Goal: Transaction & Acquisition: Subscribe to service/newsletter

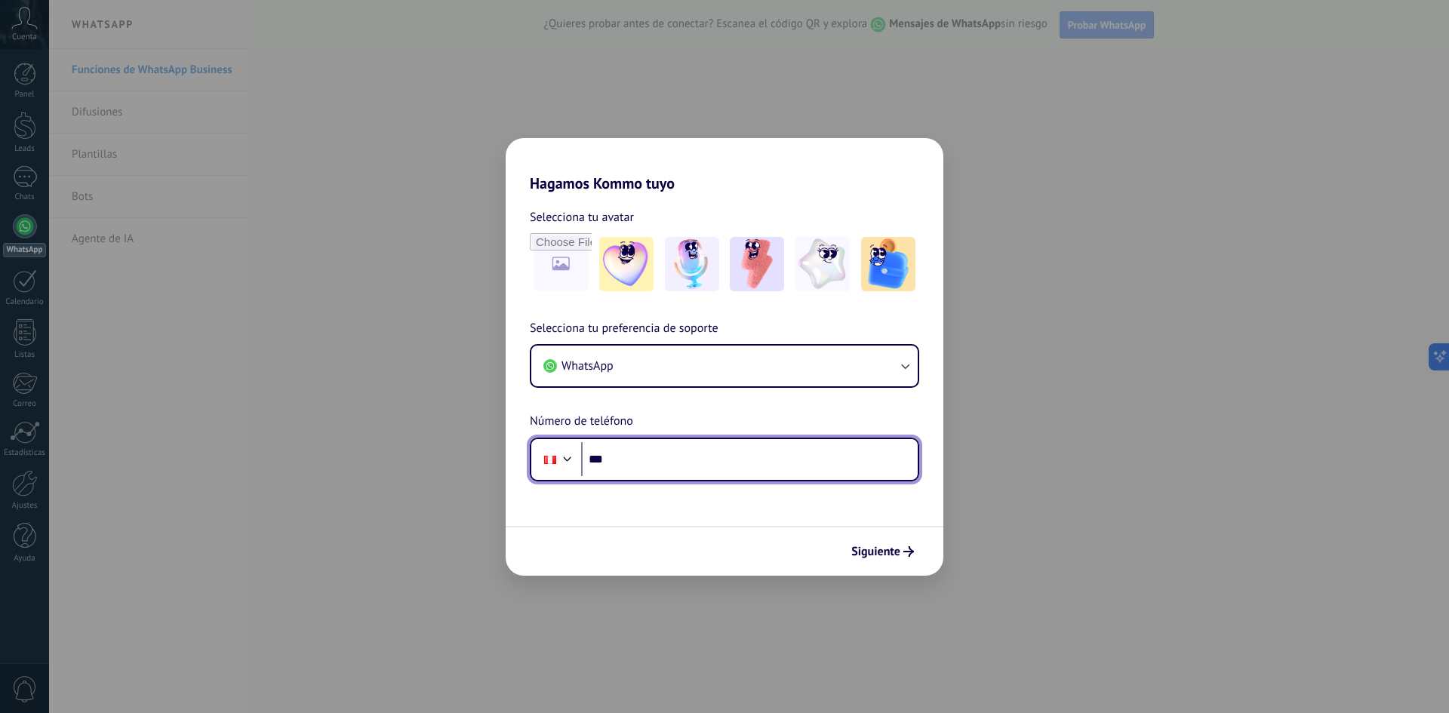
click at [658, 466] on input "***" at bounding box center [749, 459] width 336 height 35
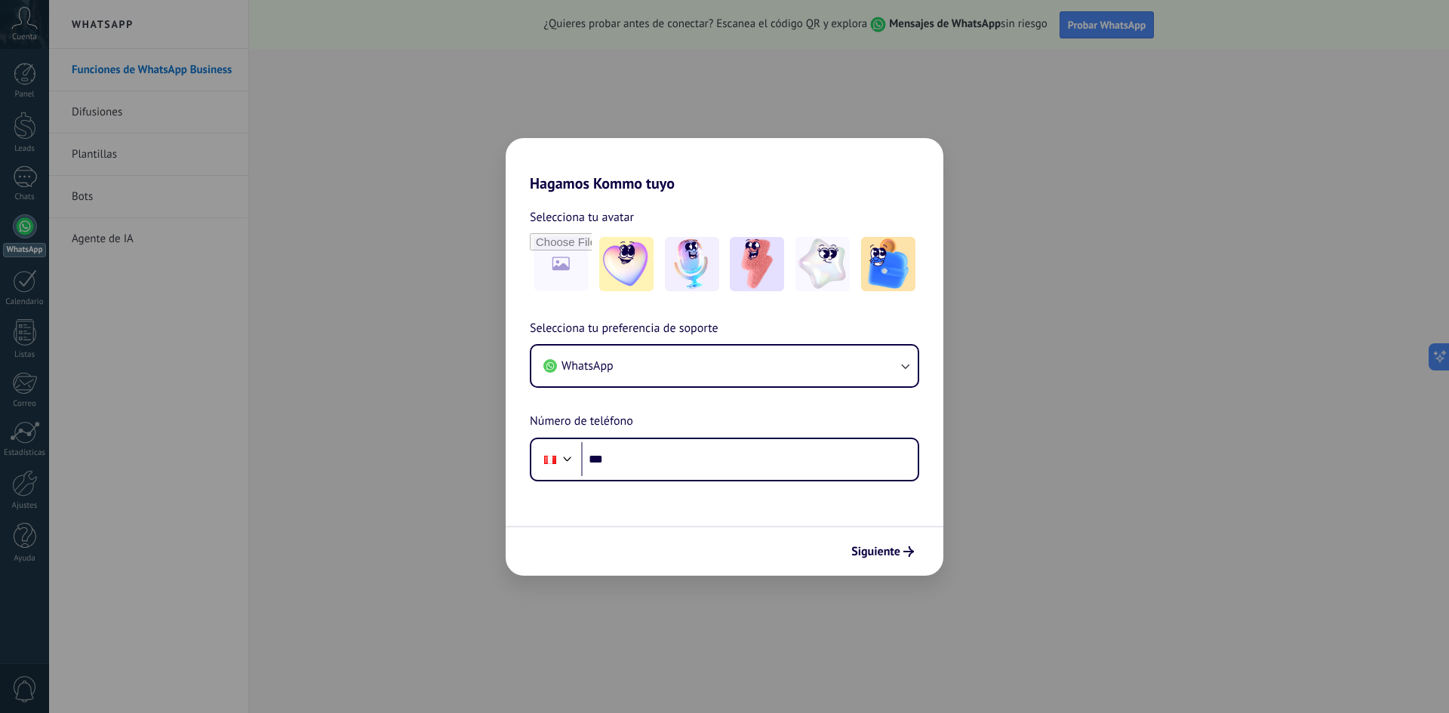
click at [316, 290] on div "Hagamos Kommo tuyo Selecciona tu avatar Selecciona tu preferencia de soporte Wh…" at bounding box center [724, 356] width 1449 height 713
click at [624, 457] on input "***" at bounding box center [749, 459] width 336 height 35
paste input "**********"
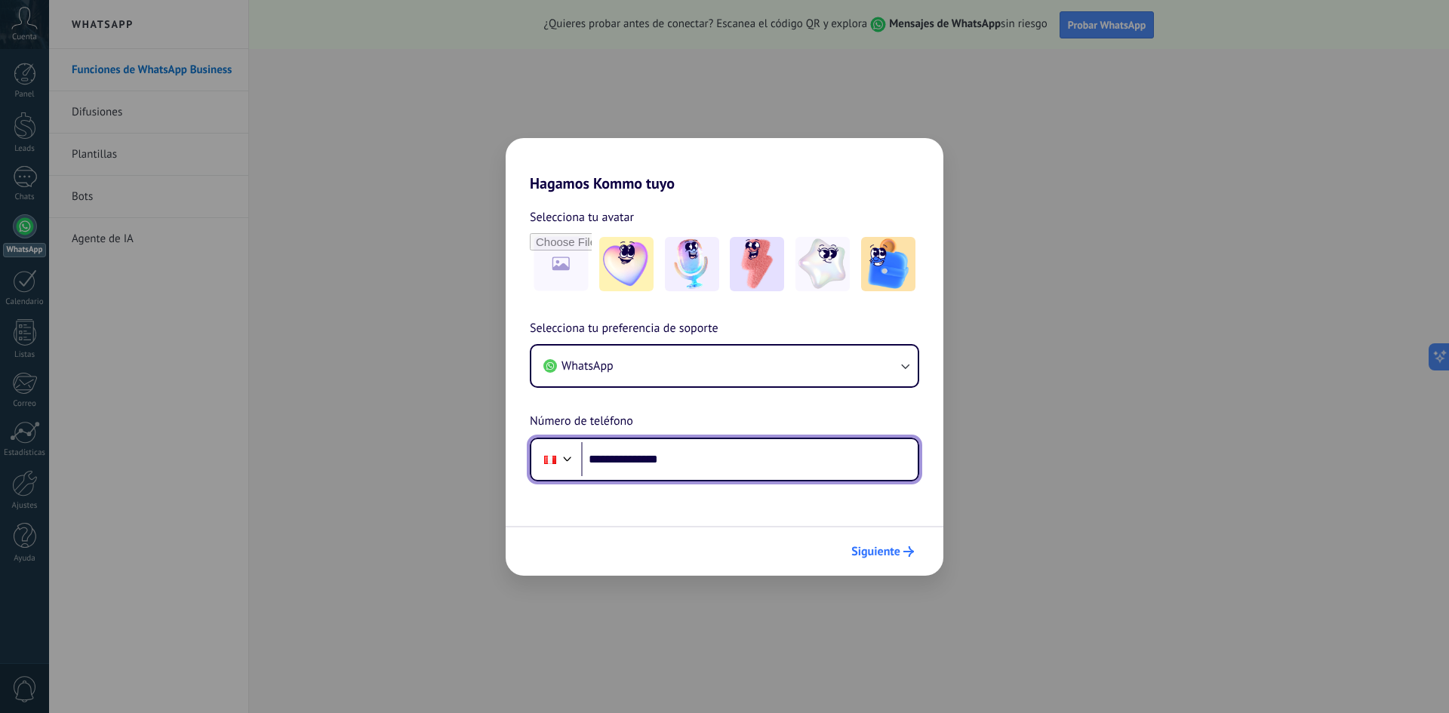
type input "**********"
click at [871, 549] on span "Siguiente" at bounding box center [875, 551] width 49 height 11
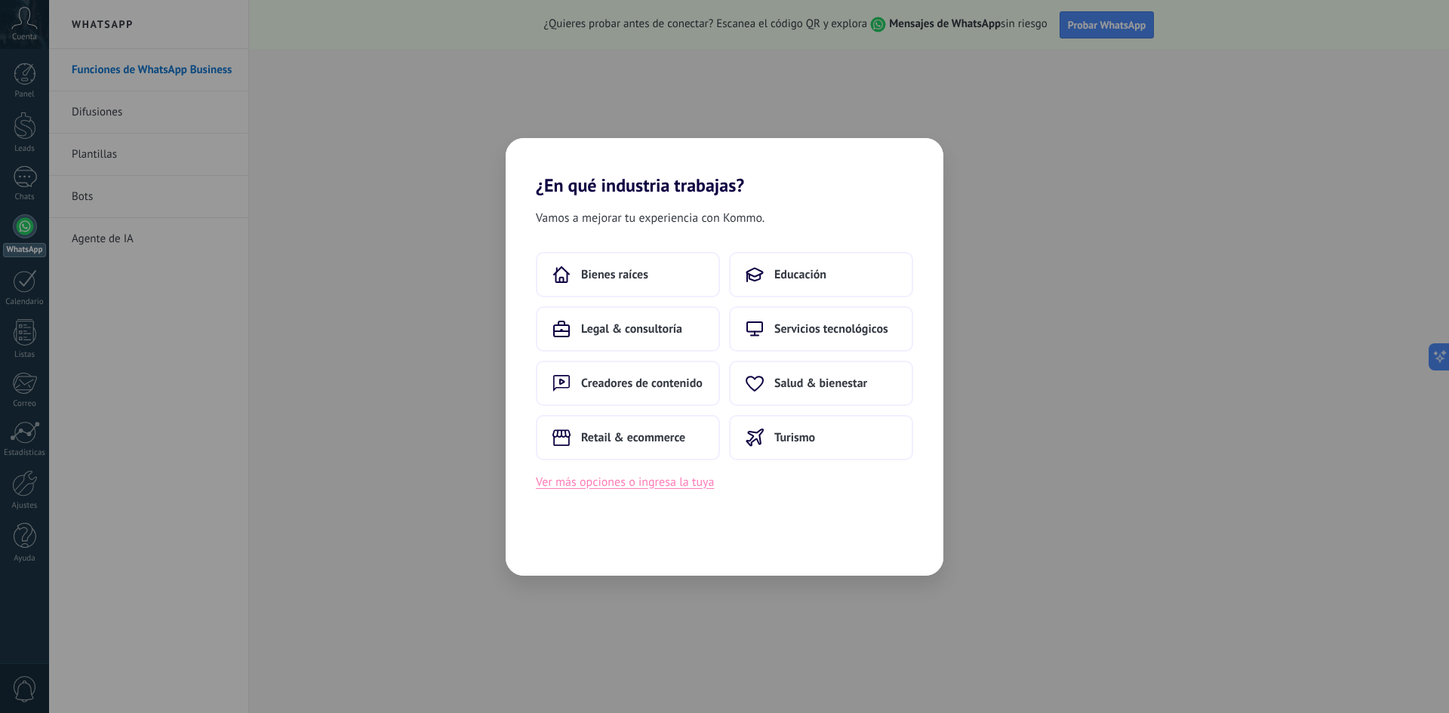
click at [650, 480] on button "Ver más opciones o ingresa la tuya" at bounding box center [625, 482] width 178 height 20
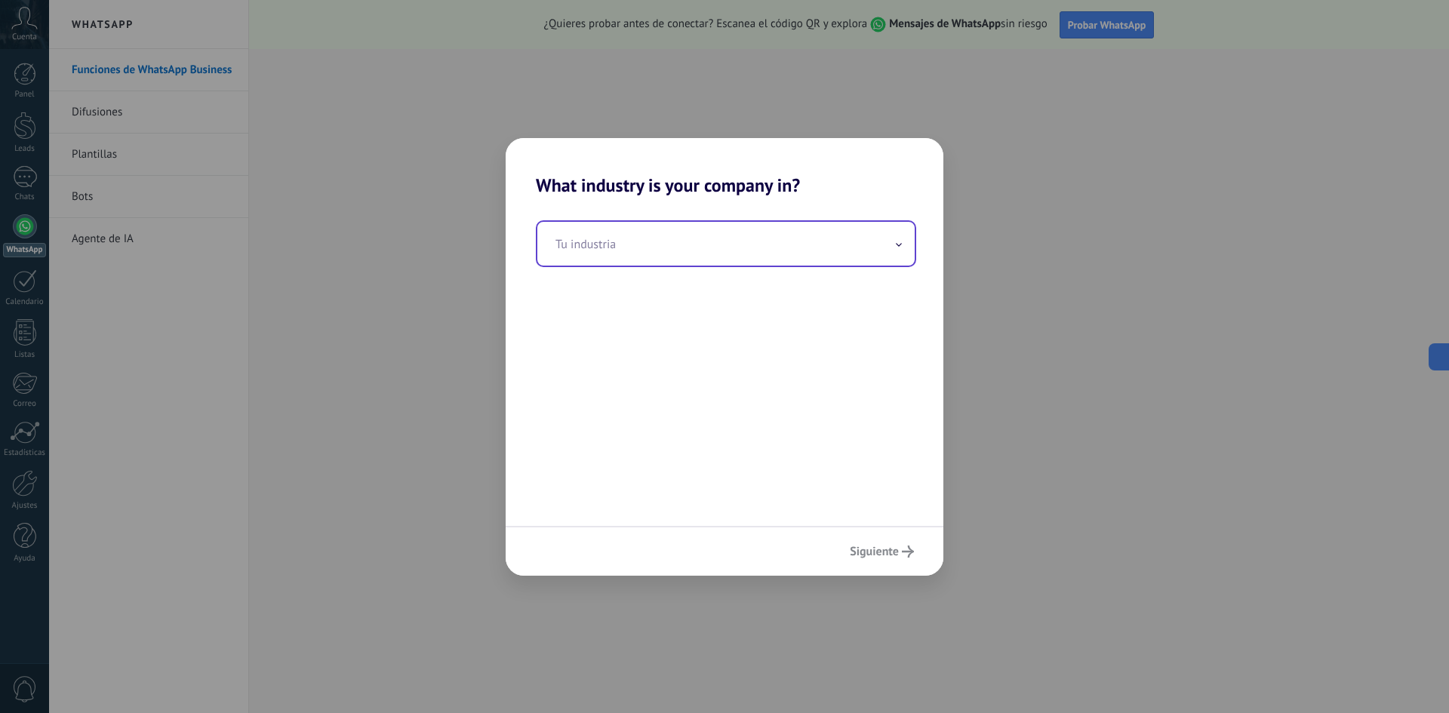
click at [636, 251] on input "text" at bounding box center [725, 244] width 377 height 44
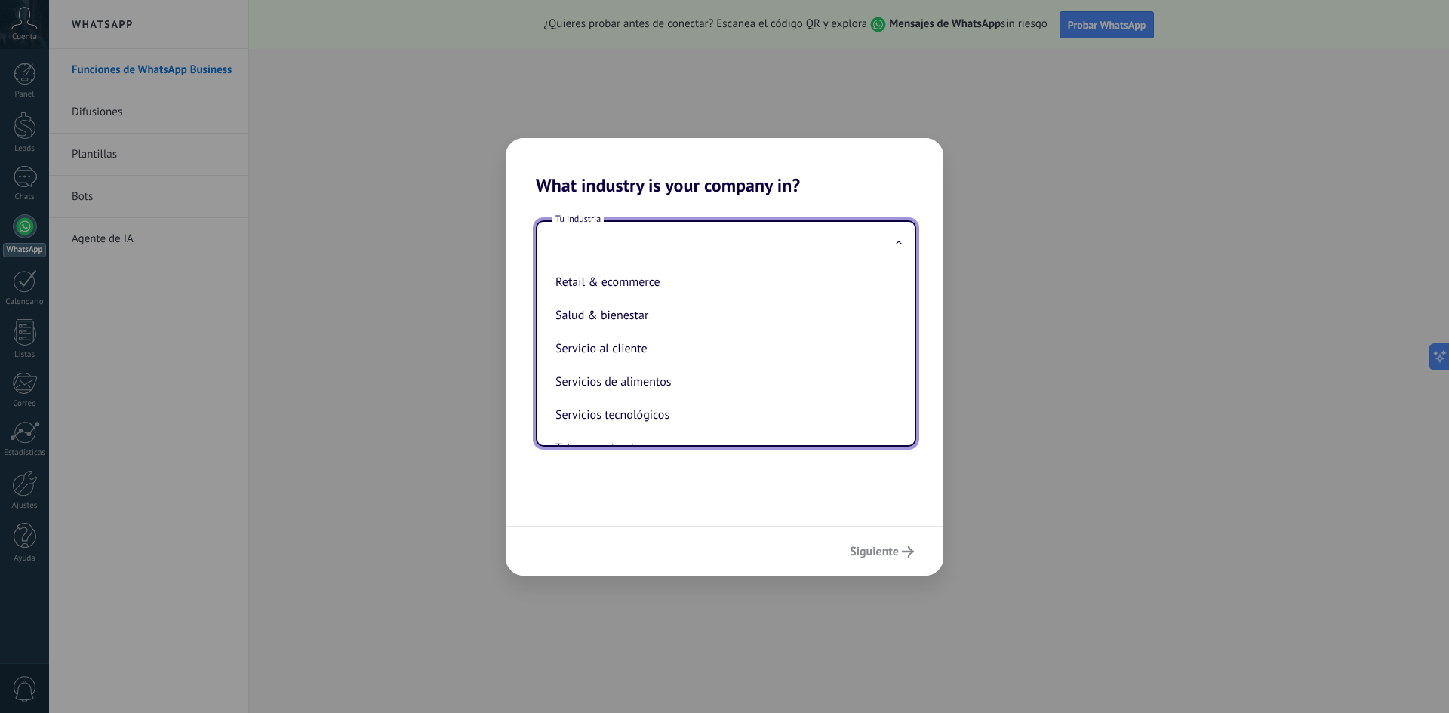
scroll to position [377, 0]
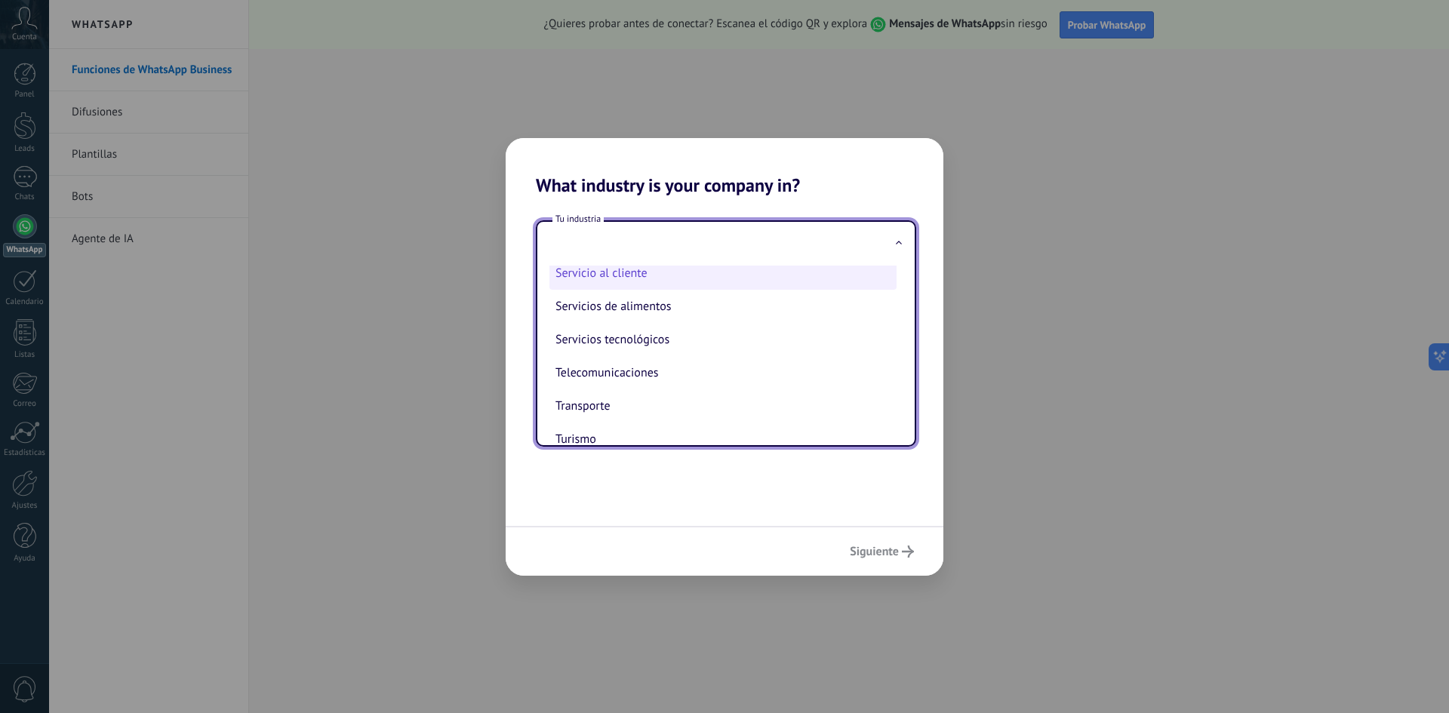
click at [687, 287] on li "Servicio al cliente" at bounding box center [722, 273] width 347 height 33
type input "**********"
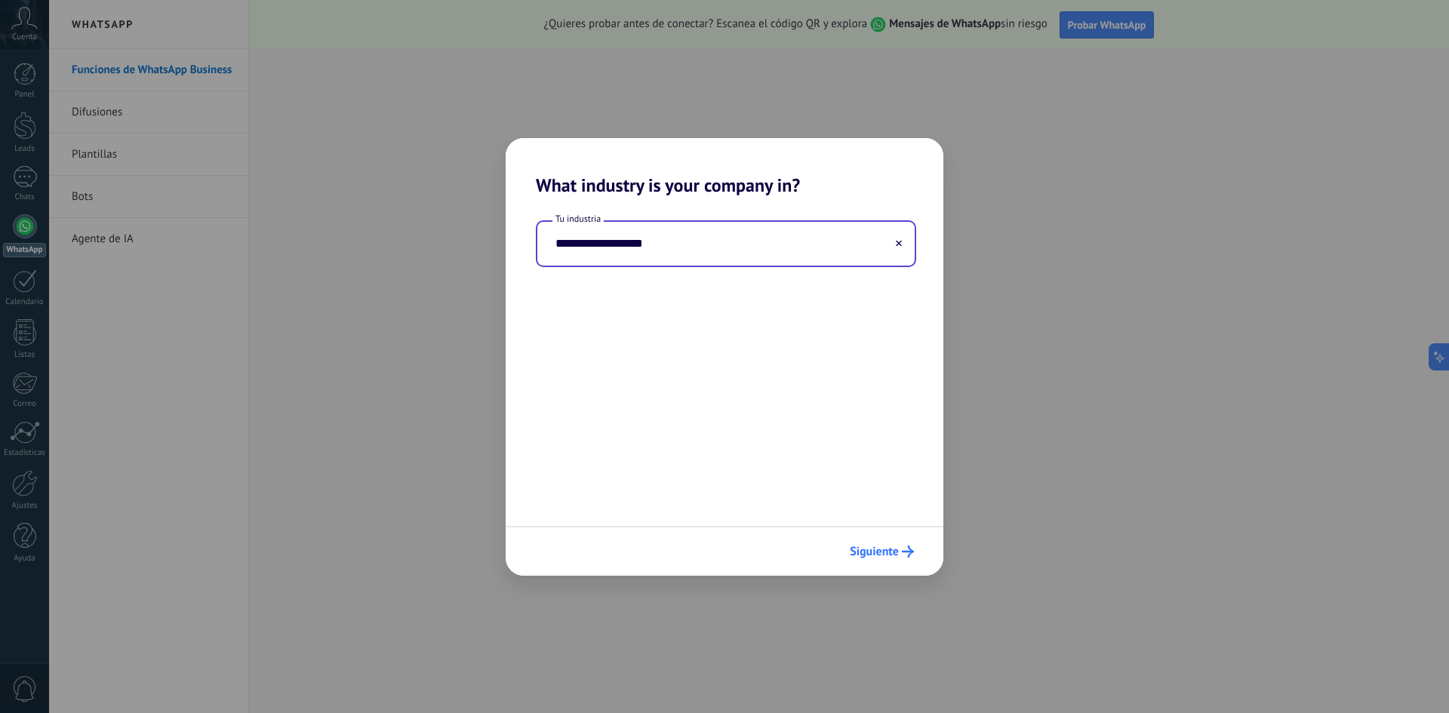
click at [866, 549] on span "Siguiente" at bounding box center [874, 551] width 49 height 11
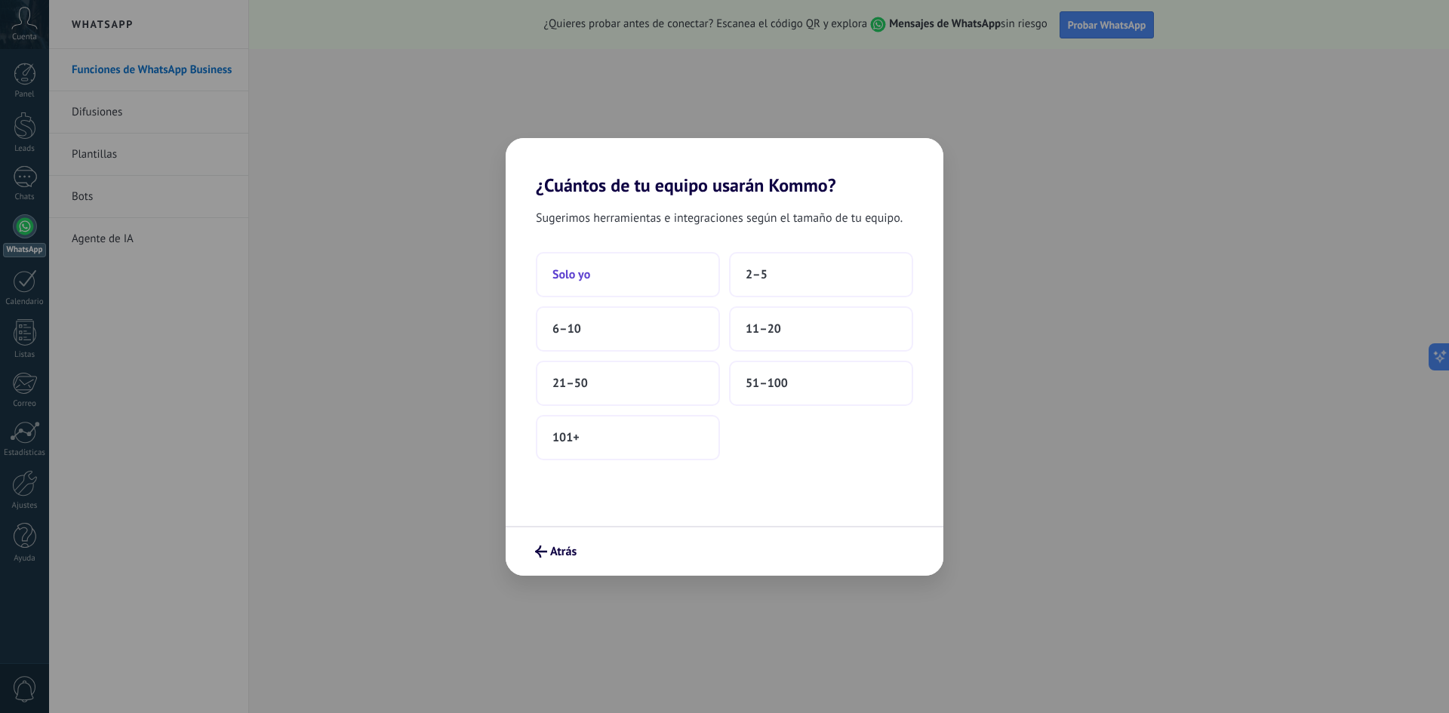
click at [585, 277] on span "Solo yo" at bounding box center [571, 274] width 38 height 15
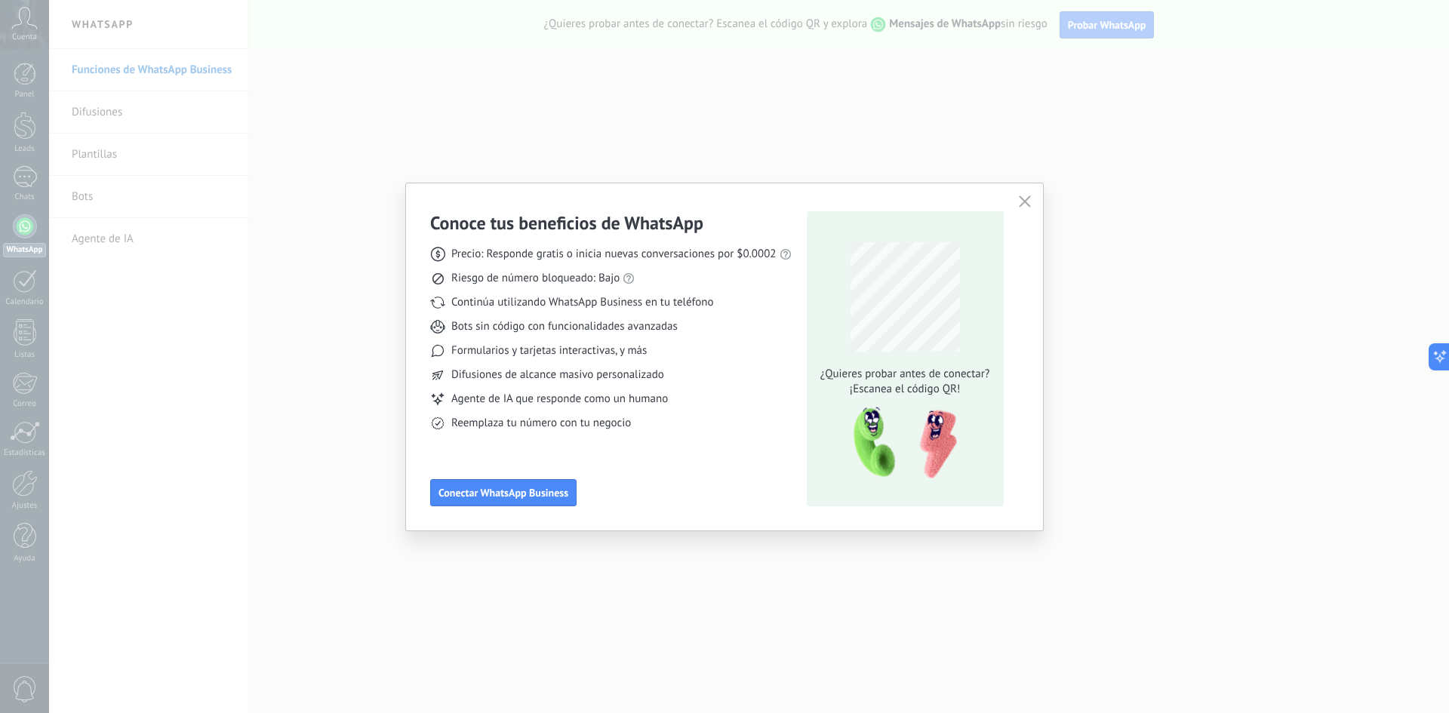
click at [1022, 201] on icon "button" at bounding box center [1025, 201] width 12 height 12
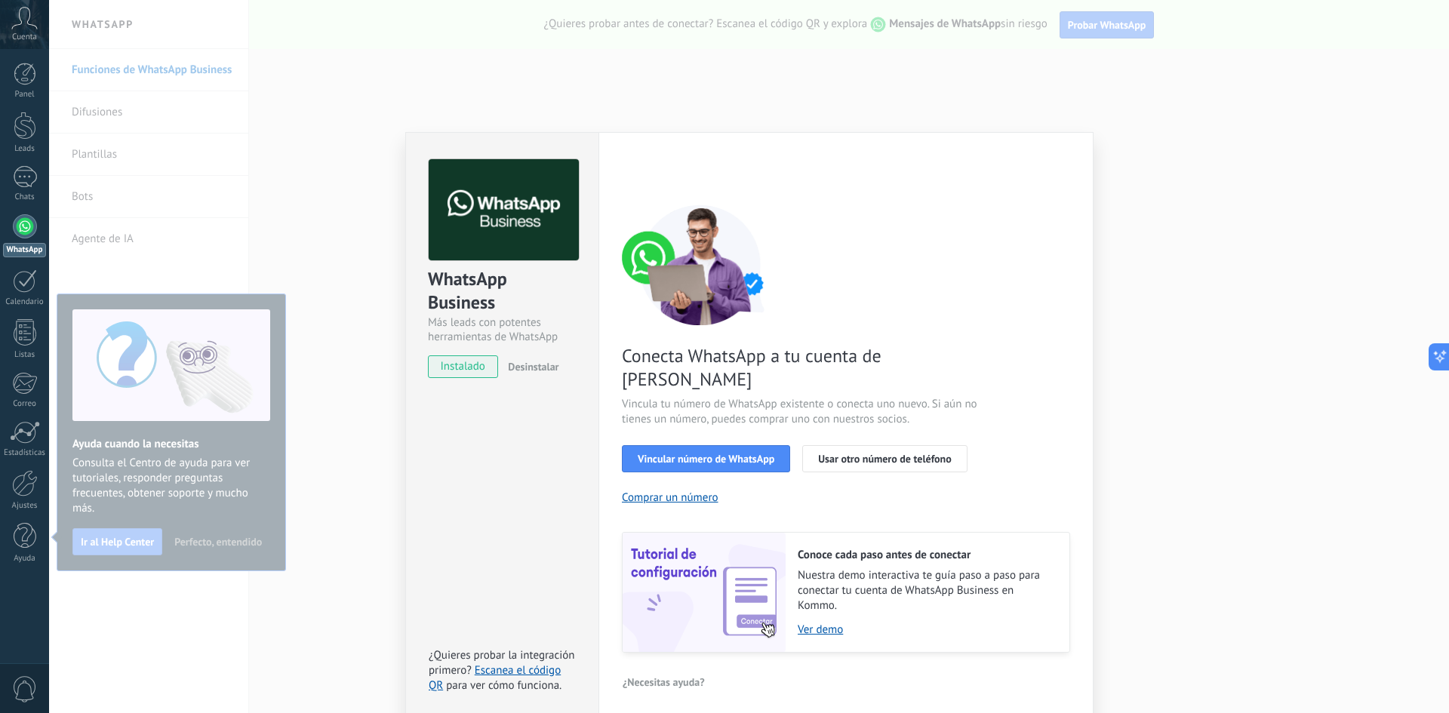
click at [1222, 349] on div "WhatsApp Business Más leads con potentes herramientas de WhatsApp instalado Des…" at bounding box center [749, 356] width 1400 height 713
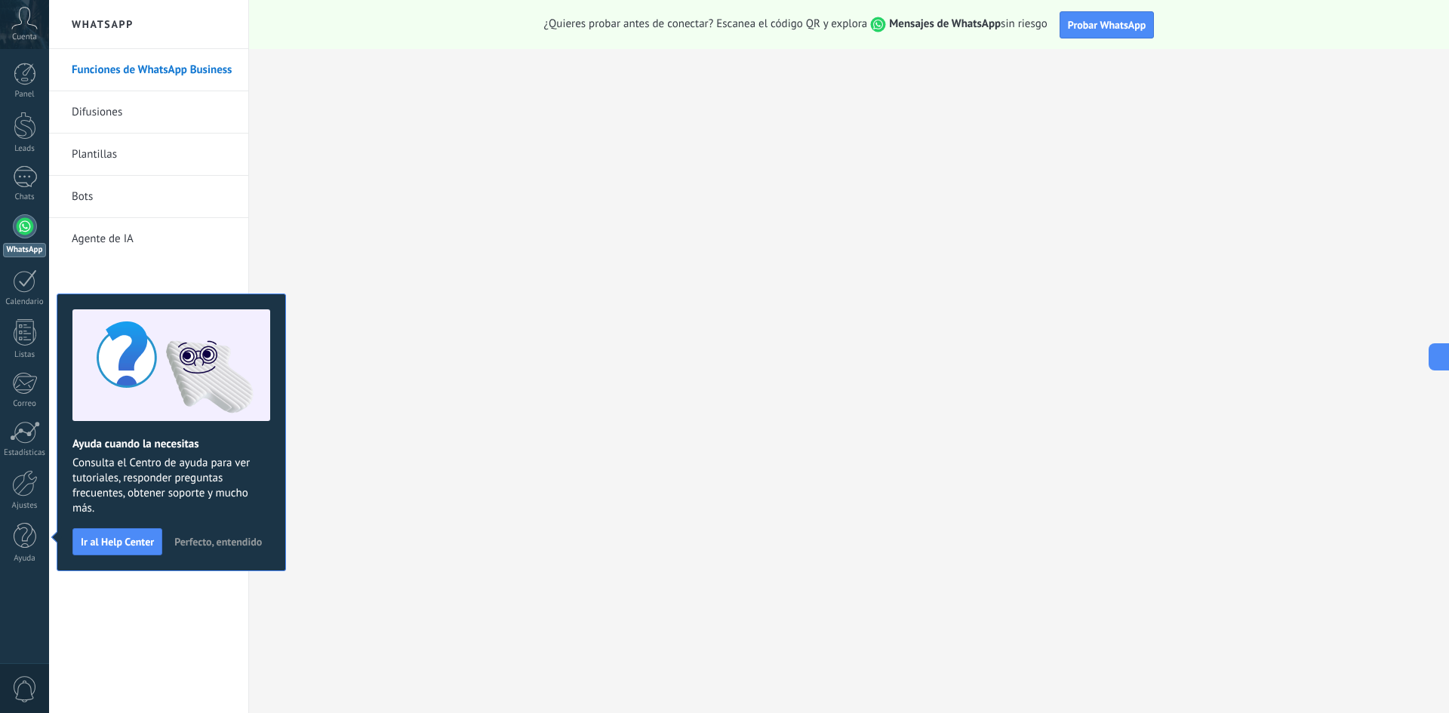
click at [34, 234] on div at bounding box center [25, 226] width 24 height 24
click at [236, 542] on span "Perfecto, entendido" at bounding box center [218, 541] width 88 height 11
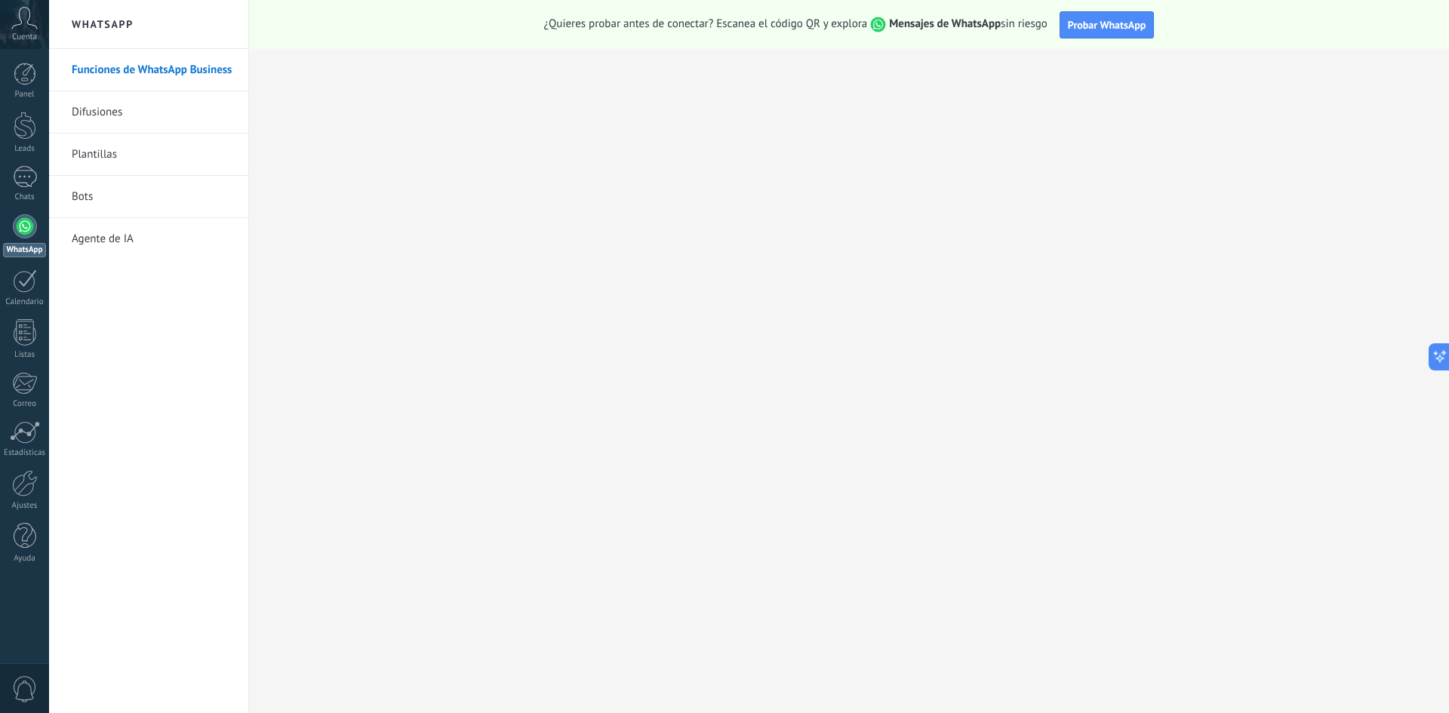
click at [81, 195] on link "Bots" at bounding box center [152, 197] width 161 height 42
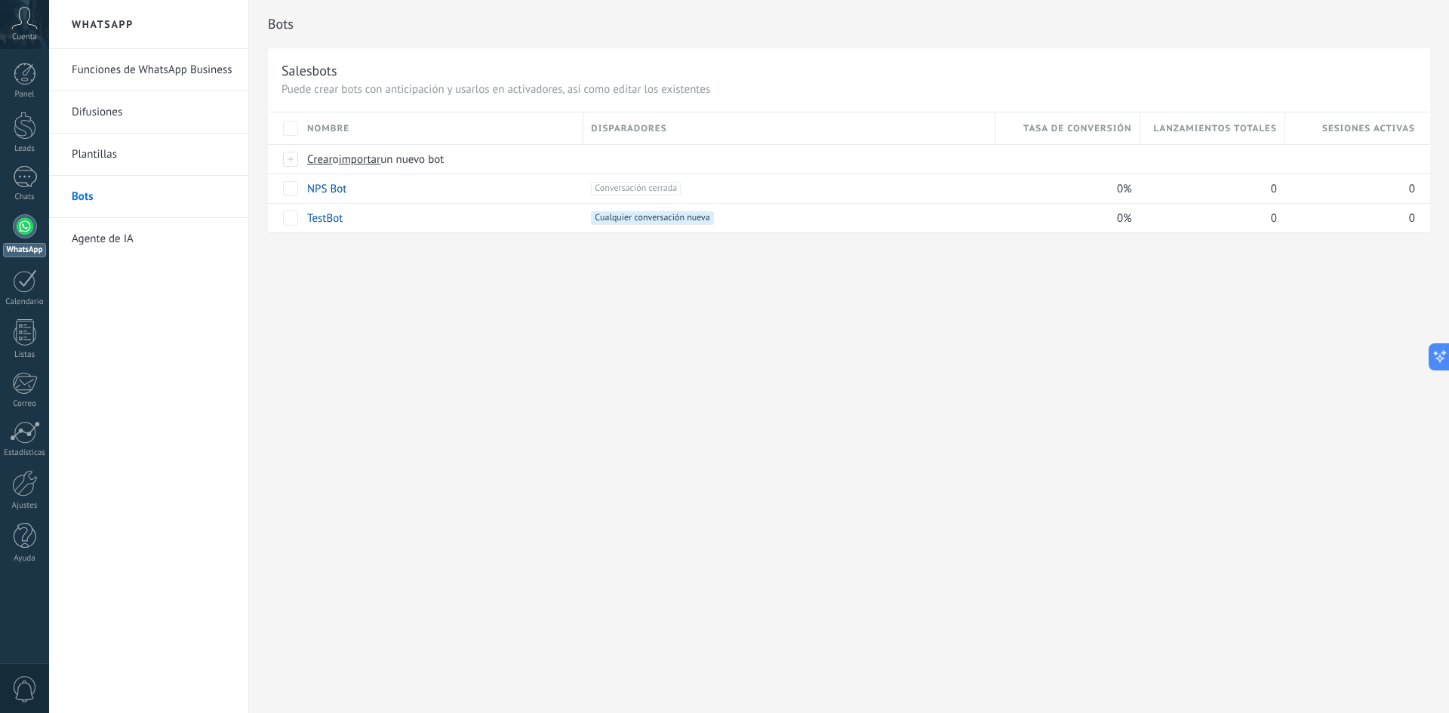
click at [112, 239] on link "Agente de IA" at bounding box center [152, 239] width 161 height 42
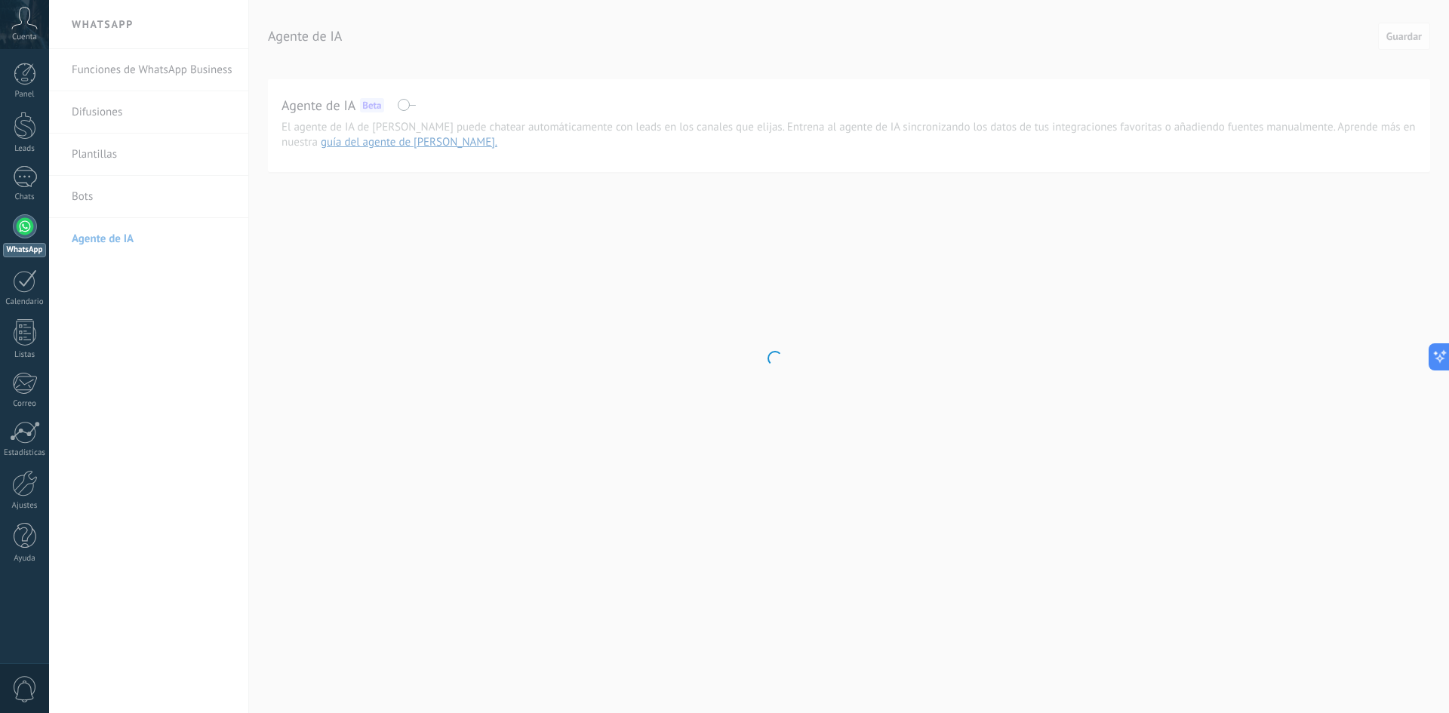
click at [85, 192] on body ".abccls-1,.abccls-2{fill-rule:evenodd}.abccls-2{fill:#fff} .abfcls-1{fill:none}…" at bounding box center [724, 356] width 1449 height 713
click at [404, 108] on body ".abccls-1,.abccls-2{fill-rule:evenodd}.abccls-2{fill:#fff} .abfcls-1{fill:none}…" at bounding box center [724, 356] width 1449 height 713
click at [459, 252] on body ".abccls-1,.abccls-2{fill-rule:evenodd}.abccls-2{fill:#fff} .abfcls-1{fill:none}…" at bounding box center [724, 356] width 1449 height 713
click at [97, 158] on body ".abccls-1,.abccls-2{fill-rule:evenodd}.abccls-2{fill:#fff} .abfcls-1{fill:none}…" at bounding box center [724, 356] width 1449 height 713
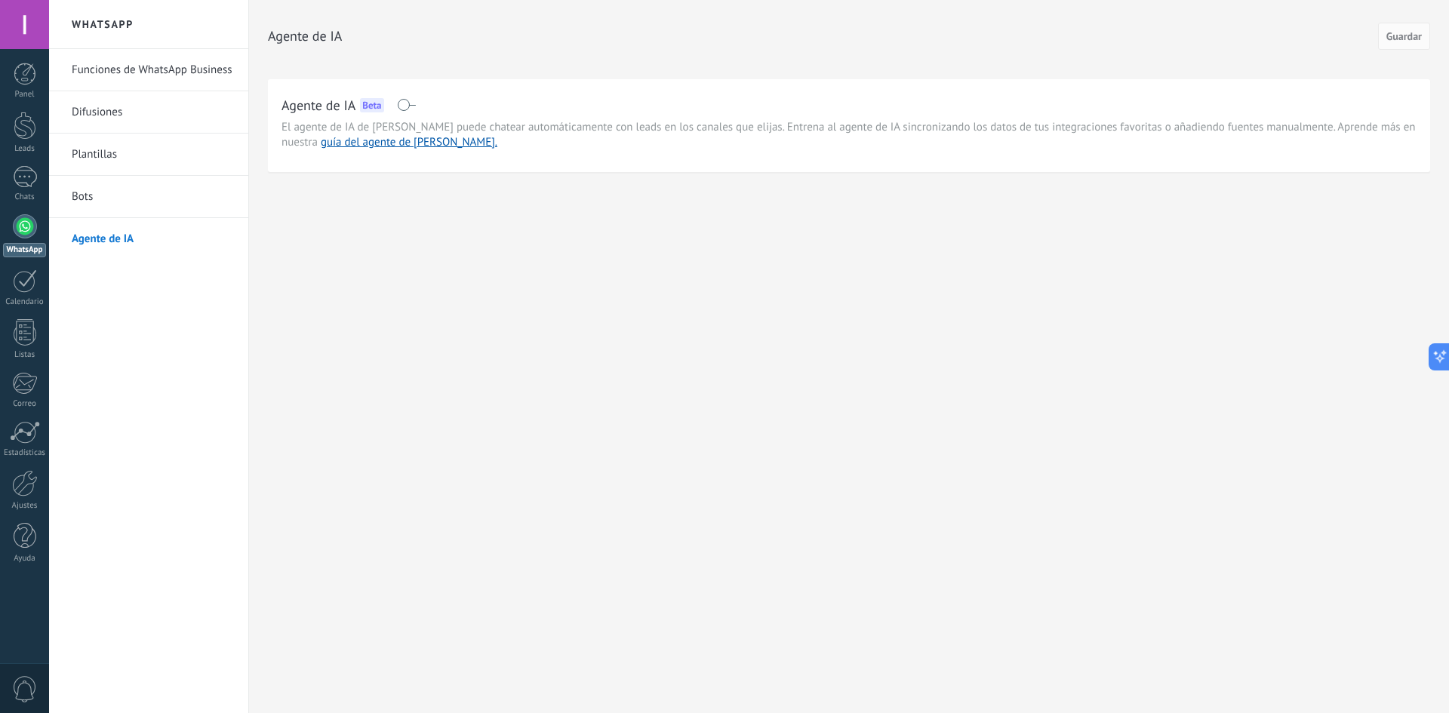
click at [35, 12] on div at bounding box center [24, 24] width 49 height 49
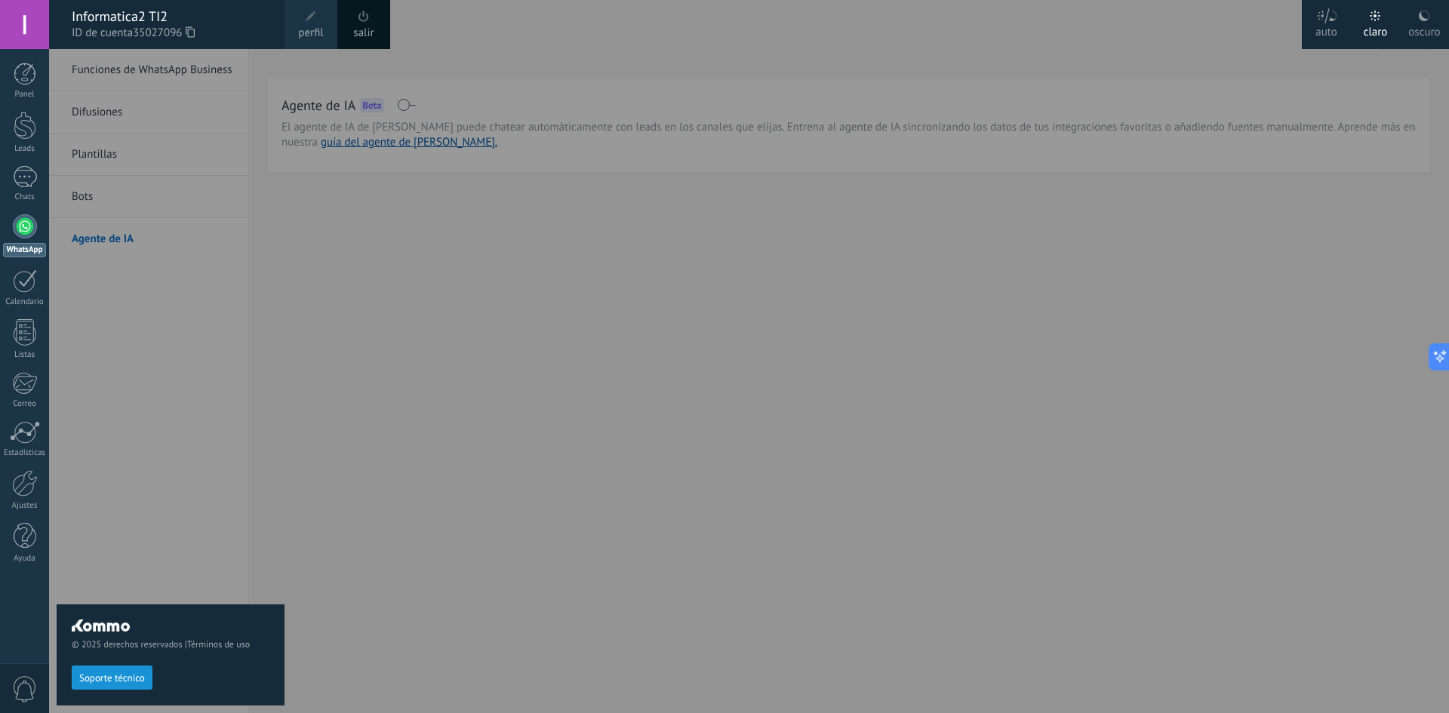
click at [140, 26] on span "35027096" at bounding box center [164, 33] width 62 height 17
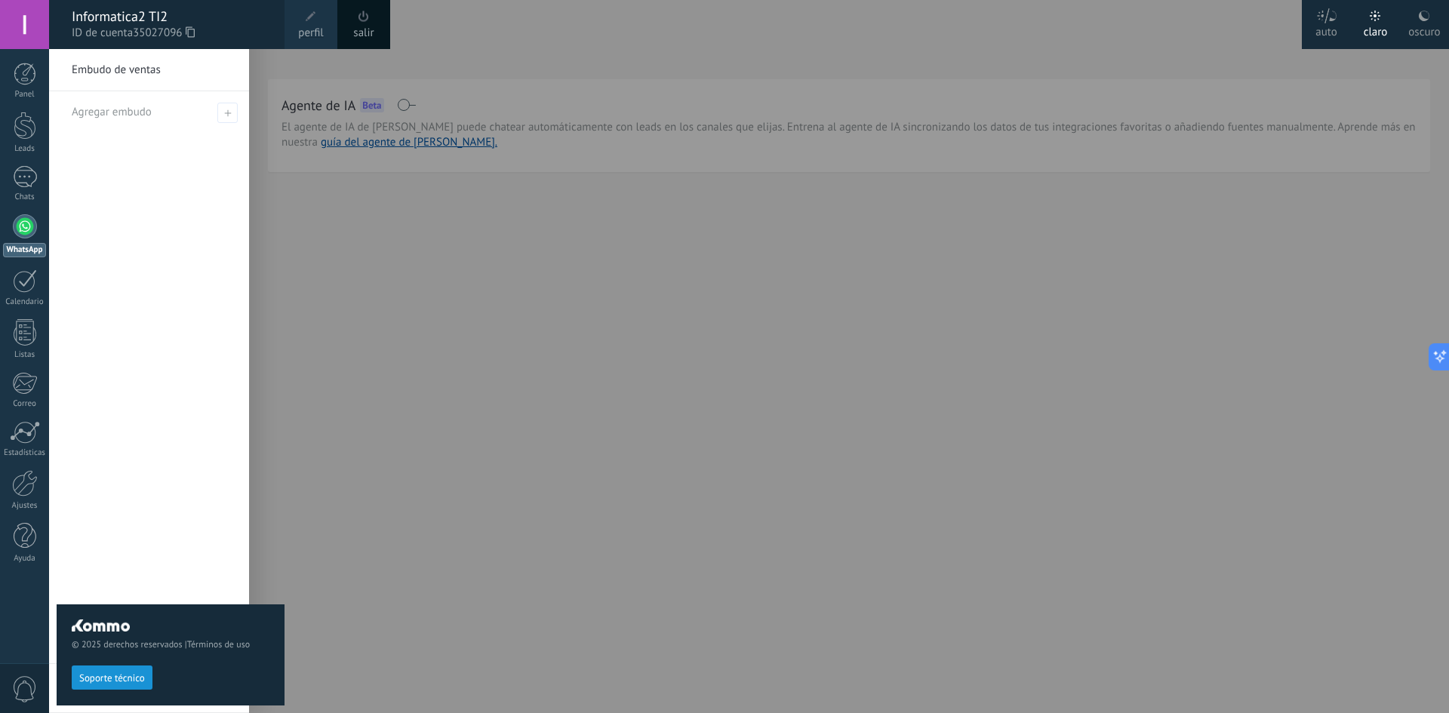
click at [362, 303] on div at bounding box center [773, 356] width 1449 height 713
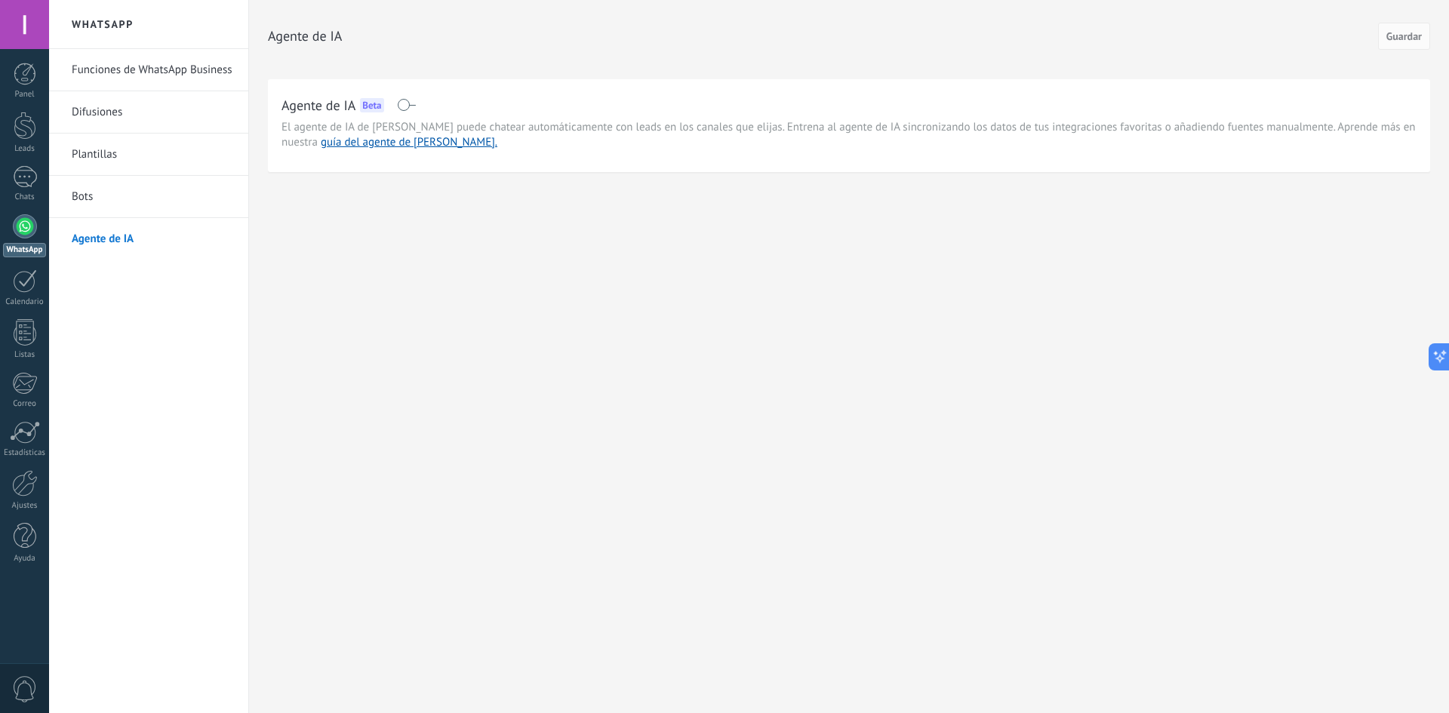
click at [104, 9] on h2 "WhatsApp" at bounding box center [148, 24] width 161 height 49
click at [107, 20] on h2 "WhatsApp" at bounding box center [148, 24] width 161 height 49
click at [28, 231] on div at bounding box center [25, 226] width 24 height 24
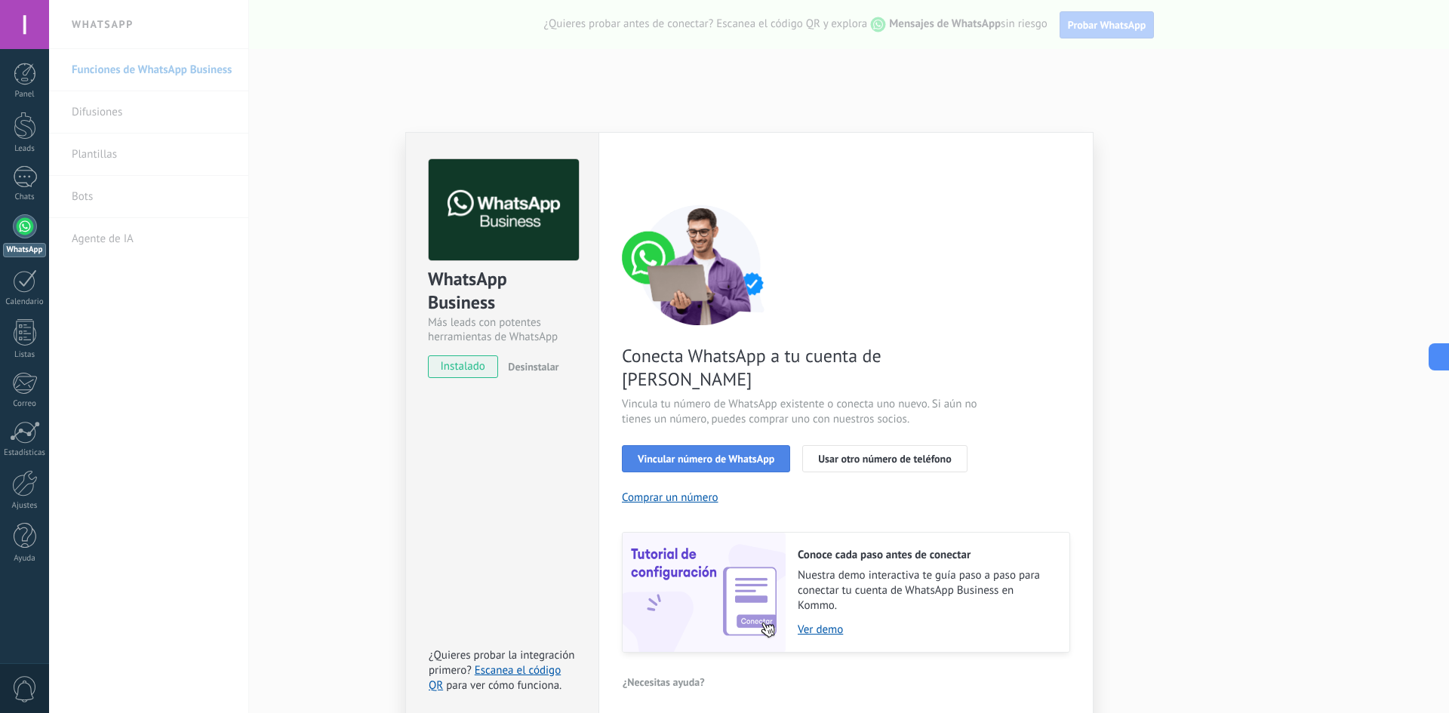
click at [730, 445] on button "Vincular número de WhatsApp" at bounding box center [706, 458] width 168 height 27
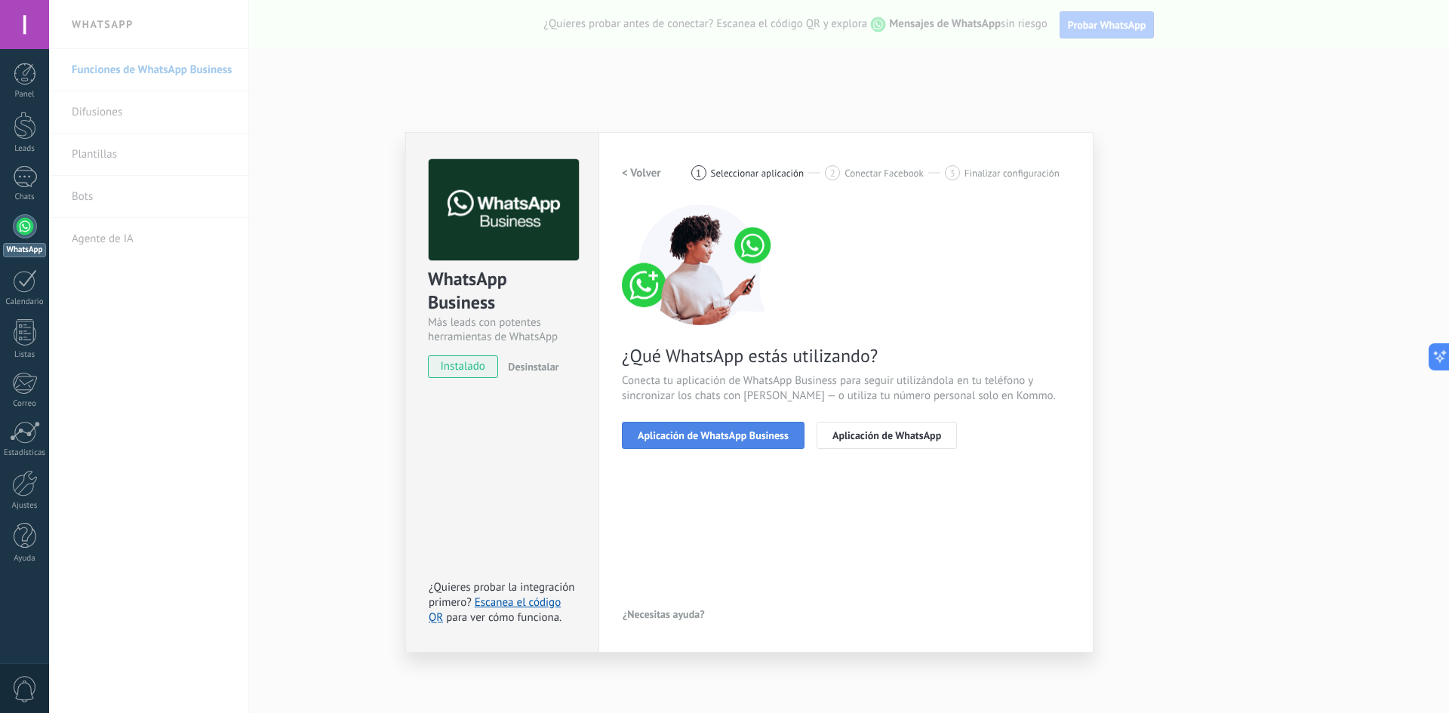
click at [728, 435] on span "Aplicación de WhatsApp Business" at bounding box center [713, 435] width 151 height 11
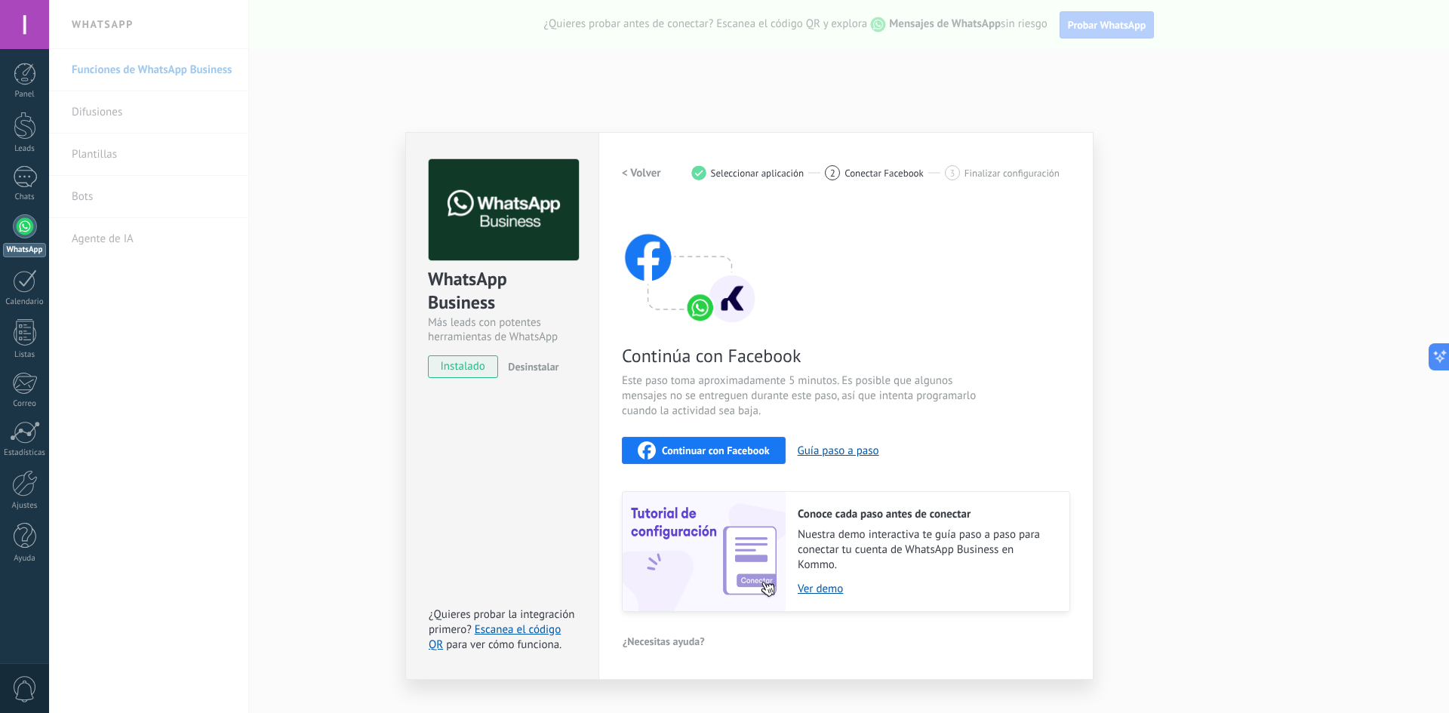
click at [1293, 358] on div "WhatsApp Business Más leads con potentes herramientas de WhatsApp instalado Des…" at bounding box center [749, 356] width 1400 height 713
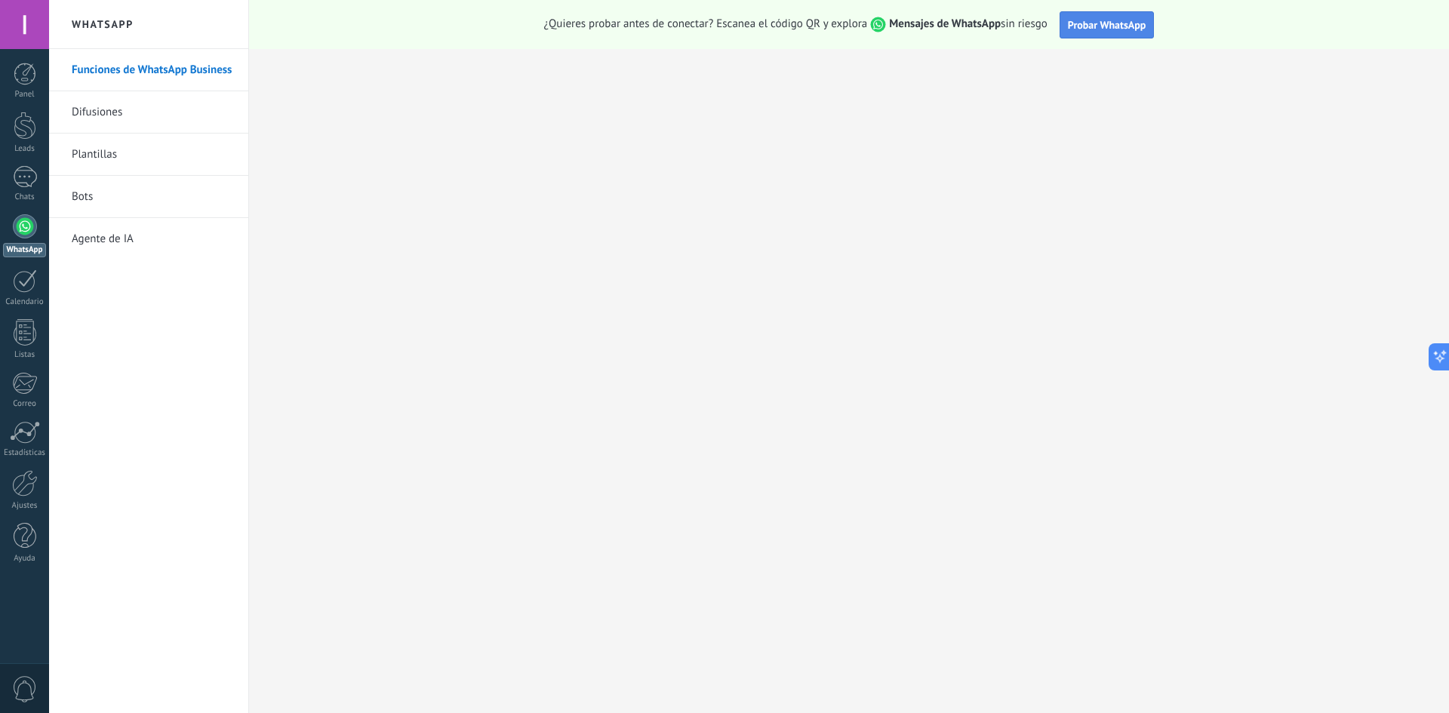
click at [1114, 20] on span "Probar WhatsApp" at bounding box center [1107, 25] width 78 height 14
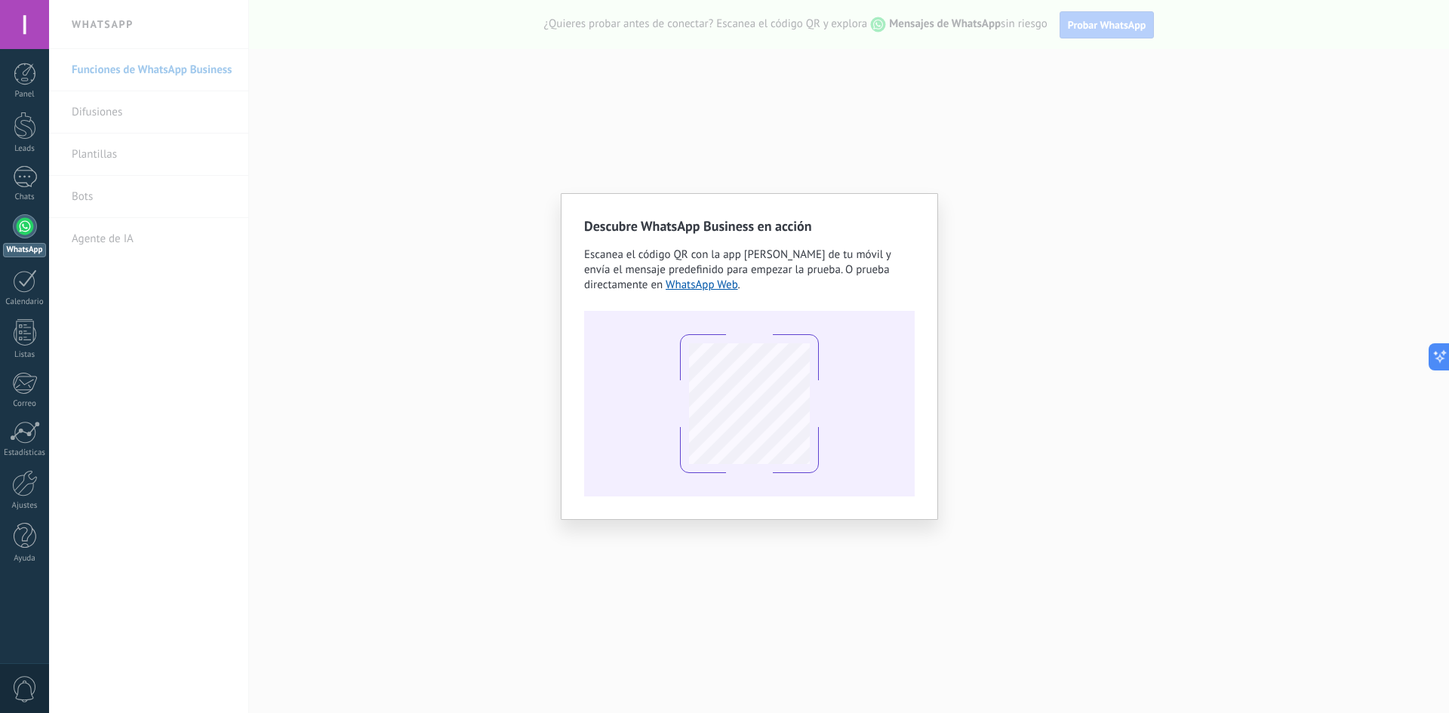
click at [1271, 247] on div "Descubre WhatsApp Business en acción Escanea el código QR con la app [PERSON_NA…" at bounding box center [749, 356] width 1400 height 713
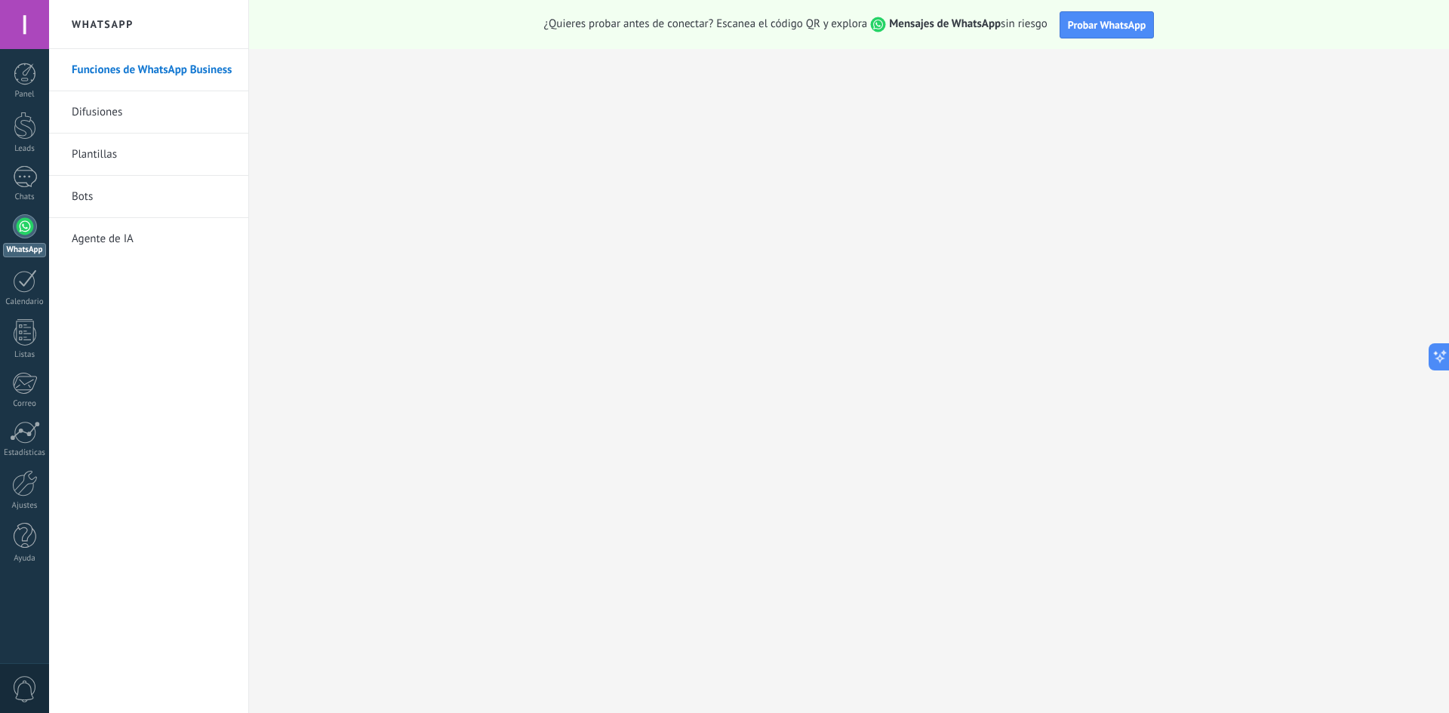
click at [168, 63] on link "Funciones de WhatsApp Business" at bounding box center [152, 70] width 161 height 42
click at [26, 189] on link "Chats" at bounding box center [24, 184] width 49 height 36
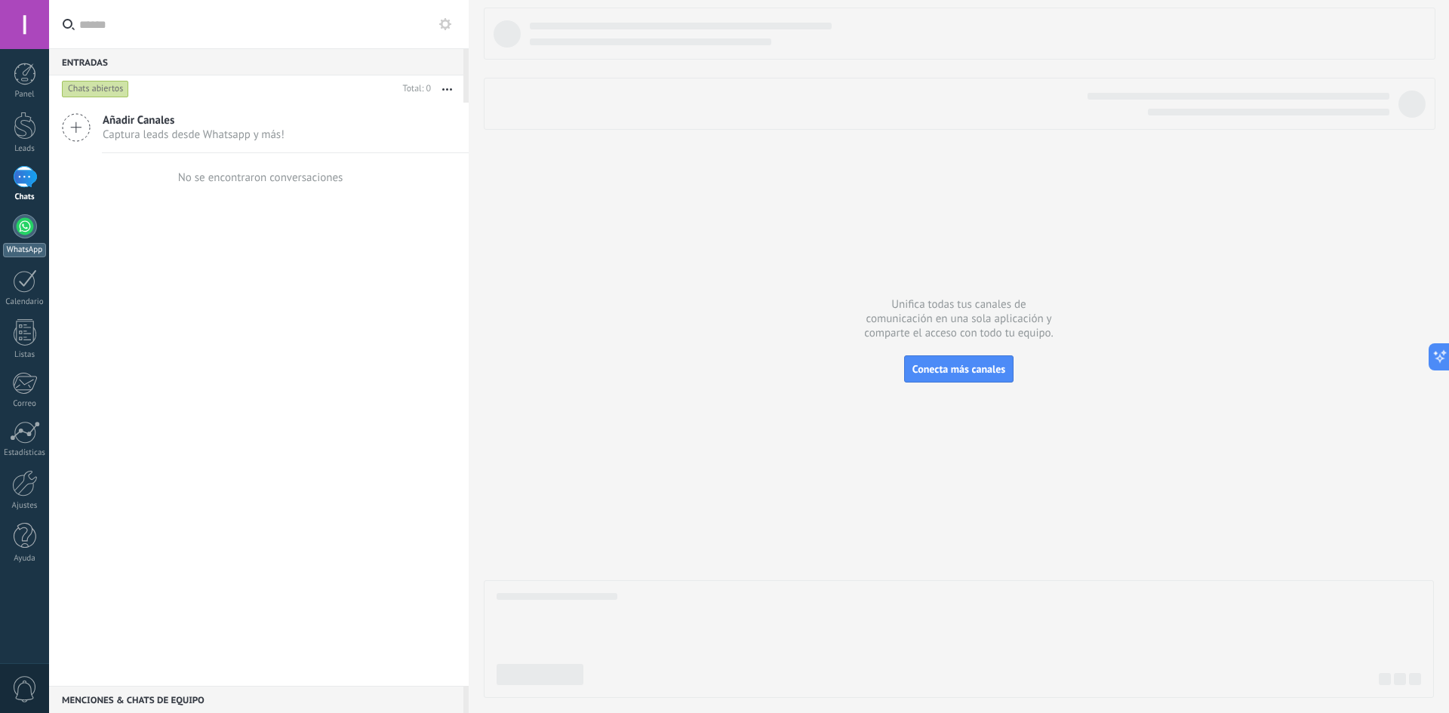
click at [15, 217] on div at bounding box center [25, 226] width 24 height 24
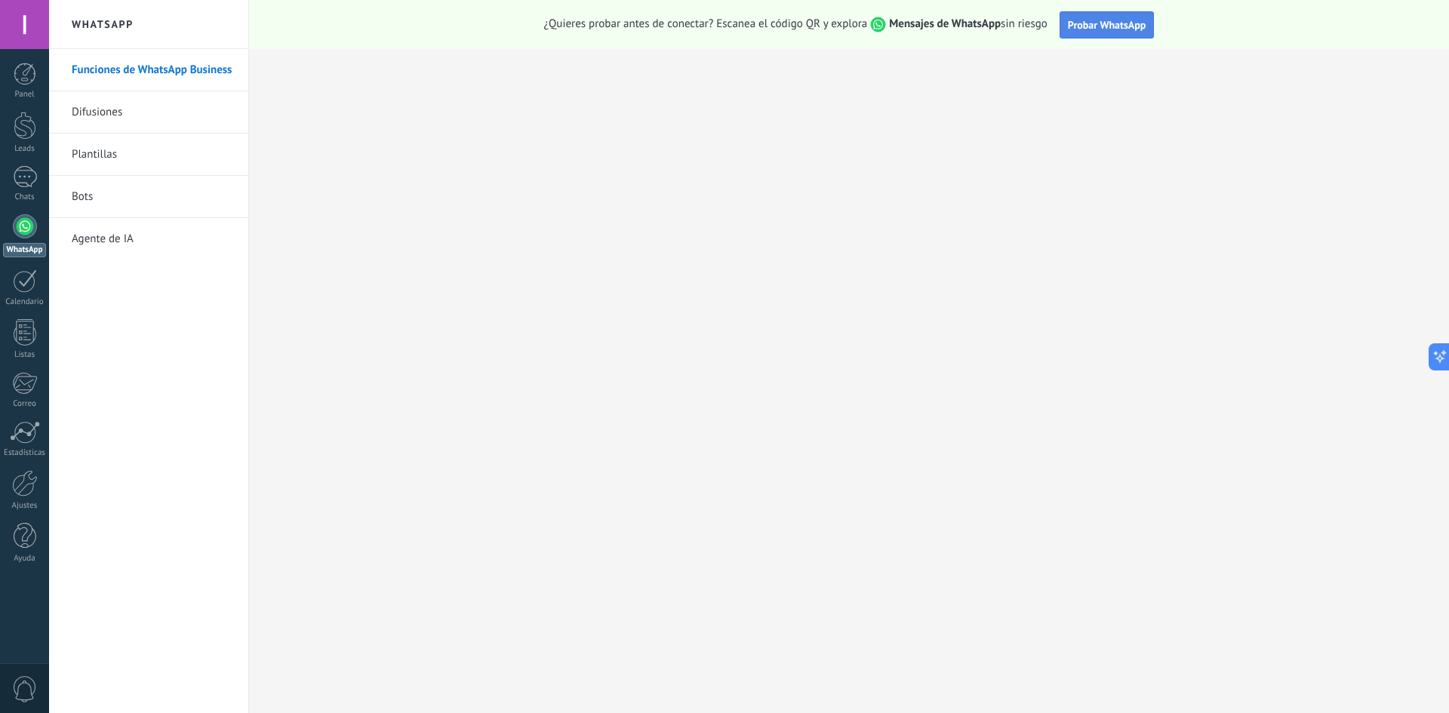
click at [1088, 26] on span "Probar WhatsApp" at bounding box center [1107, 25] width 78 height 14
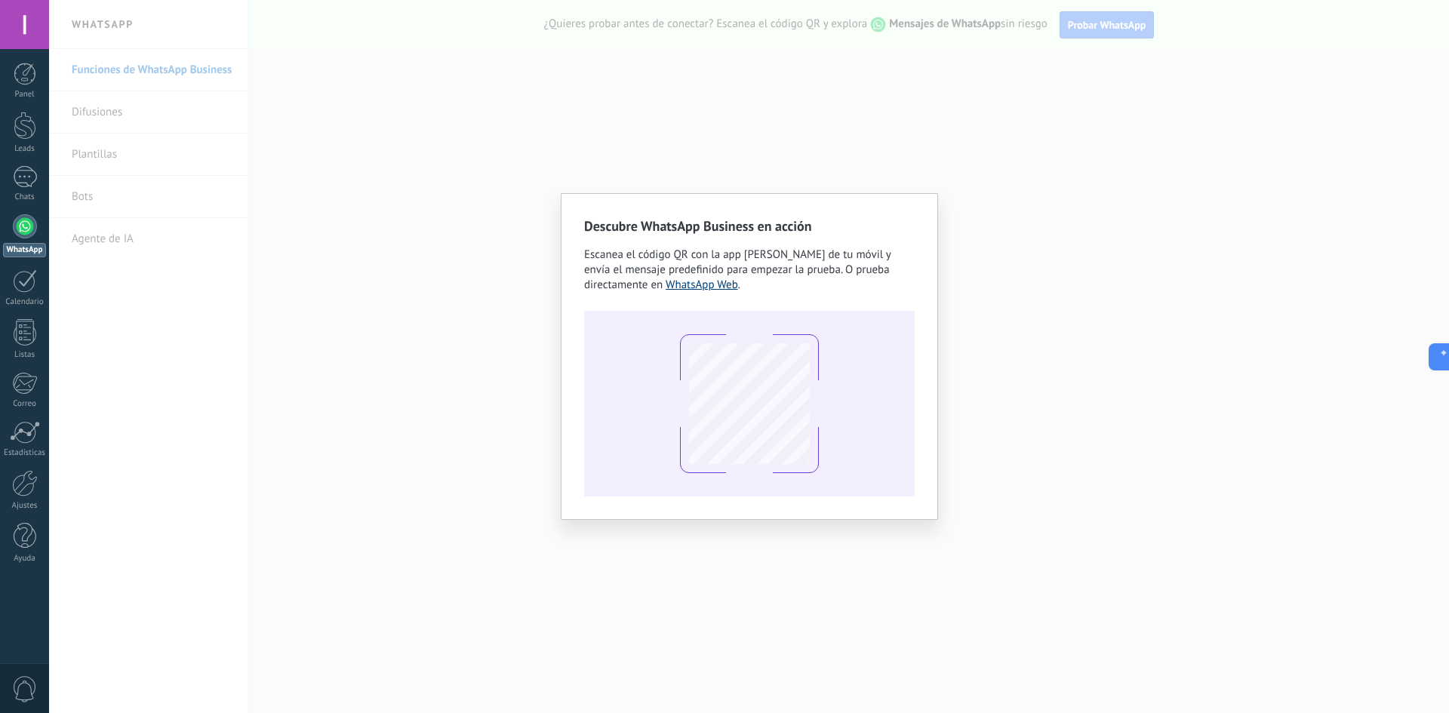
click at [721, 285] on link "WhatsApp Web" at bounding box center [701, 285] width 72 height 14
click at [832, 367] on div at bounding box center [749, 404] width 330 height 186
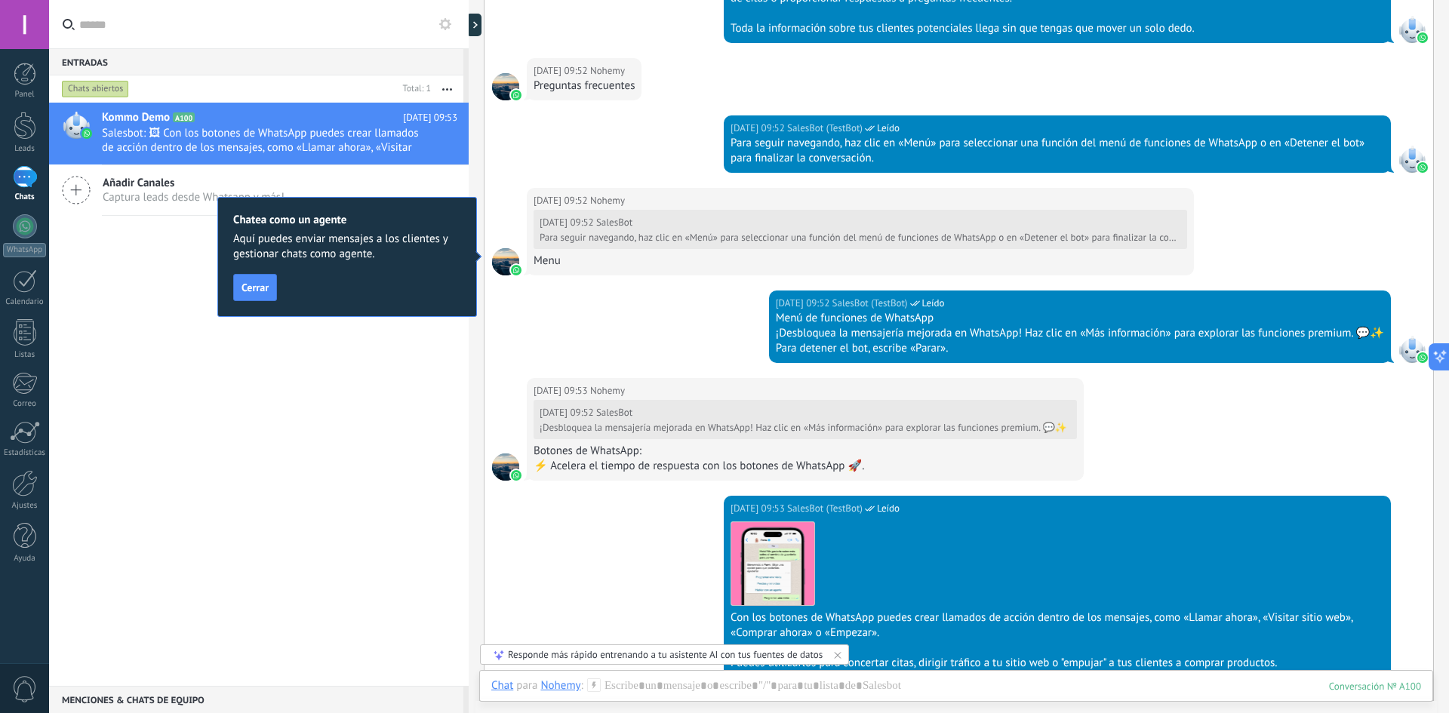
scroll to position [1472, 0]
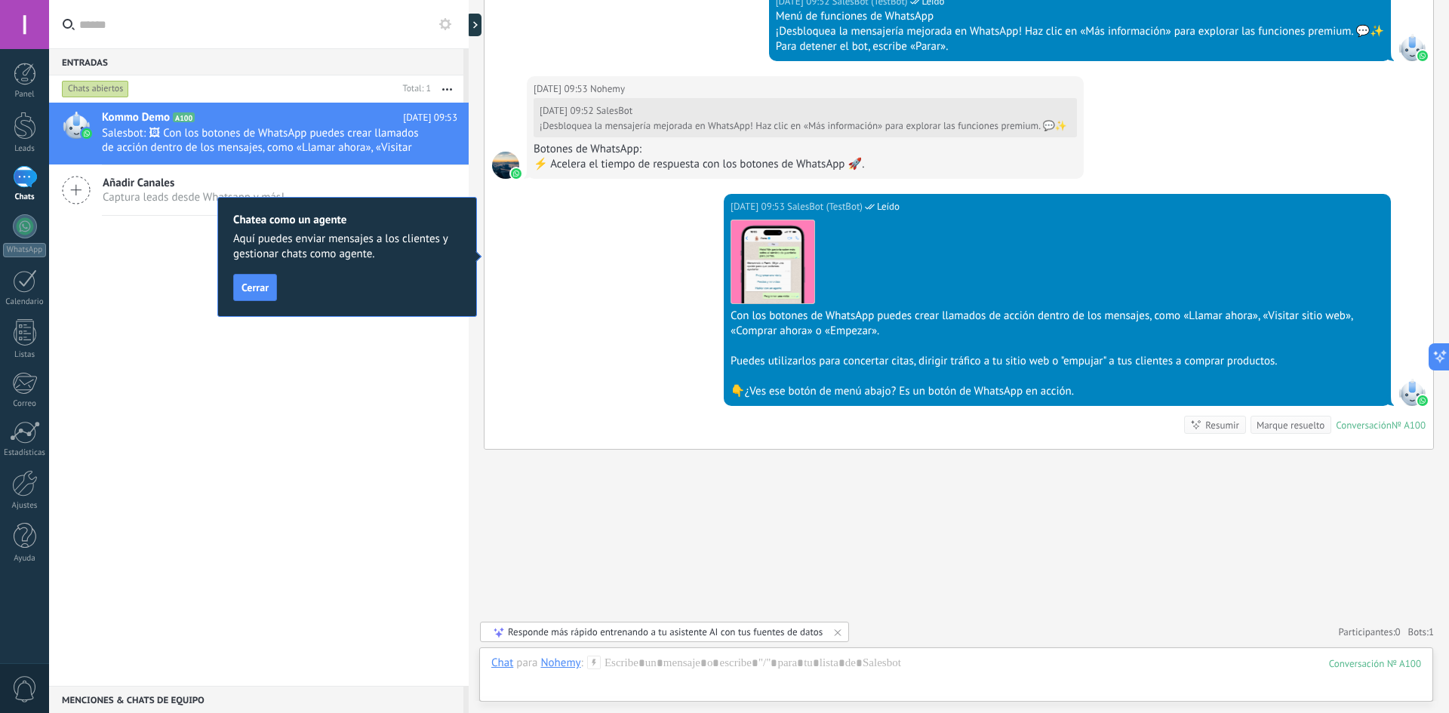
click at [487, 264] on div "[DATE] 09:53 SalesBot (TestBot) Leído Descargar Con los botones de WhatsApp pue…" at bounding box center [958, 321] width 948 height 255
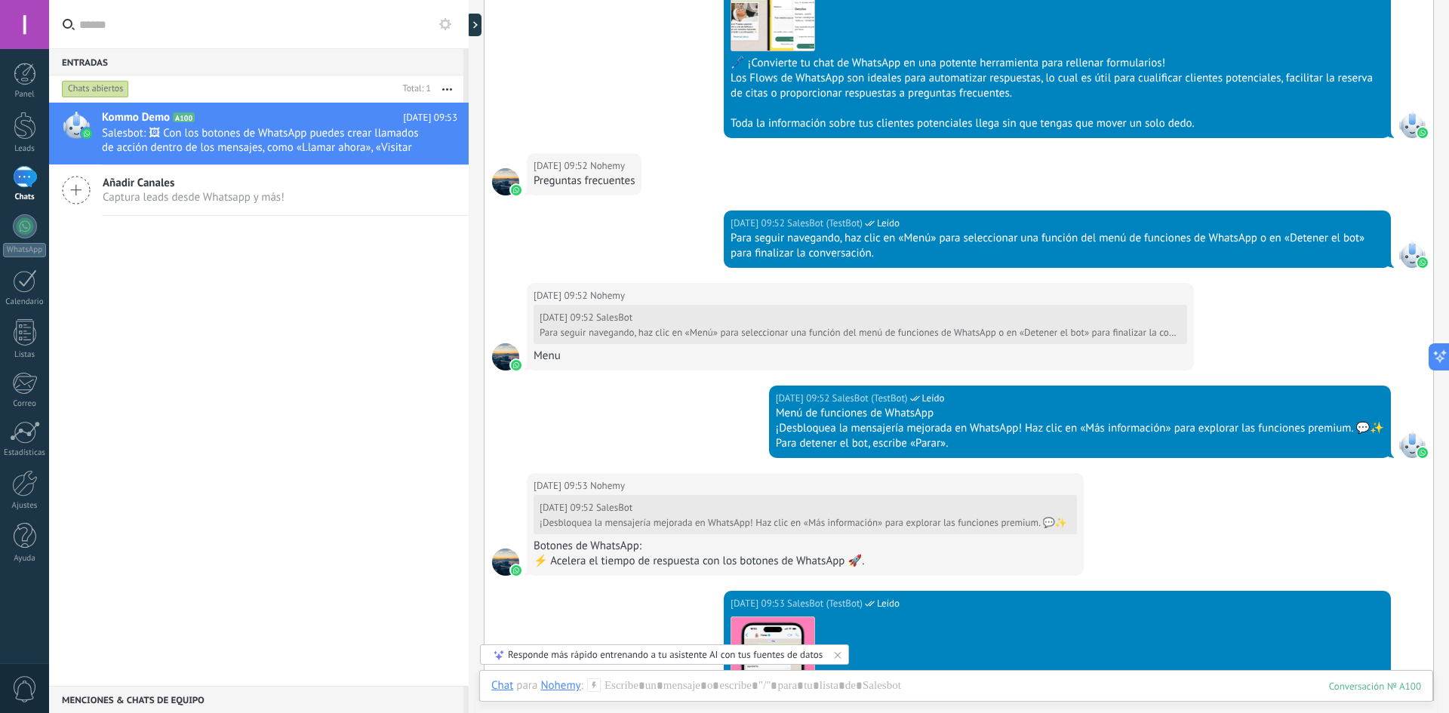
scroll to position [868, 0]
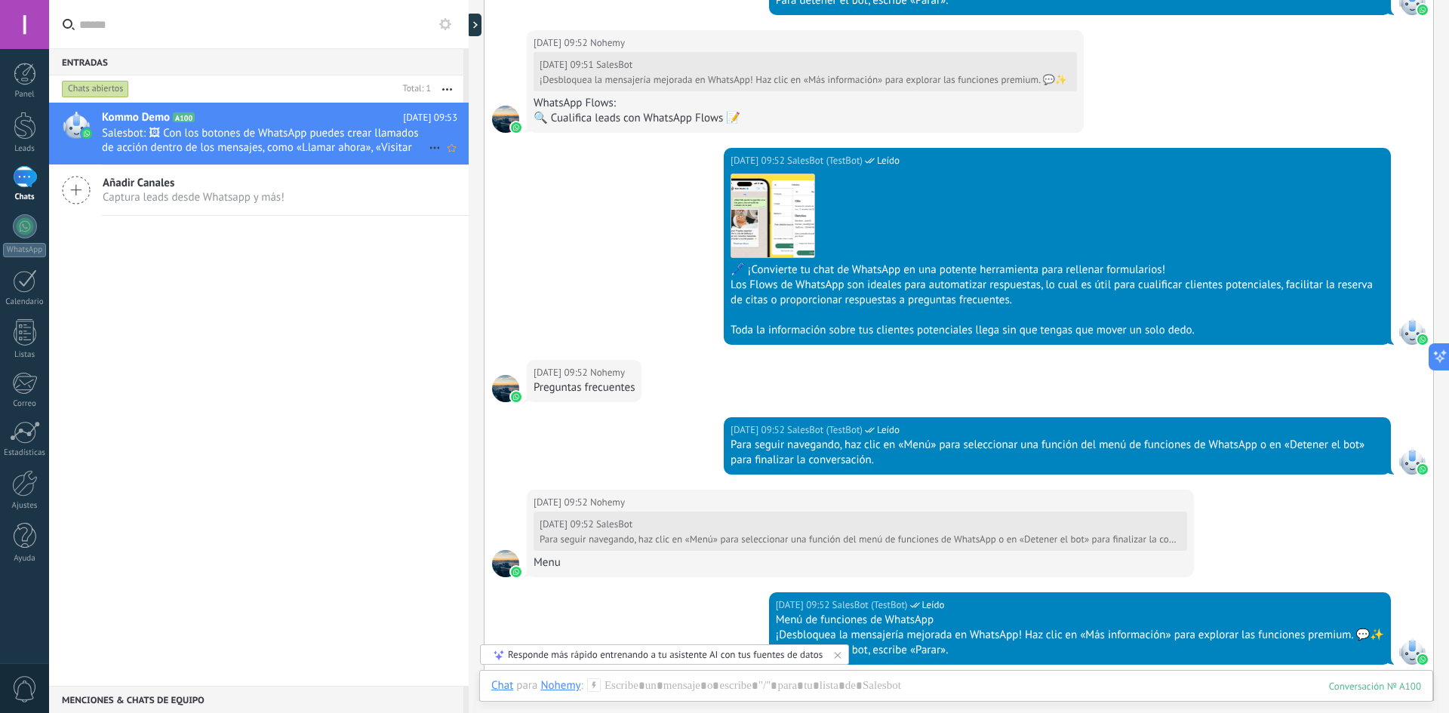
click at [260, 142] on span "Salesbot: 🖼 Con los botones de WhatsApp puedes crear llamados de acción dentro …" at bounding box center [265, 140] width 327 height 29
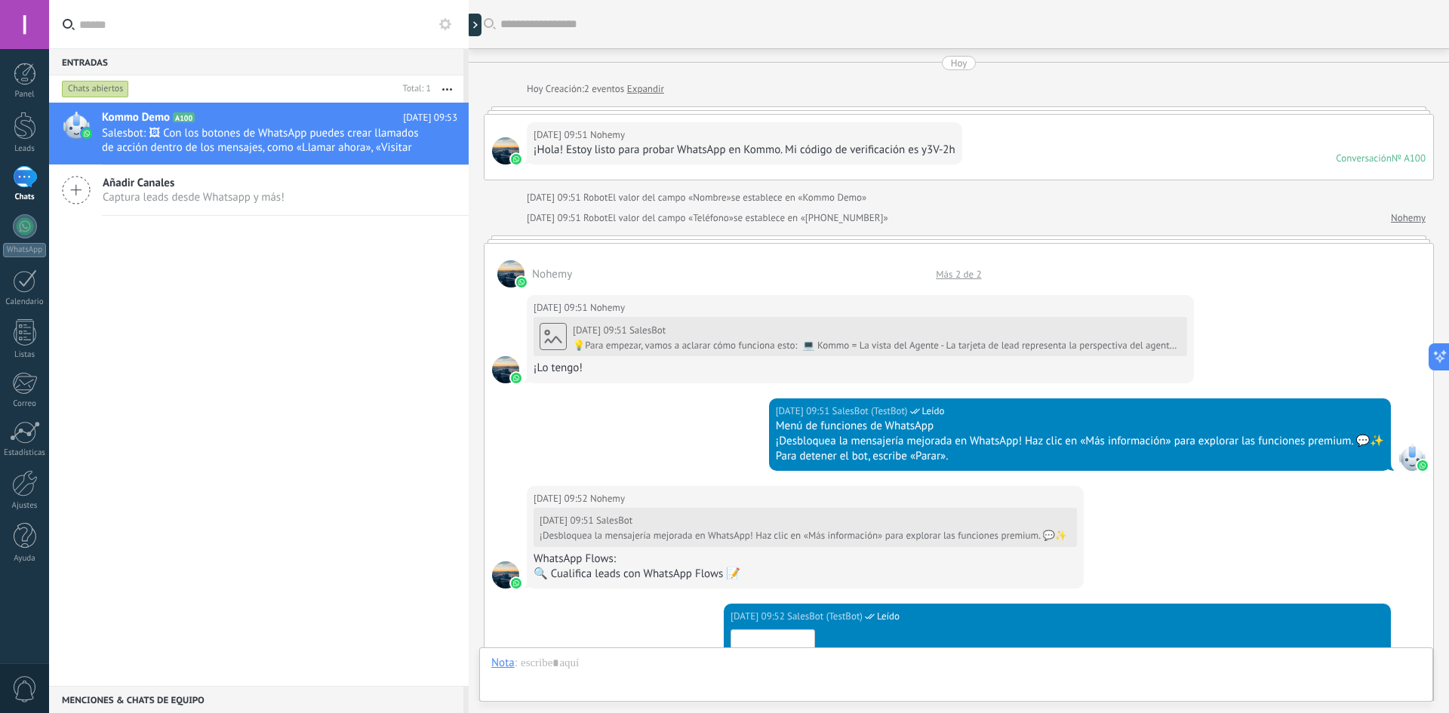
scroll to position [1059, 0]
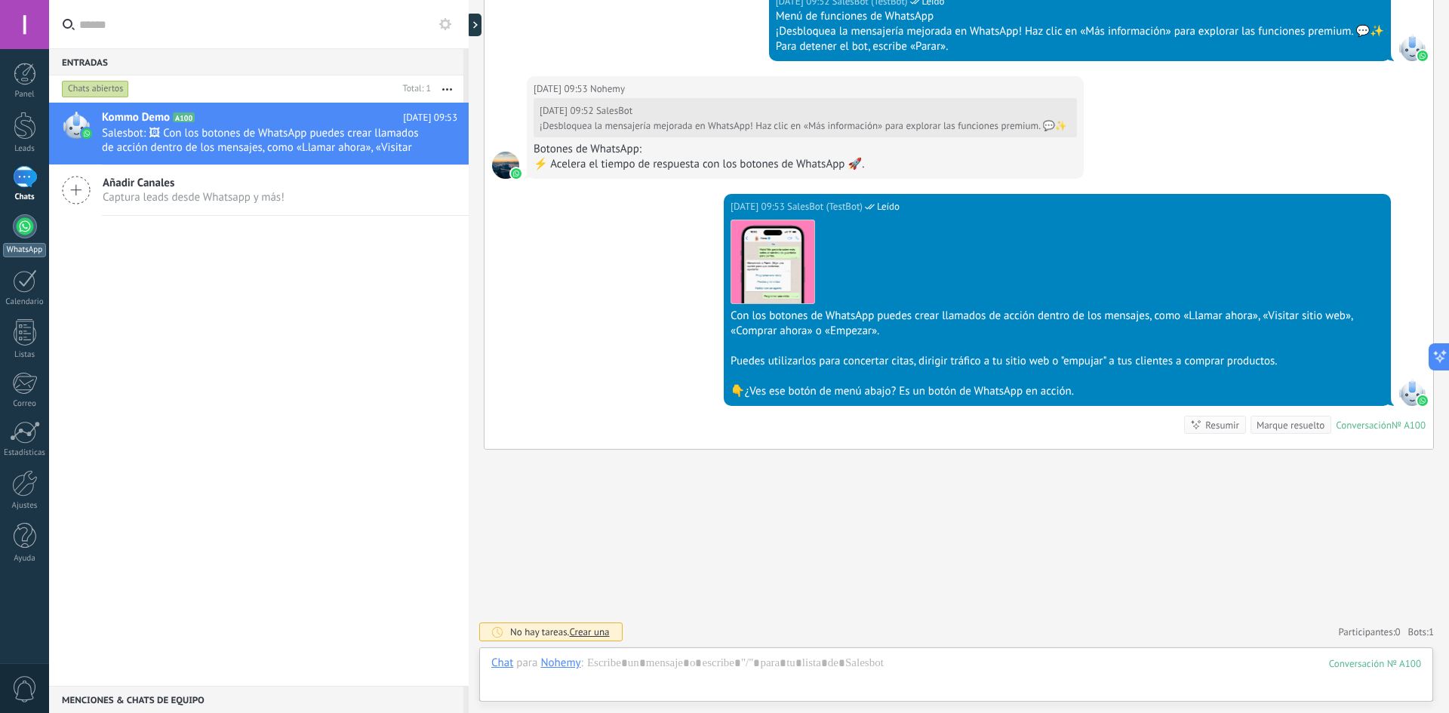
click at [30, 221] on div at bounding box center [25, 226] width 24 height 24
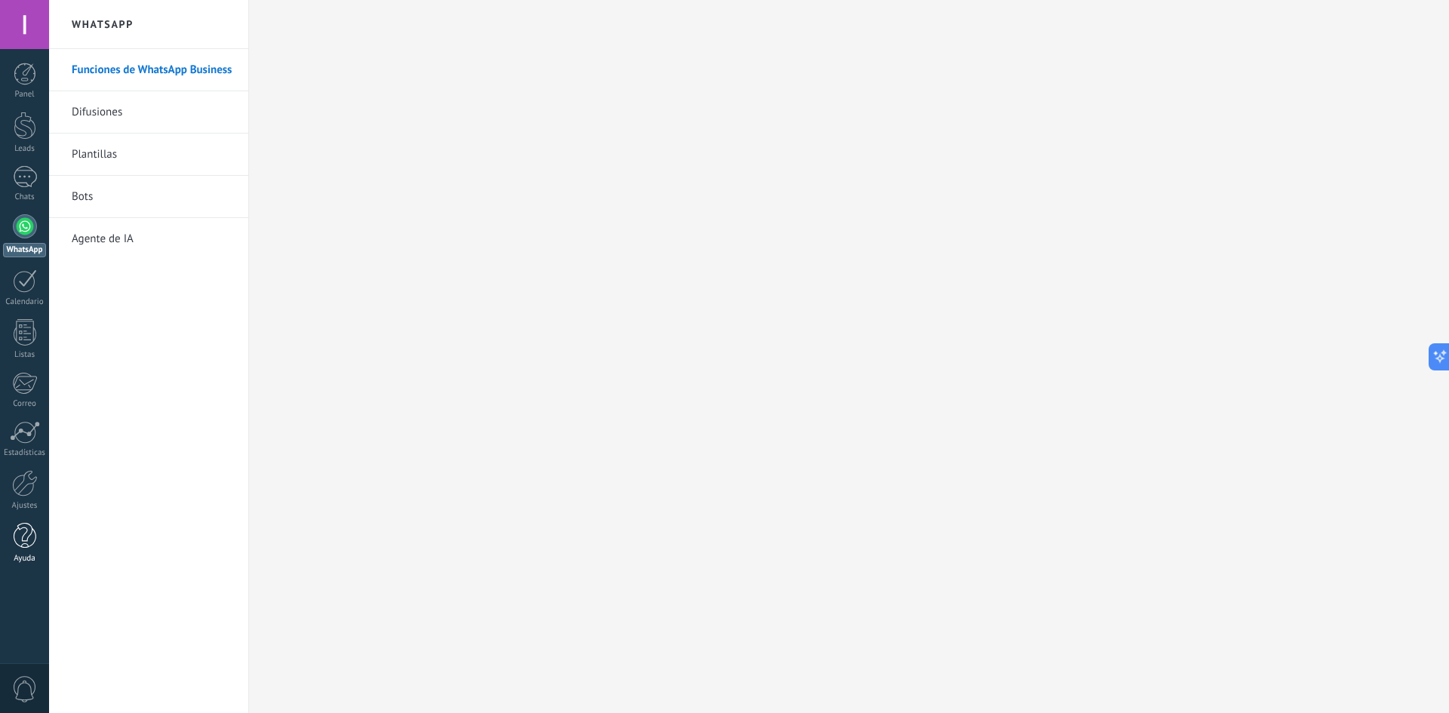
click at [26, 542] on div at bounding box center [25, 536] width 23 height 26
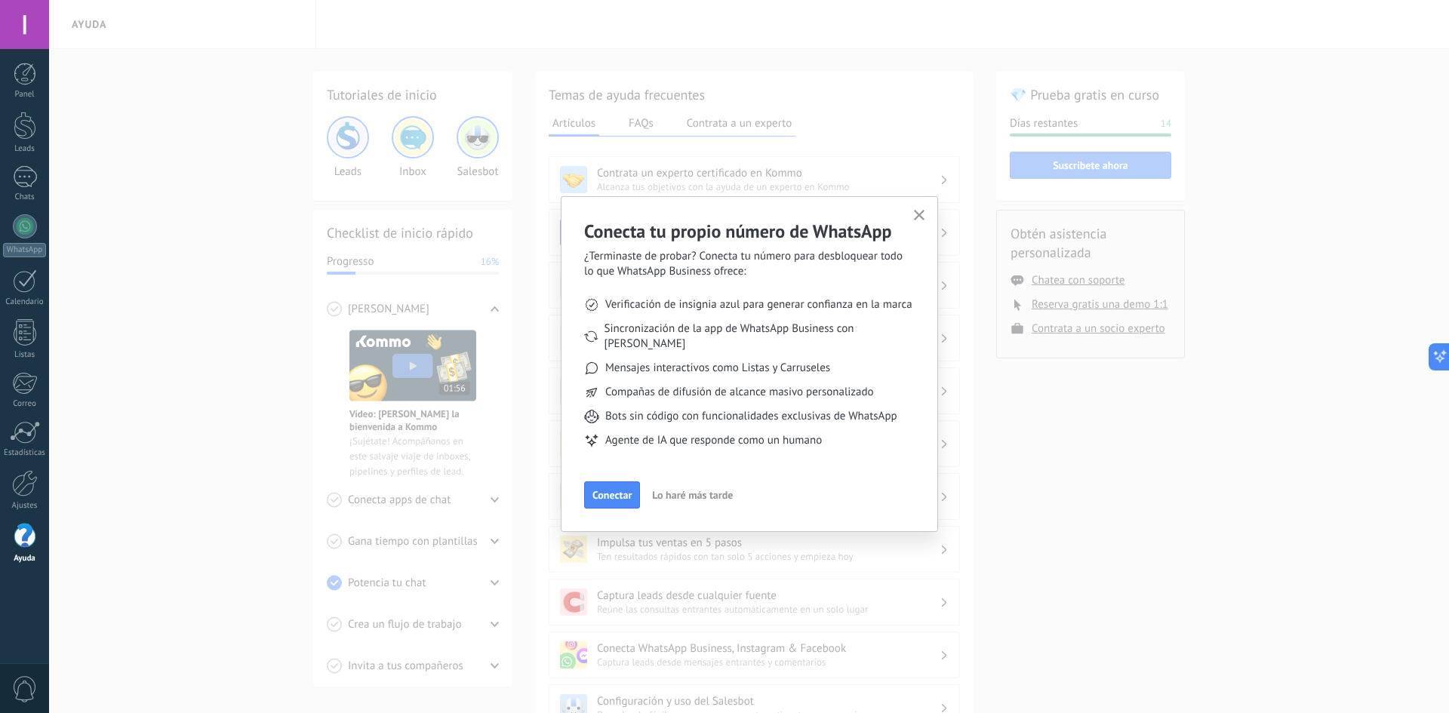
click at [718, 490] on span "Lo haré más tarde" at bounding box center [692, 495] width 81 height 11
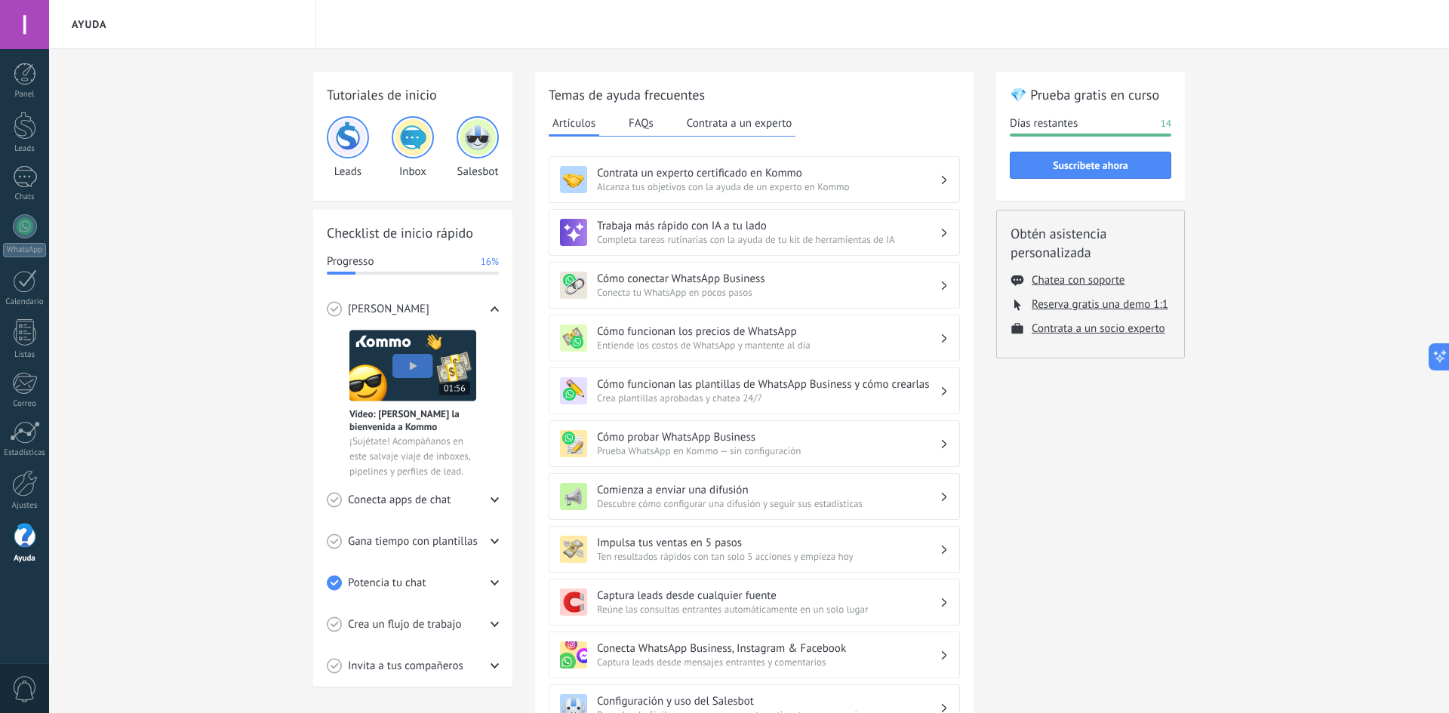
click at [647, 119] on button "FAQs" at bounding box center [641, 123] width 32 height 23
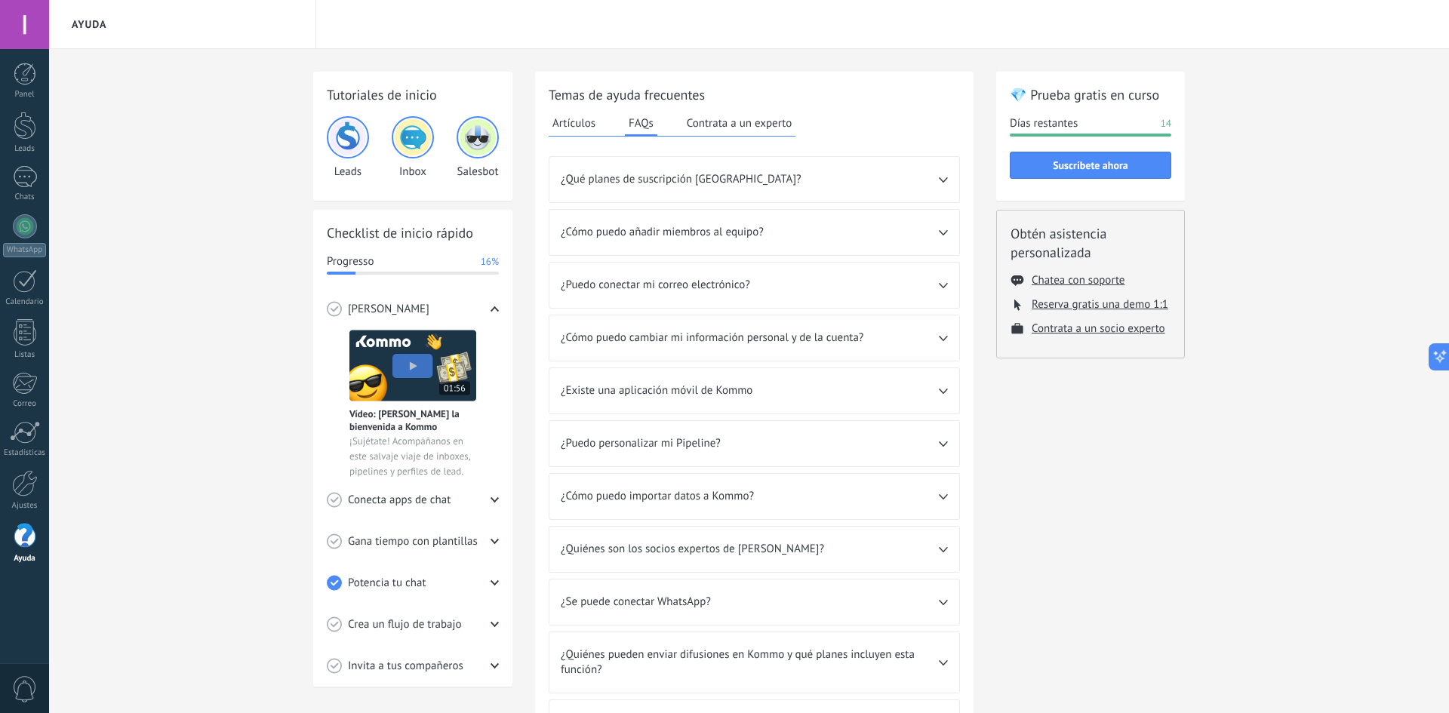
click at [743, 124] on button "Contrata a un experto" at bounding box center [739, 123] width 112 height 23
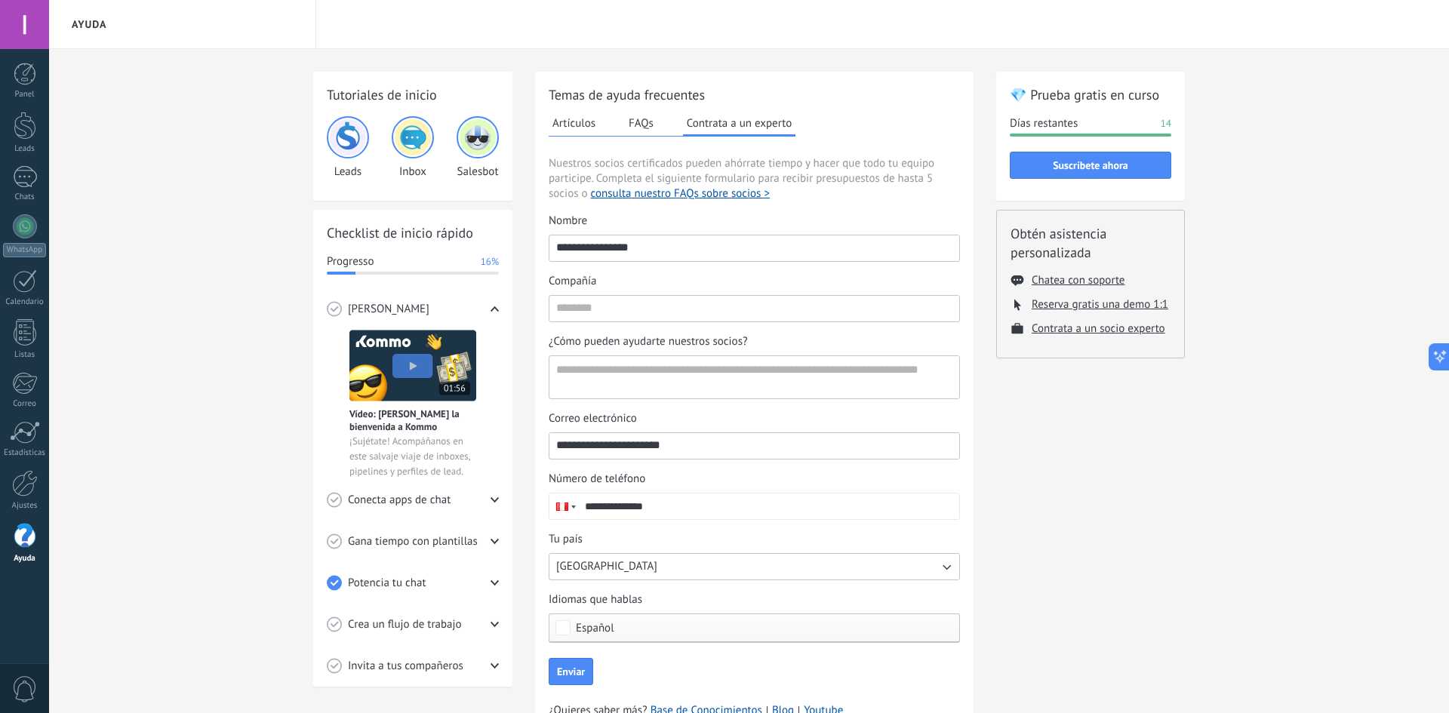
click at [419, 138] on img at bounding box center [413, 137] width 36 height 36
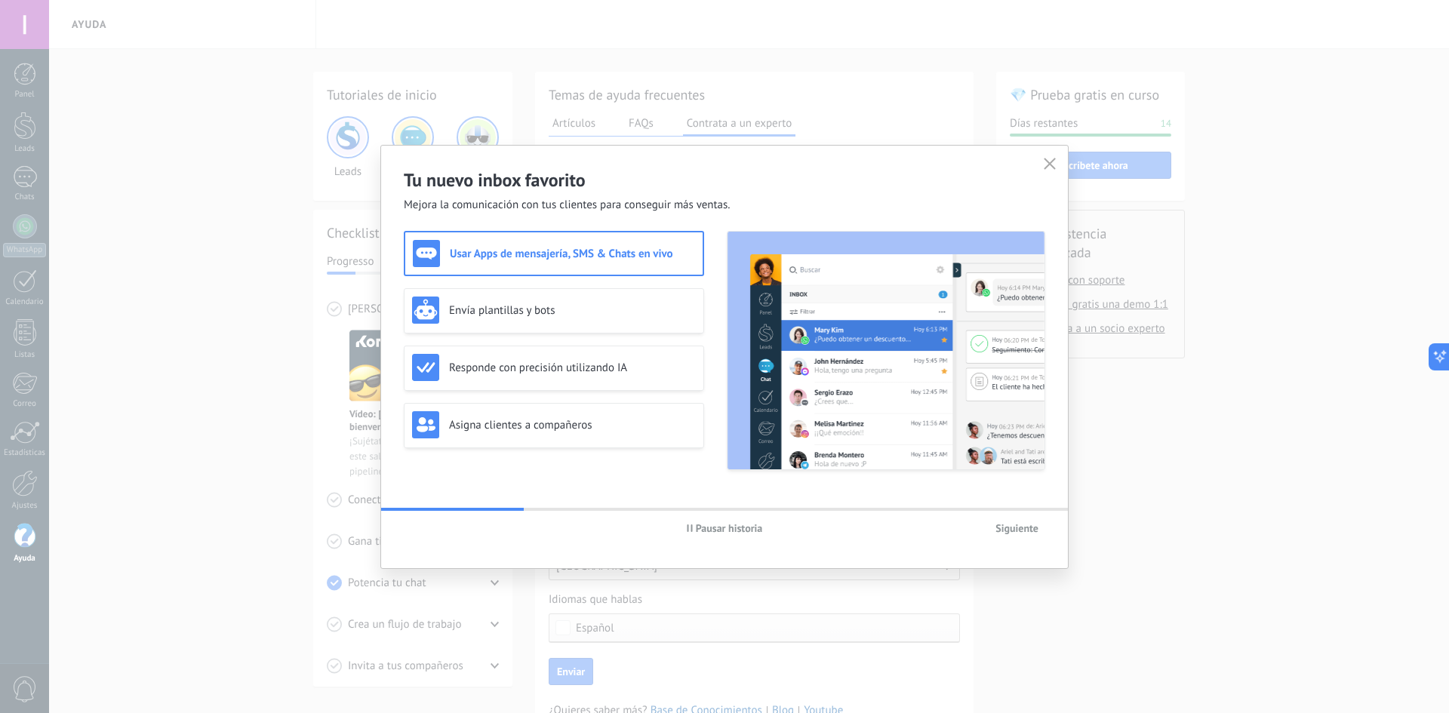
drag, startPoint x: 1051, startPoint y: 161, endPoint x: 1003, endPoint y: 154, distance: 48.0
click at [1050, 161] on icon "button" at bounding box center [1049, 164] width 12 height 12
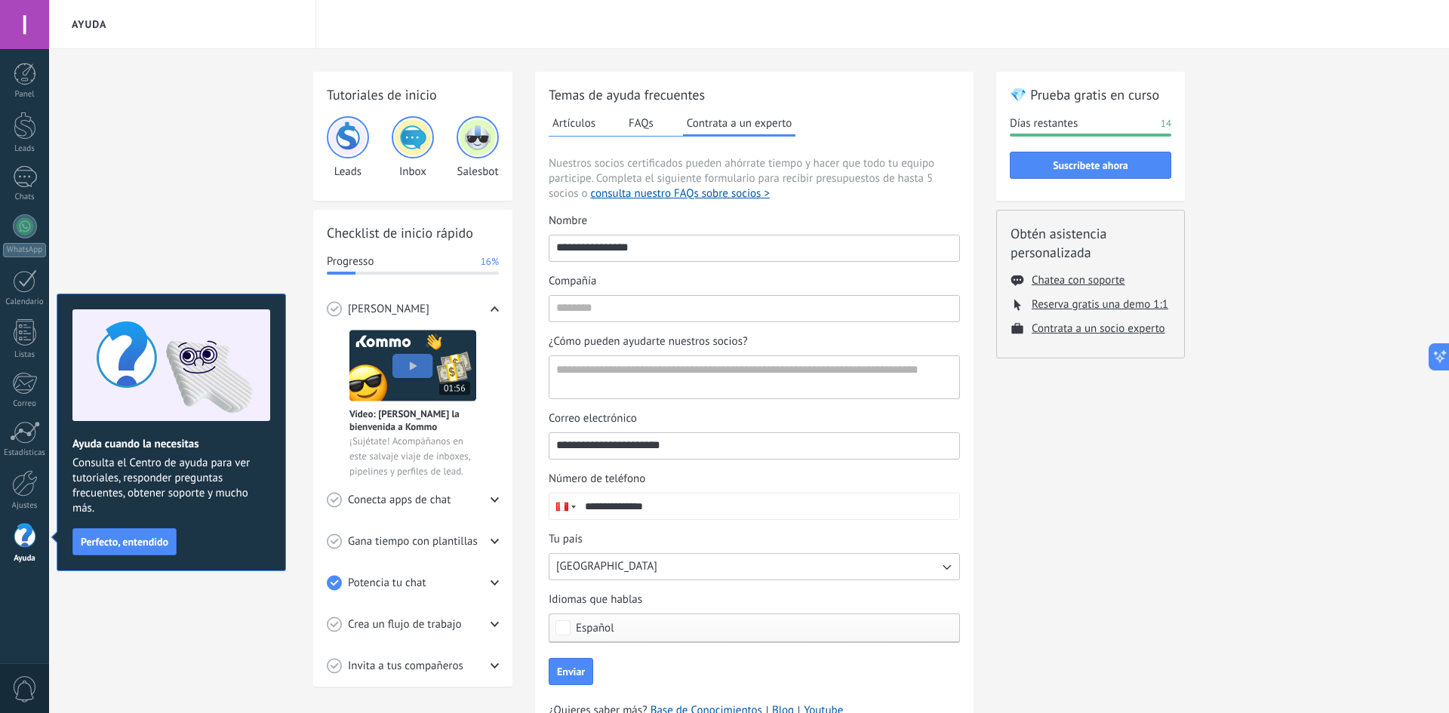
click at [354, 134] on img at bounding box center [348, 137] width 36 height 36
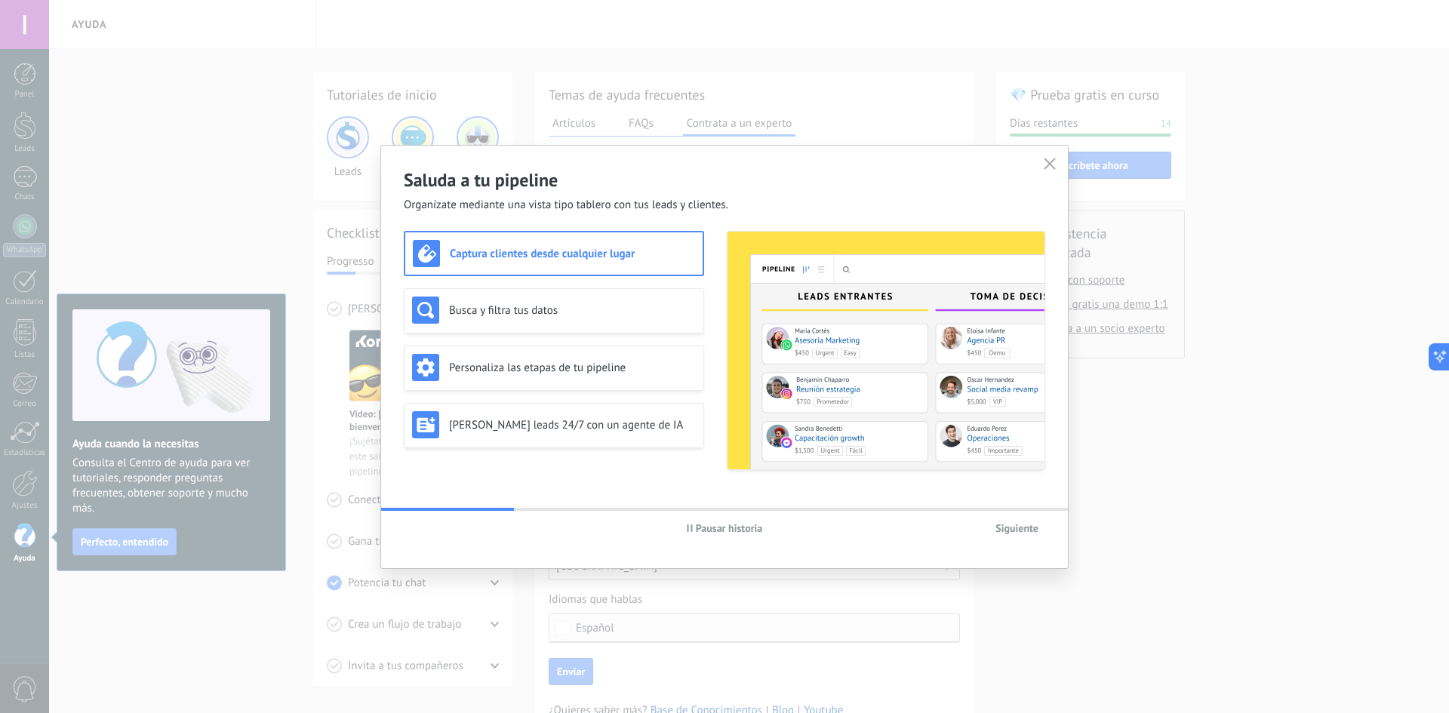
click at [1055, 156] on button "button" at bounding box center [1050, 164] width 20 height 21
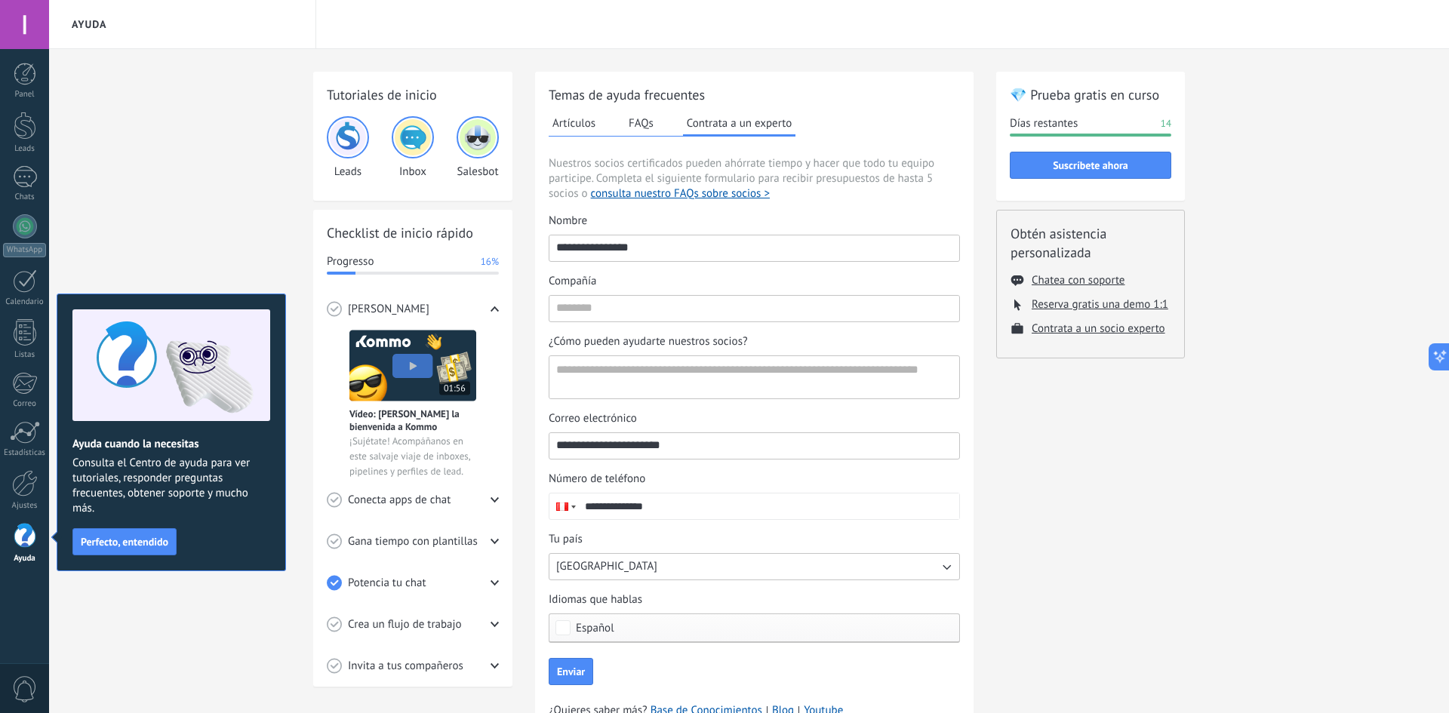
click at [1334, 480] on div "Tutoriales de inicio Leads Inbox Salesbot Checklist de inicio rápido Progresso …" at bounding box center [749, 415] width 1400 height 733
click at [645, 116] on button "FAQs" at bounding box center [641, 123] width 32 height 23
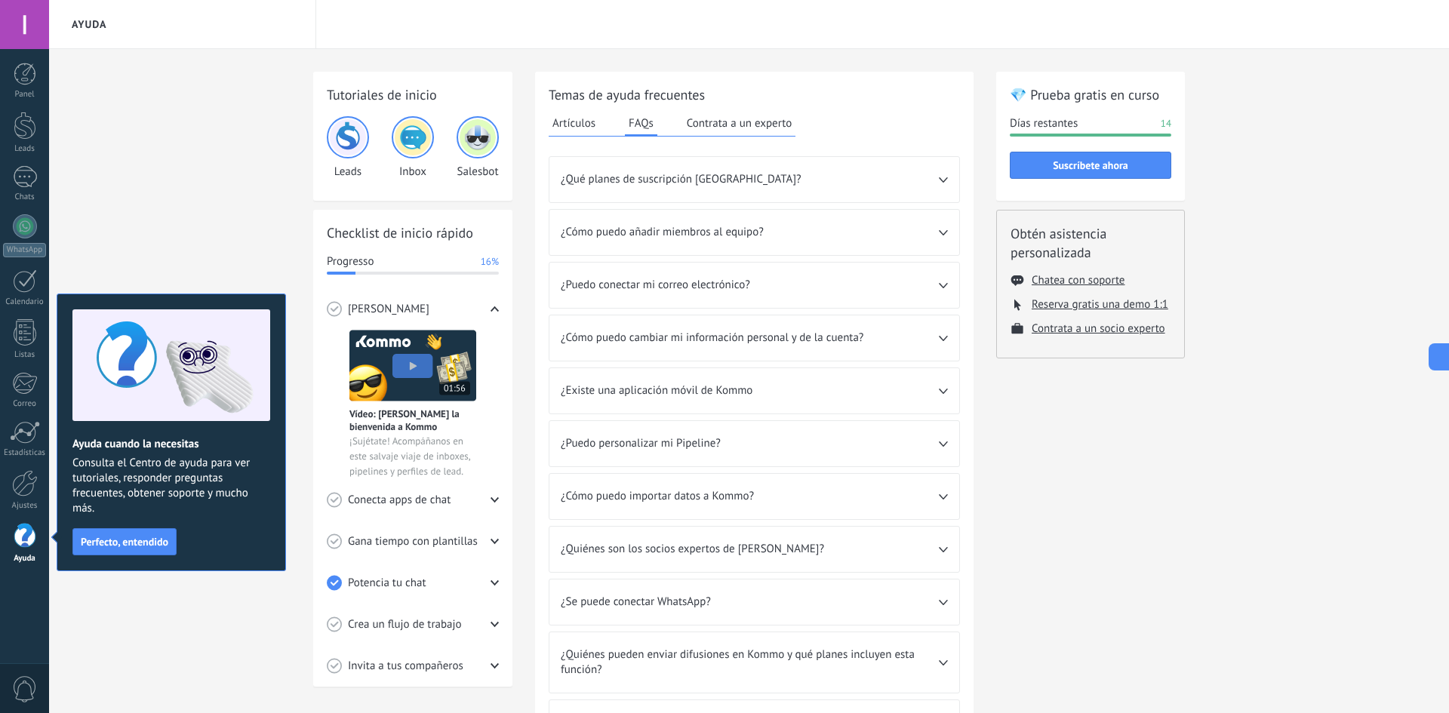
click at [583, 123] on button "Artículos" at bounding box center [574, 123] width 51 height 23
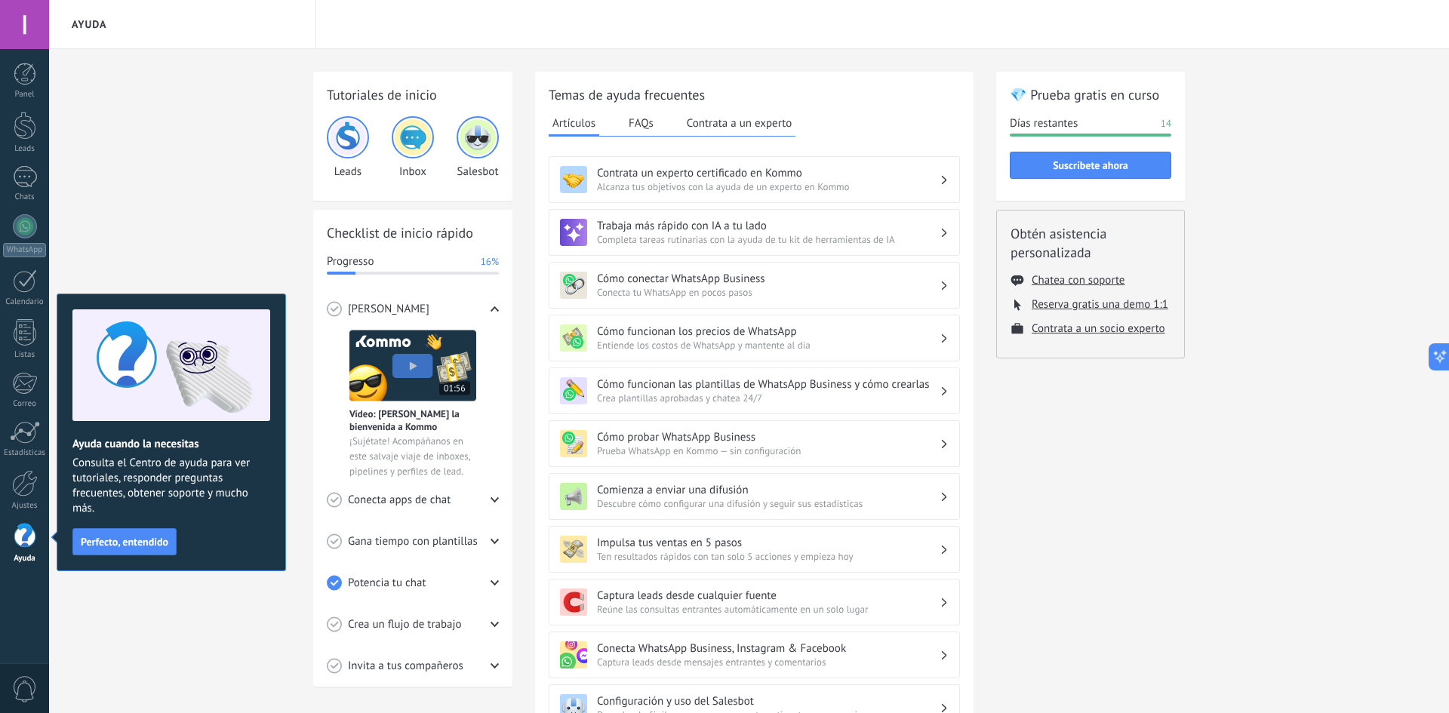
click at [642, 125] on button "FAQs" at bounding box center [641, 123] width 32 height 23
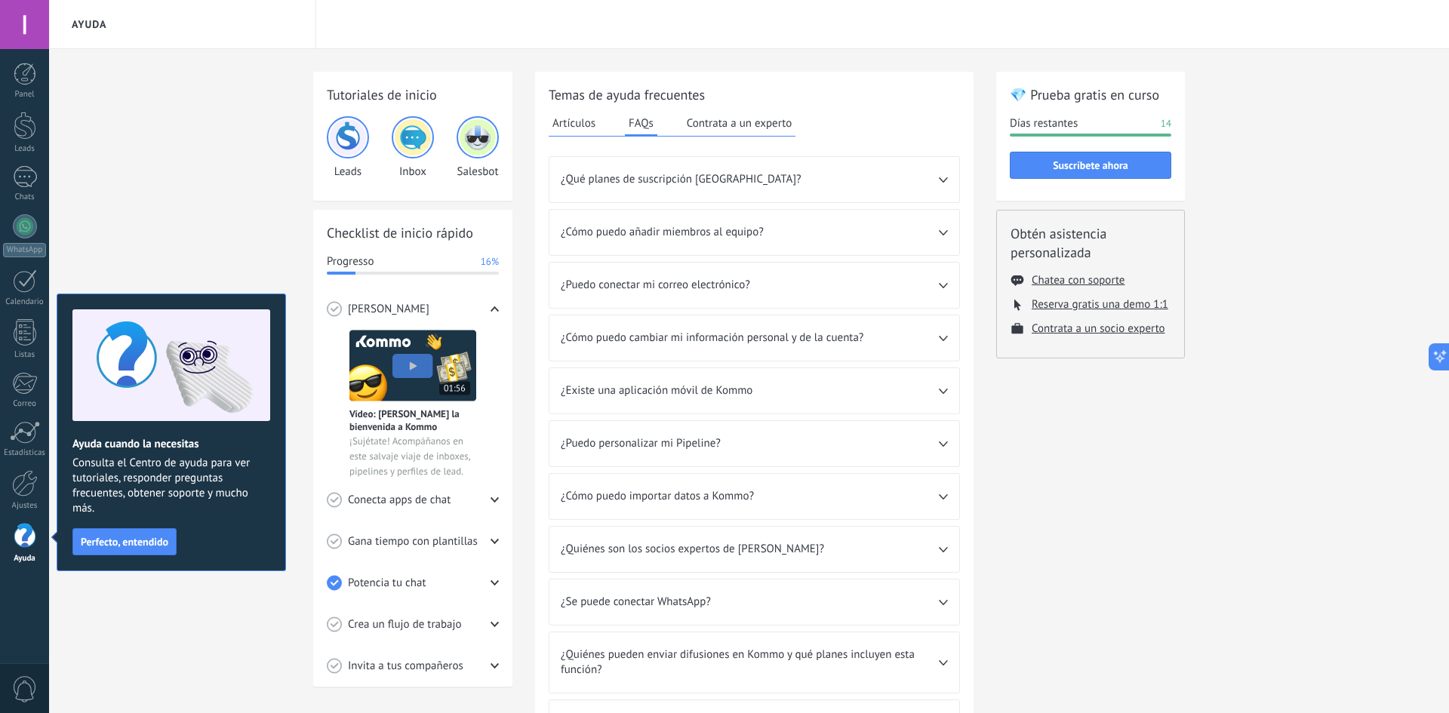
click at [702, 118] on button "Contrata a un experto" at bounding box center [739, 123] width 112 height 23
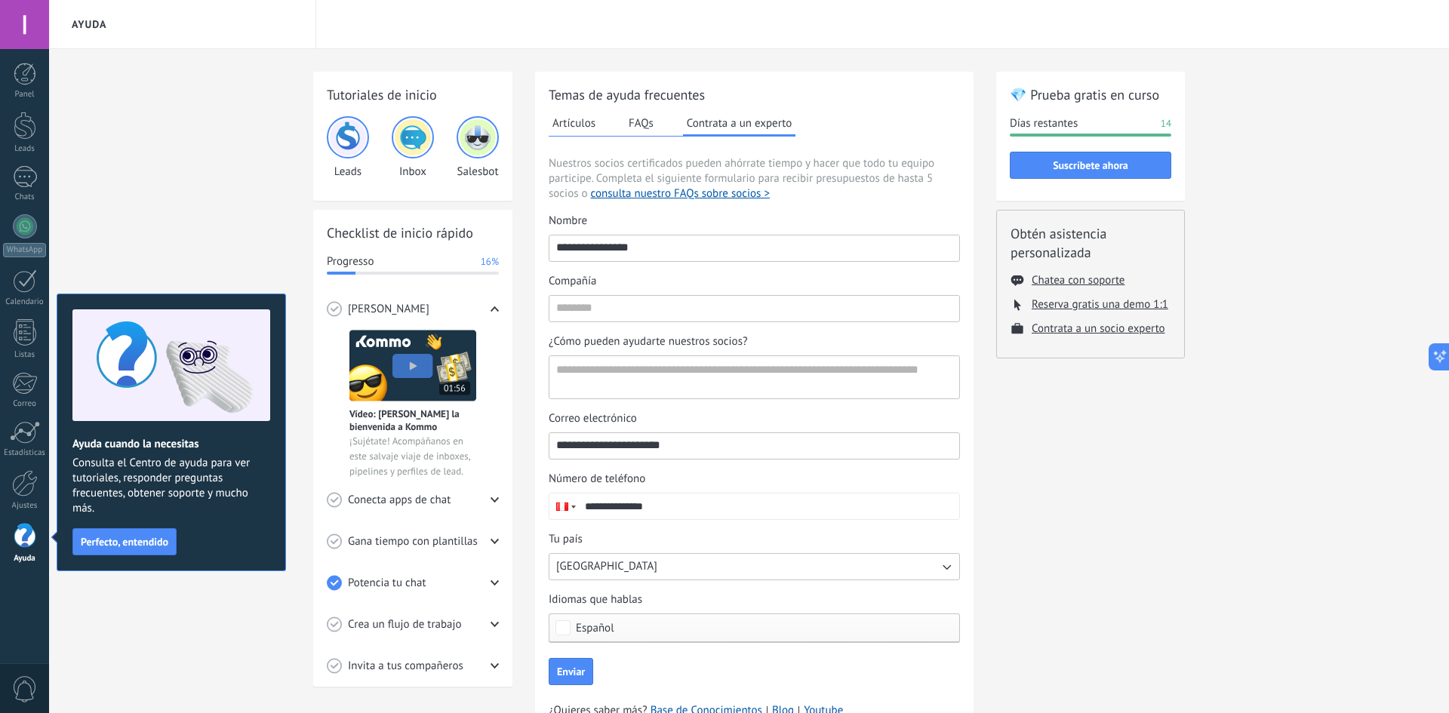
click at [624, 114] on div "Artículos FAQs Contrata a un experto" at bounding box center [672, 124] width 247 height 25
click at [565, 110] on div "**********" at bounding box center [754, 385] width 411 height 600
click at [587, 122] on button "Artículos" at bounding box center [574, 123] width 51 height 23
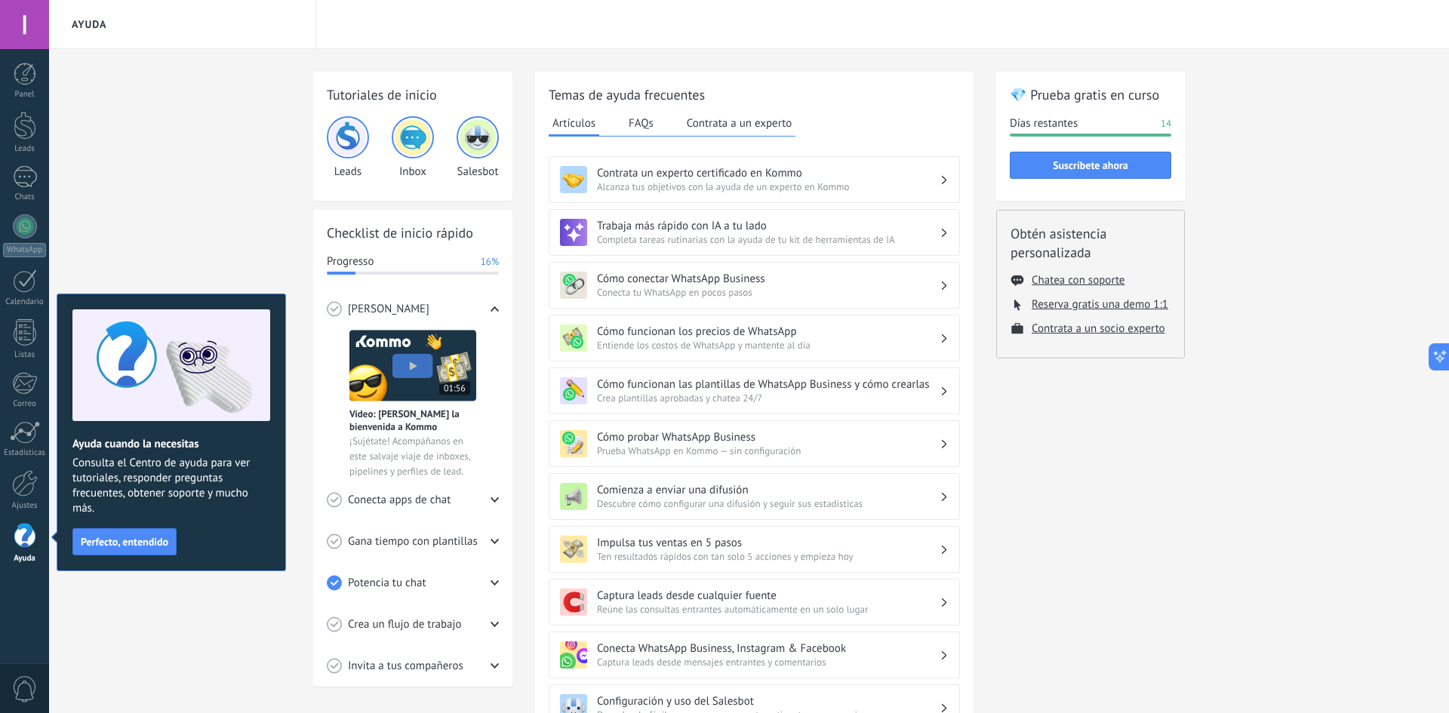
click at [861, 454] on span "Prueba WhatsApp en Kommo — sin configuración" at bounding box center [768, 450] width 343 height 13
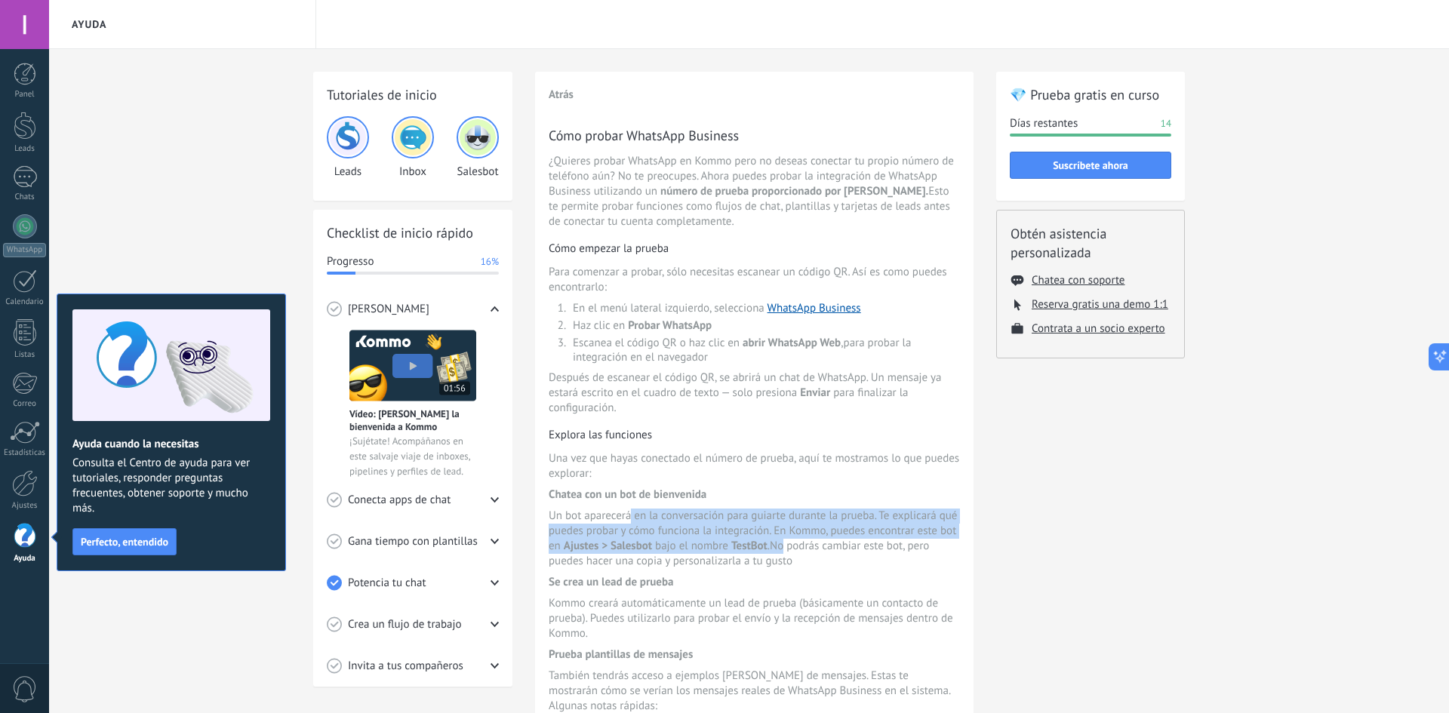
drag, startPoint x: 631, startPoint y: 514, endPoint x: 784, endPoint y: 549, distance: 157.2
click at [785, 544] on span "Un bot aparecerá en la conversación para guiarte durante la prueba. Te explicar…" at bounding box center [754, 539] width 411 height 60
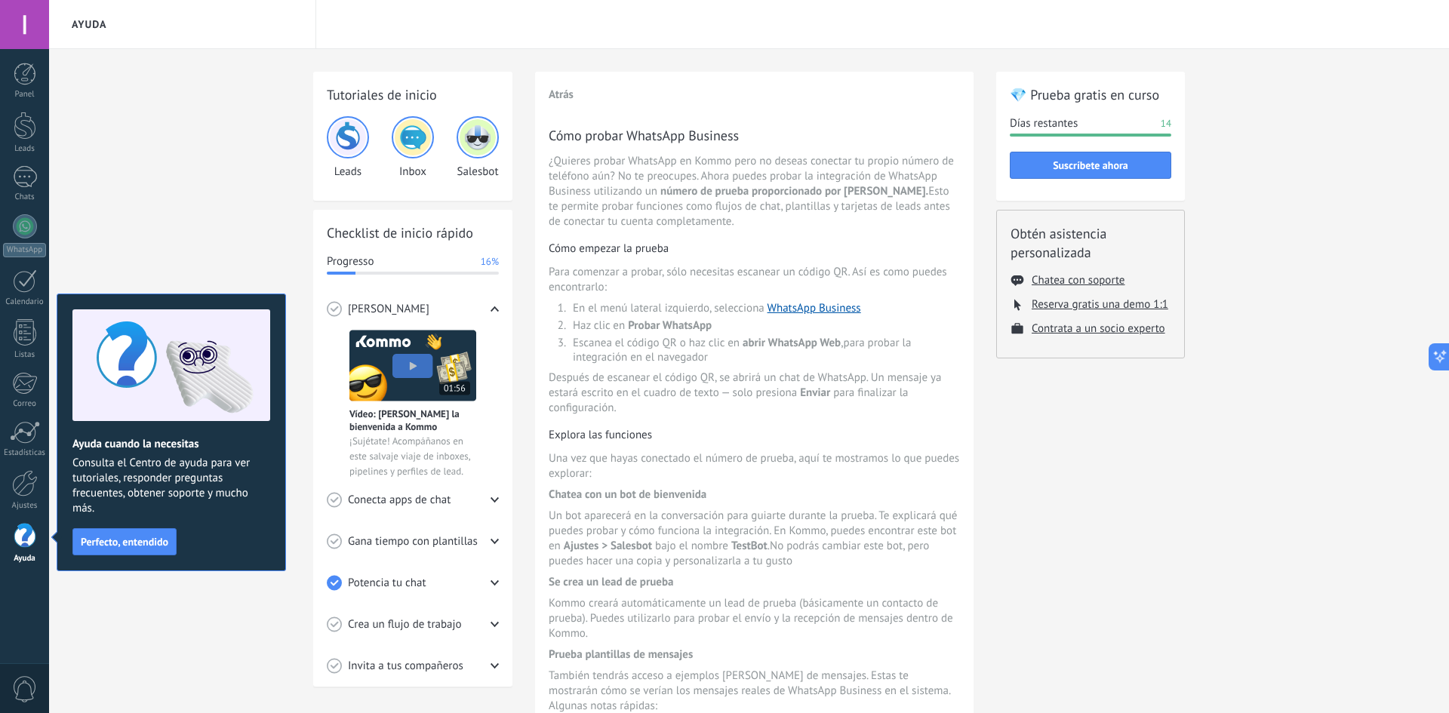
click at [700, 594] on div "Cómo probar WhatsApp Business ¿Quieres probar WhatsApp en Kommo pero no deseas …" at bounding box center [754, 569] width 411 height 887
click at [663, 324] on span "Probar WhatsApp" at bounding box center [670, 325] width 84 height 14
click at [429, 619] on span "Crea un flujo de trabajo" at bounding box center [405, 624] width 114 height 15
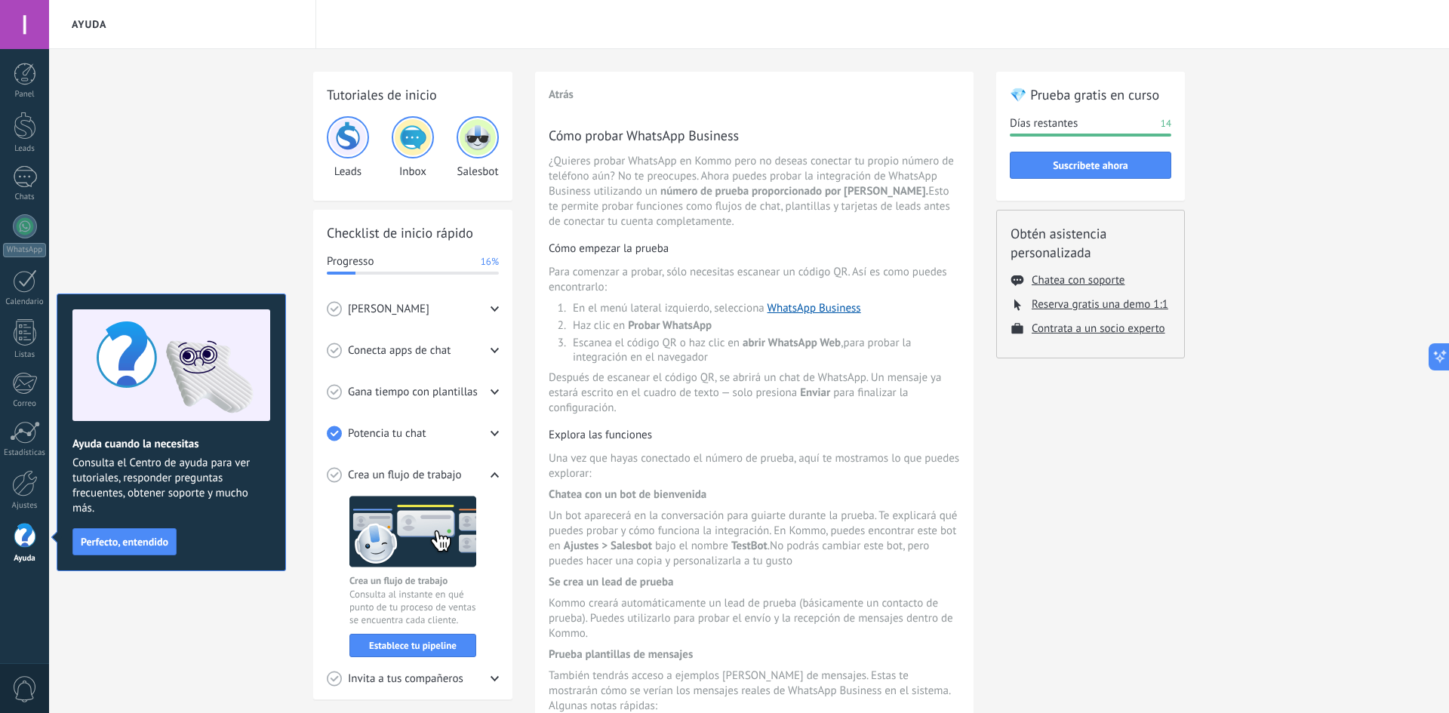
click at [448, 466] on div "Crea un flujo de trabajo" at bounding box center [413, 474] width 172 height 41
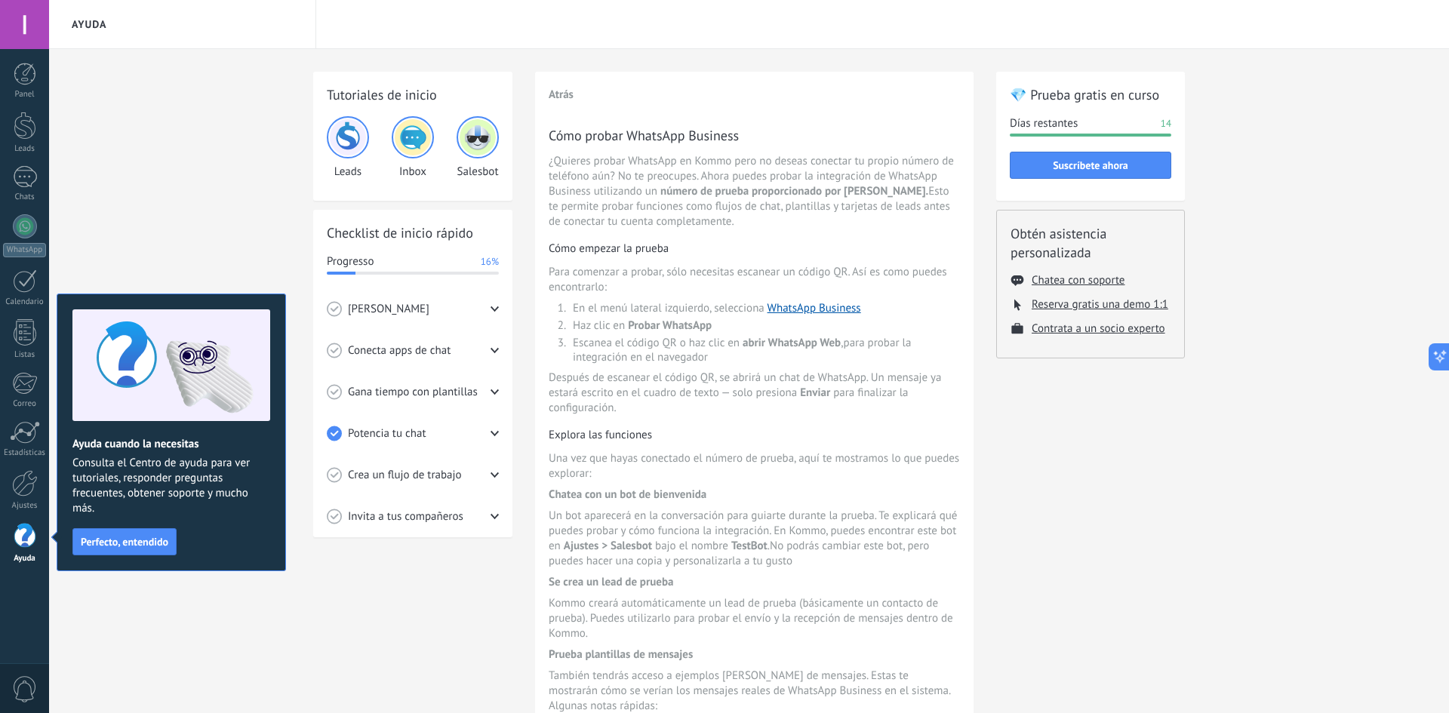
click at [438, 398] on span "Gana tiempo con plantillas" at bounding box center [413, 392] width 130 height 15
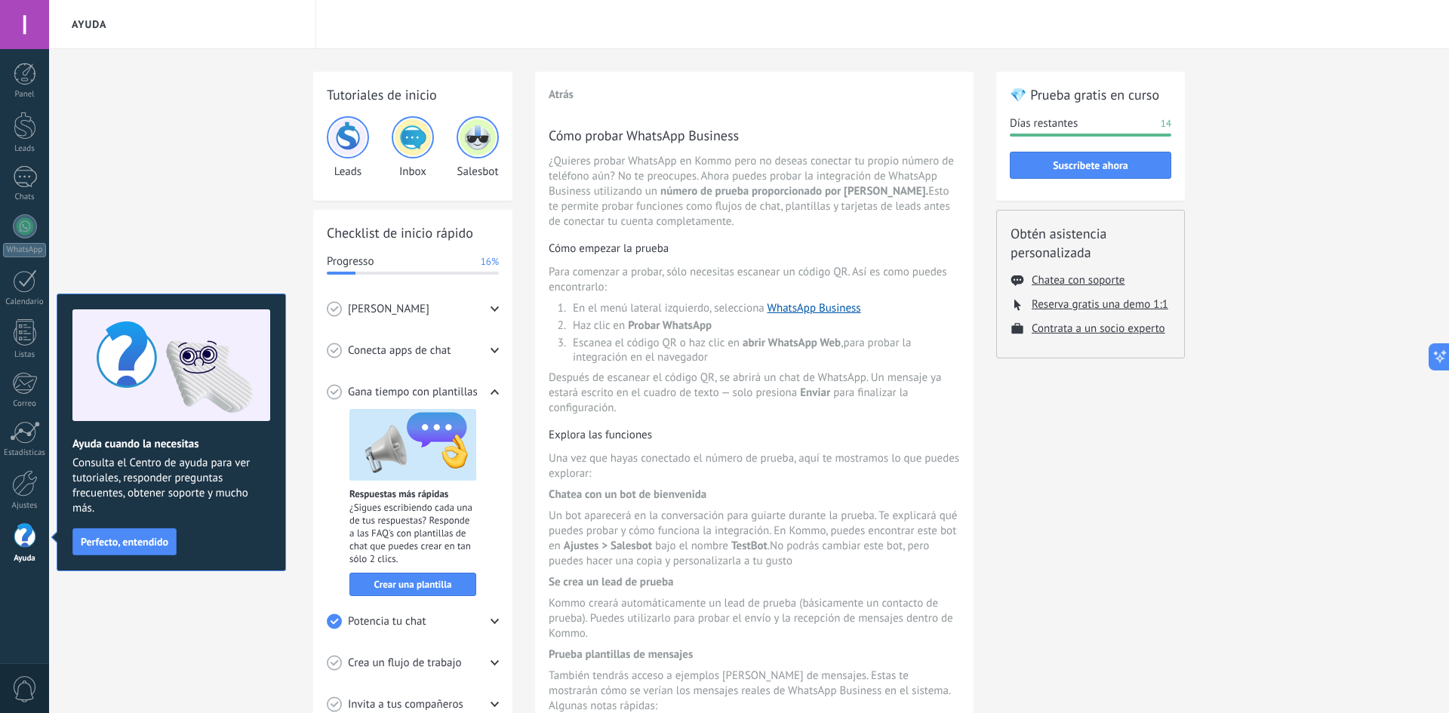
click at [456, 392] on span "Gana tiempo con plantillas" at bounding box center [413, 392] width 130 height 15
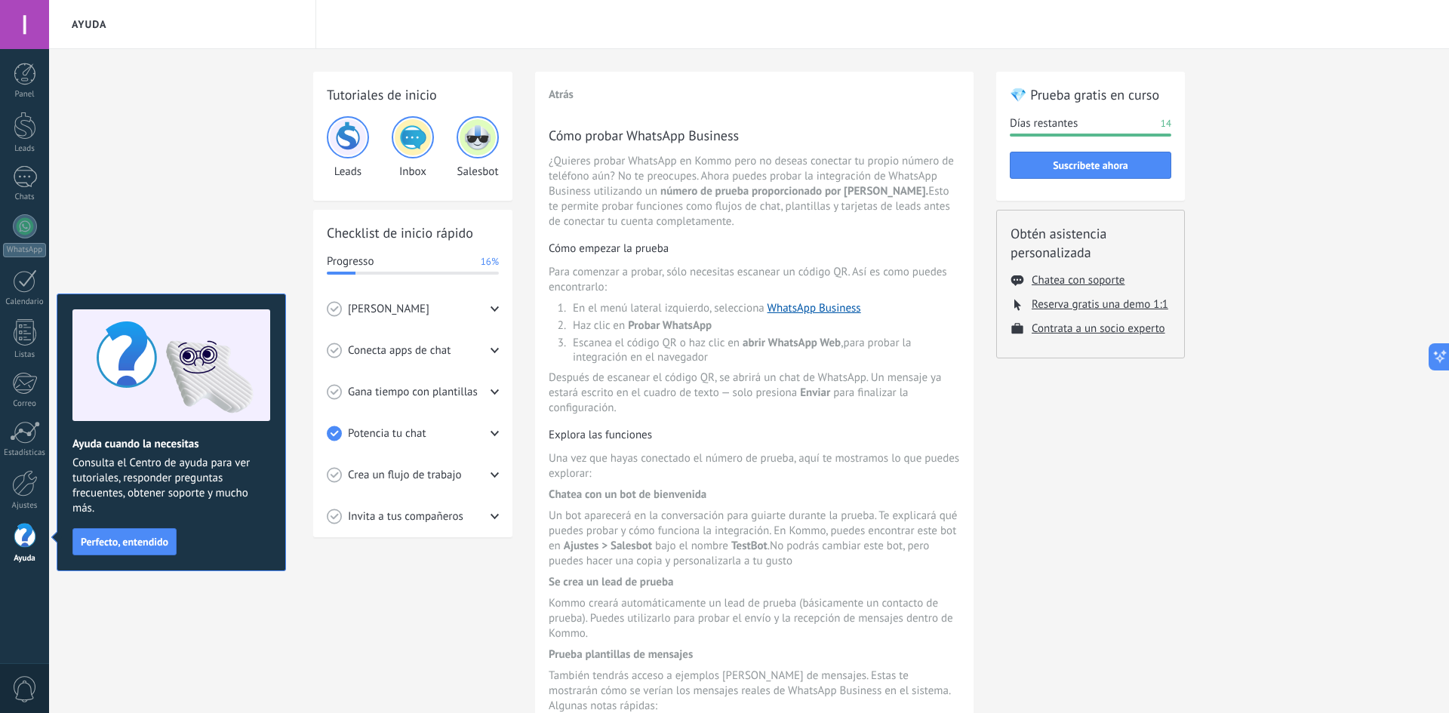
click at [429, 352] on span "Conecta apps de chat" at bounding box center [399, 350] width 103 height 15
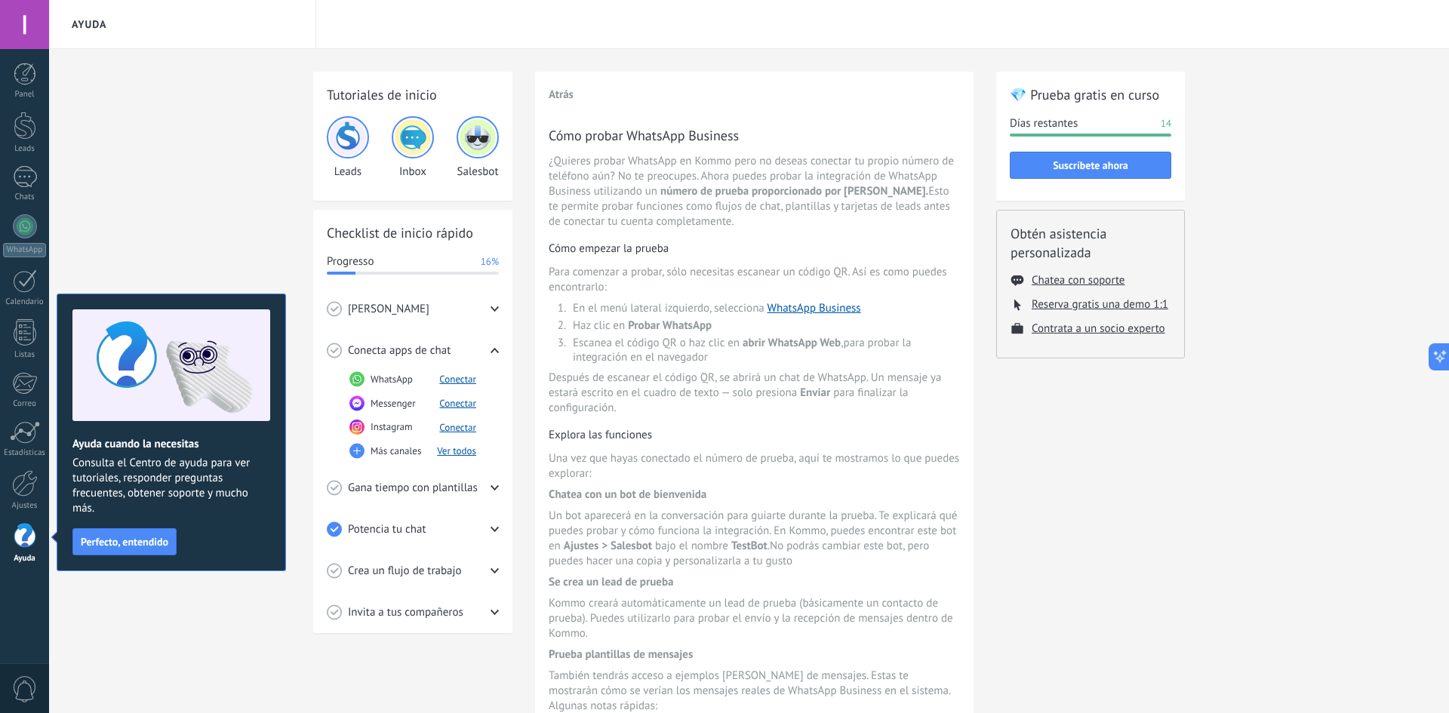
click at [423, 310] on div "[PERSON_NAME]" at bounding box center [413, 308] width 172 height 41
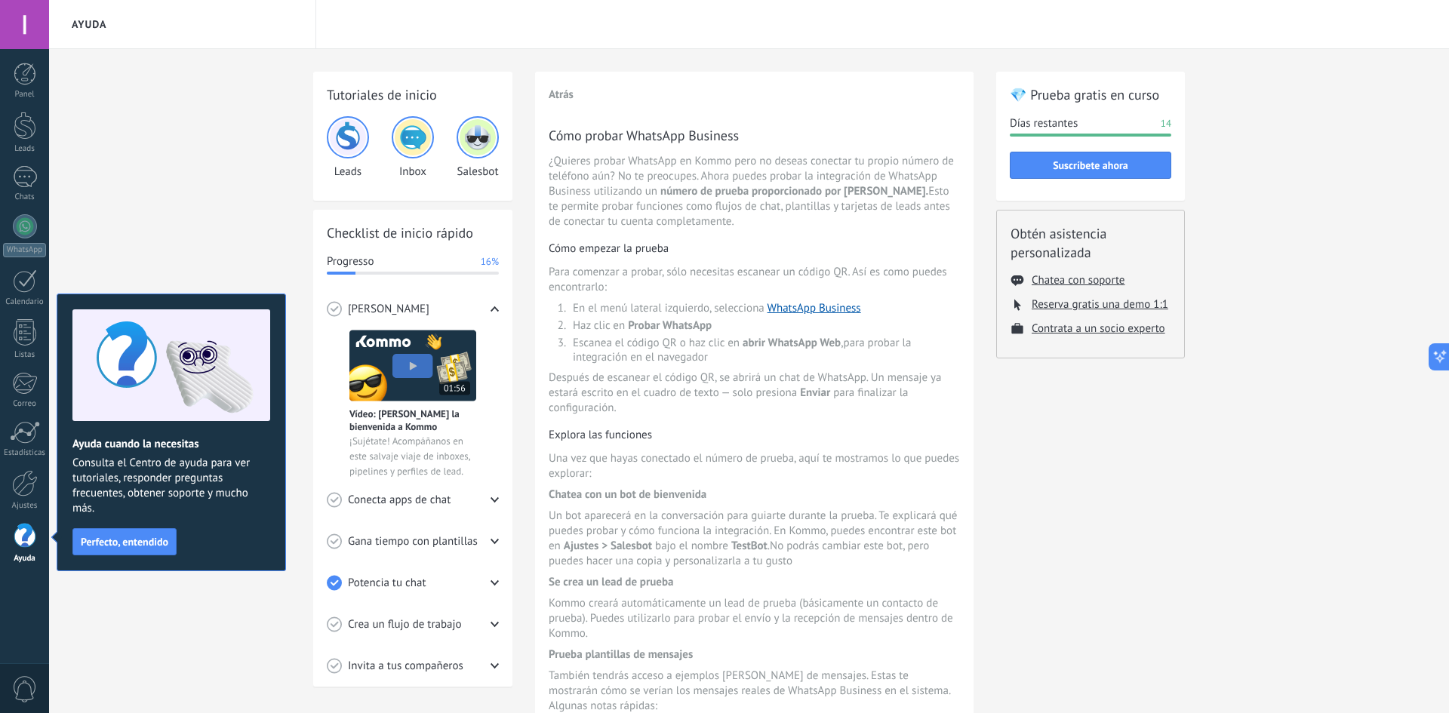
click at [401, 307] on span "[PERSON_NAME]" at bounding box center [388, 309] width 81 height 15
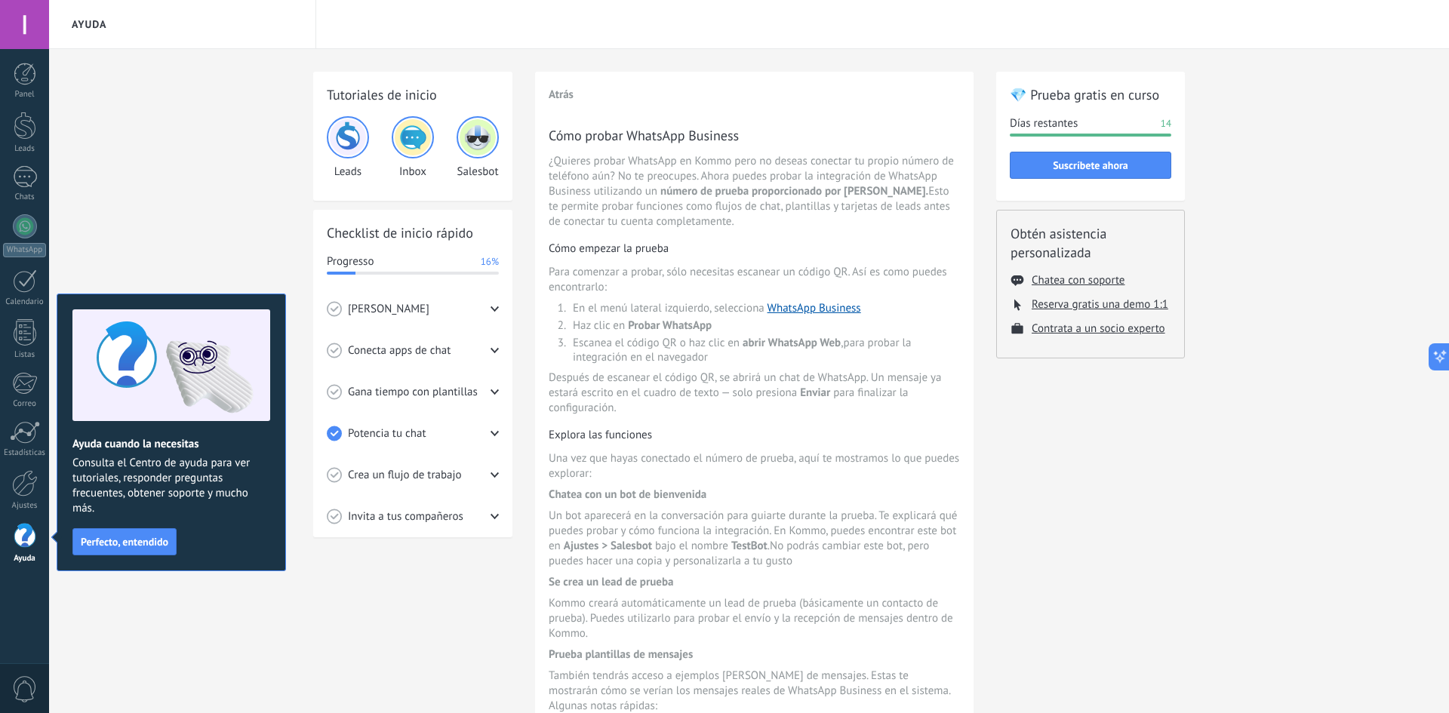
click at [450, 386] on span "Gana tiempo con plantillas" at bounding box center [413, 392] width 130 height 15
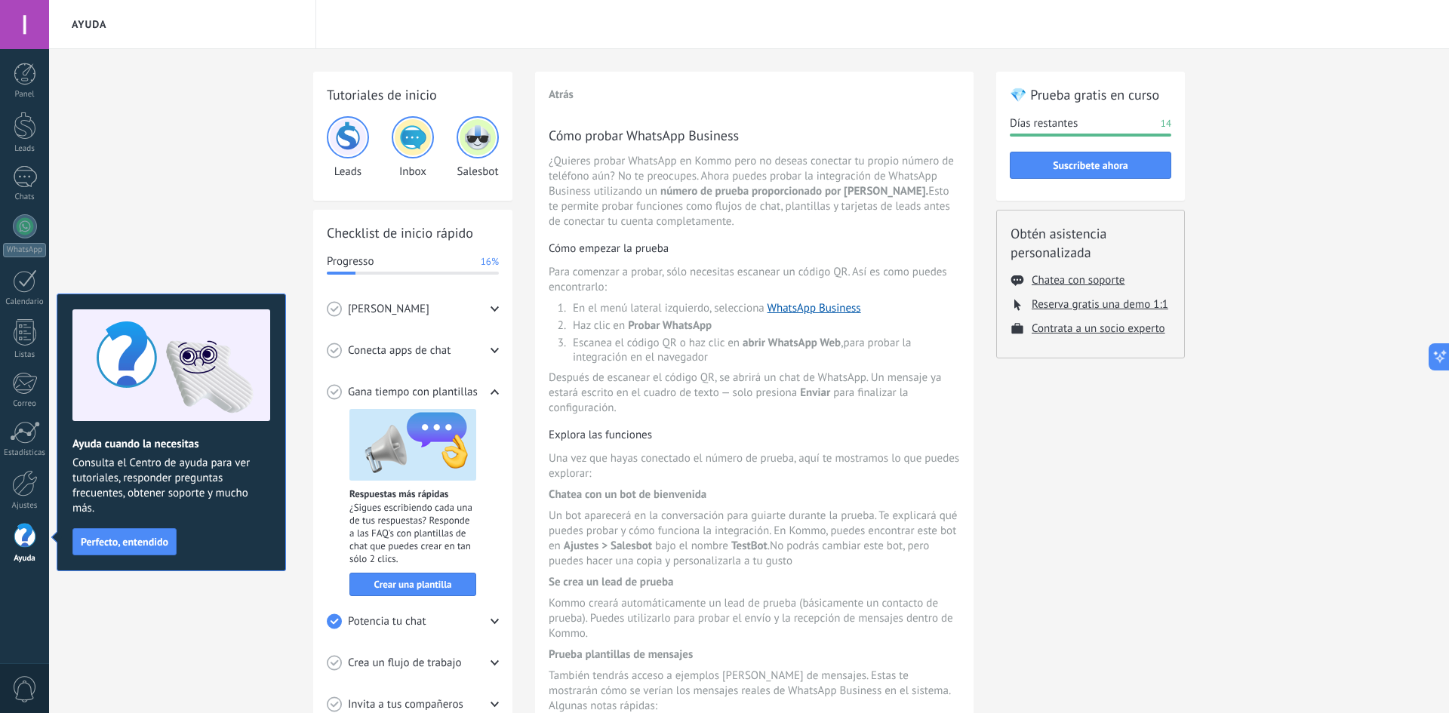
click at [450, 386] on span "Gana tiempo con plantillas" at bounding box center [413, 392] width 130 height 15
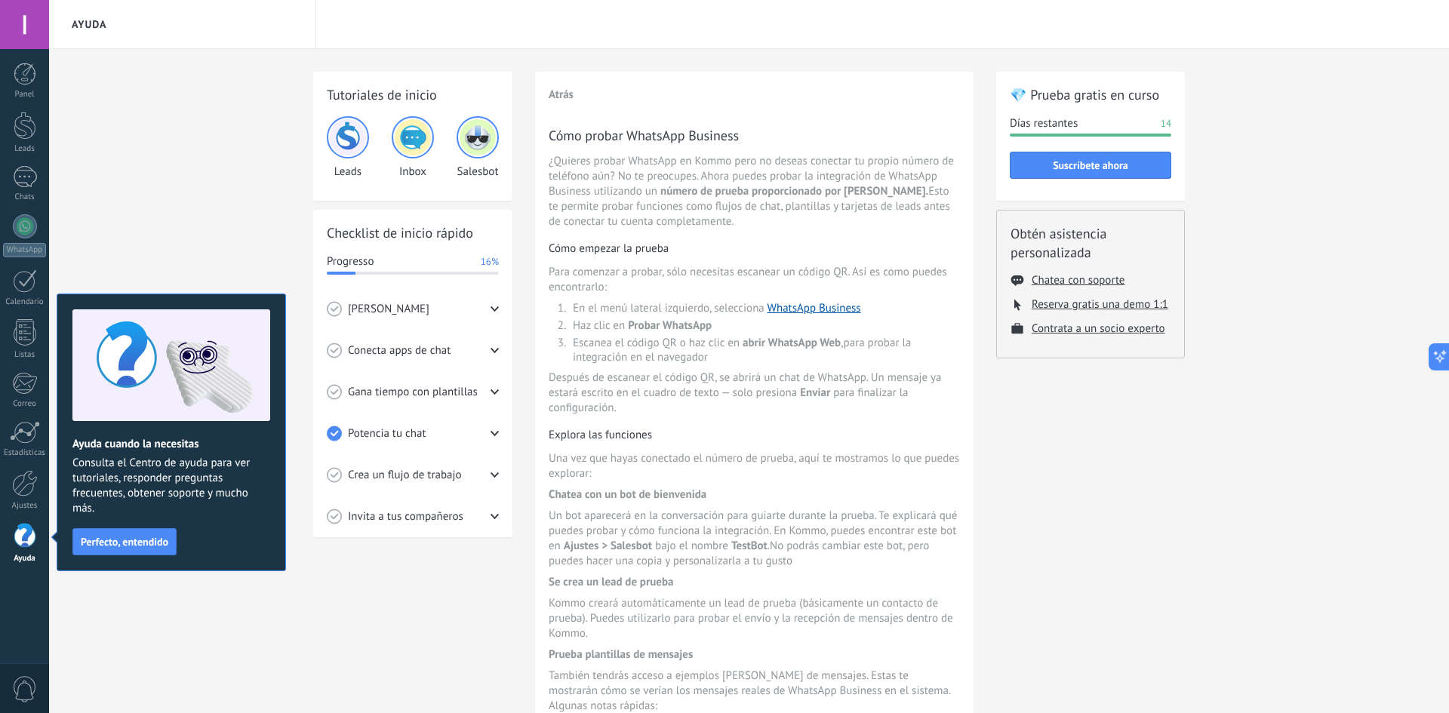
click at [462, 359] on div "Conecta apps de chat" at bounding box center [413, 350] width 172 height 41
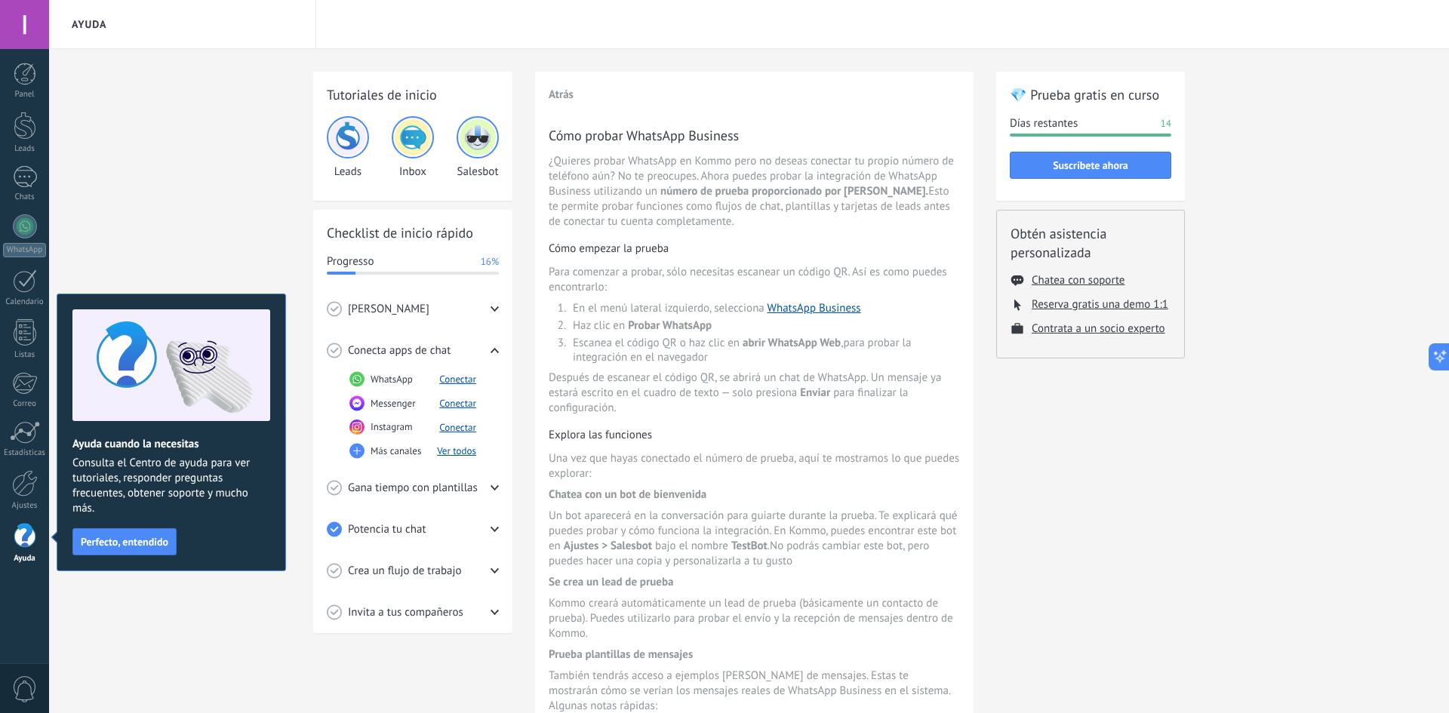
click at [462, 355] on div "Conecta apps de chat" at bounding box center [413, 350] width 172 height 41
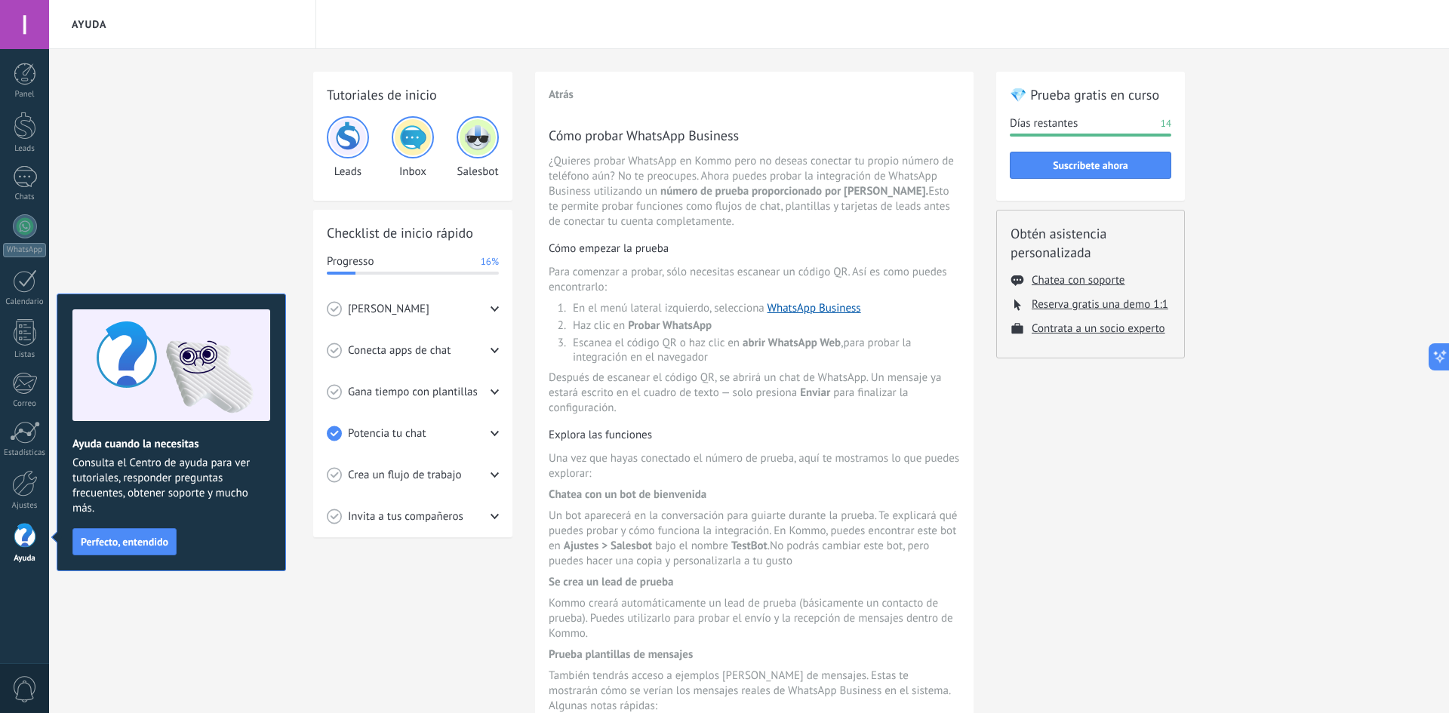
click at [457, 341] on div "Conecta apps de chat" at bounding box center [413, 350] width 172 height 41
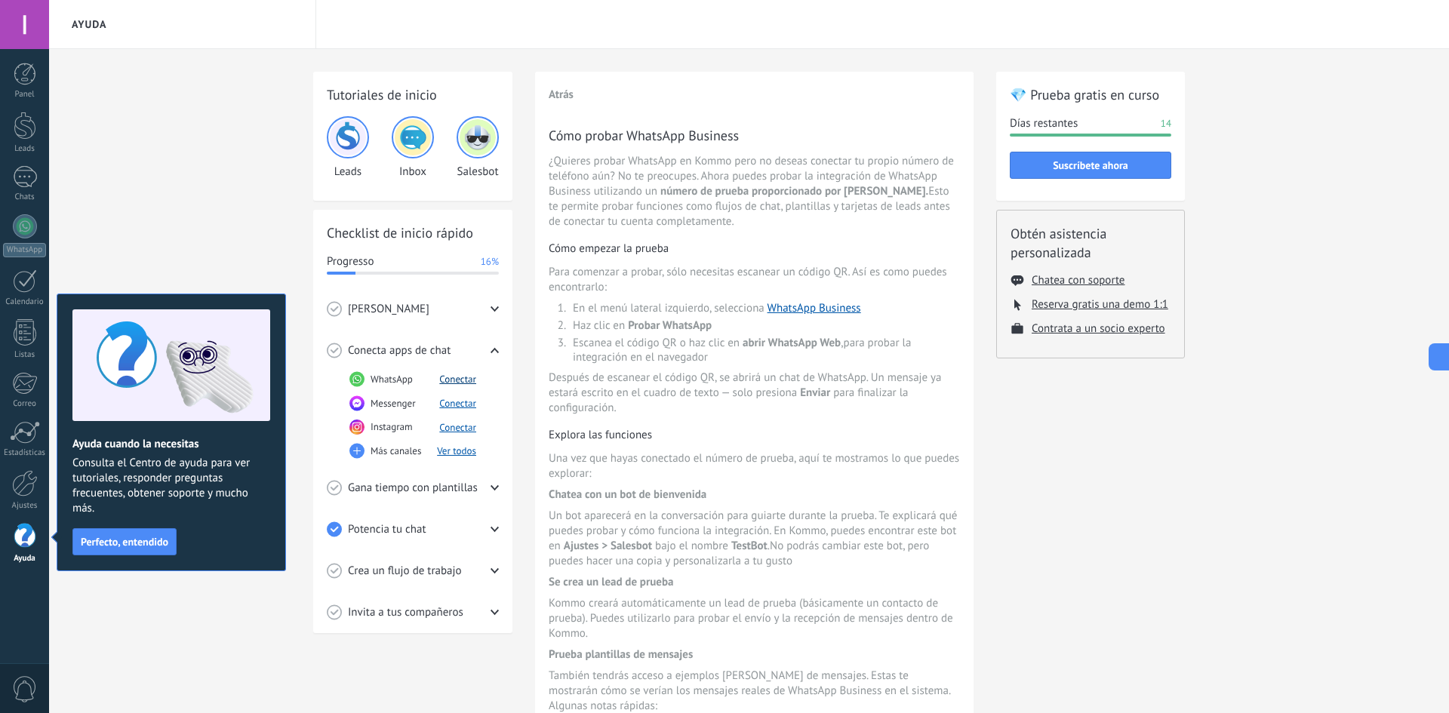
click at [465, 382] on button "Conectar" at bounding box center [457, 379] width 37 height 13
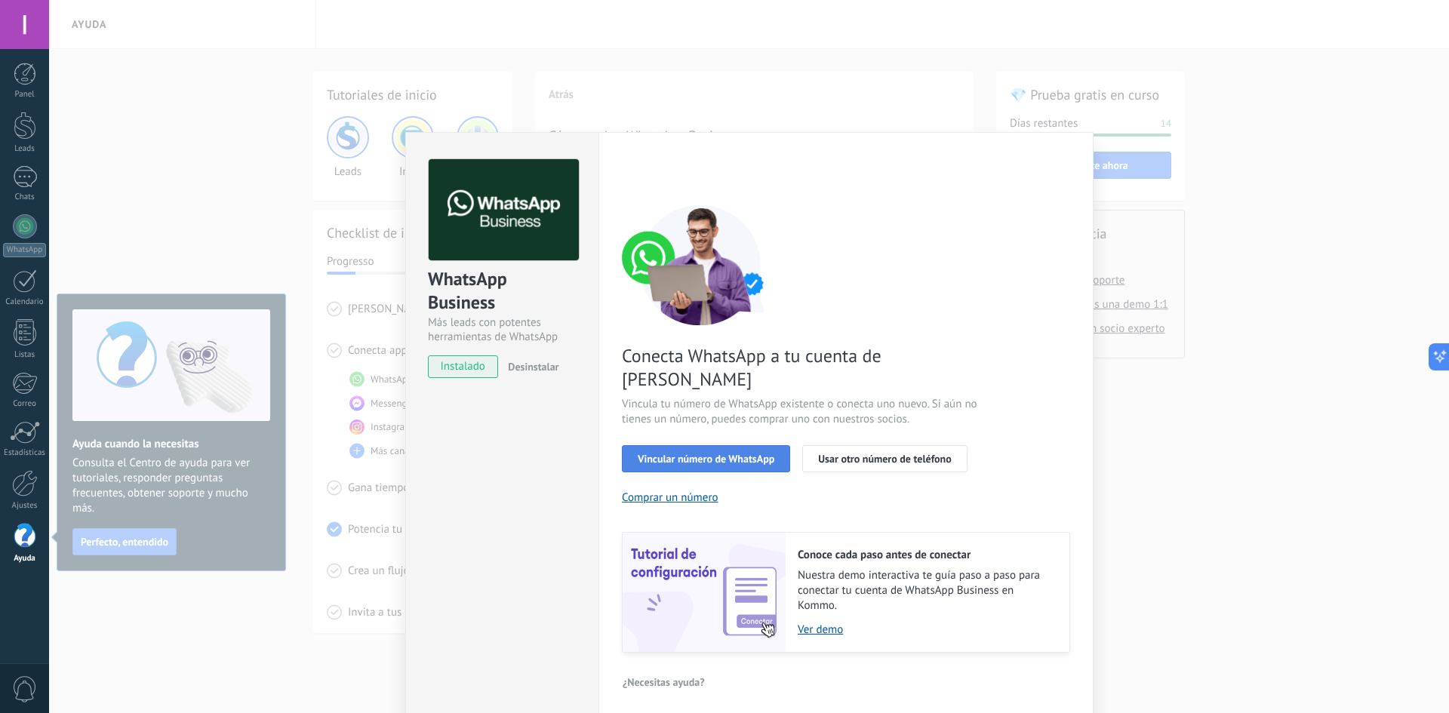
click at [717, 453] on span "Vincular número de WhatsApp" at bounding box center [706, 458] width 137 height 11
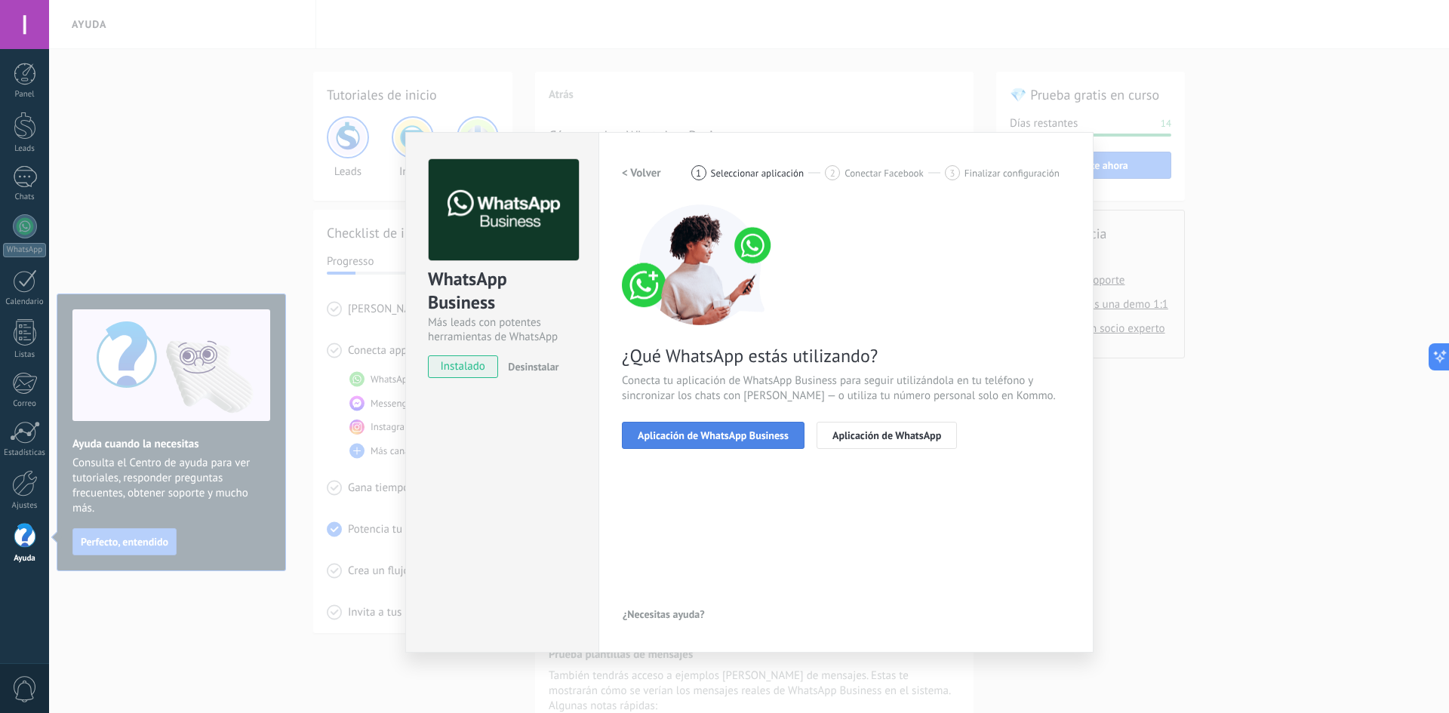
click at [712, 441] on span "Aplicación de WhatsApp Business" at bounding box center [713, 435] width 151 height 11
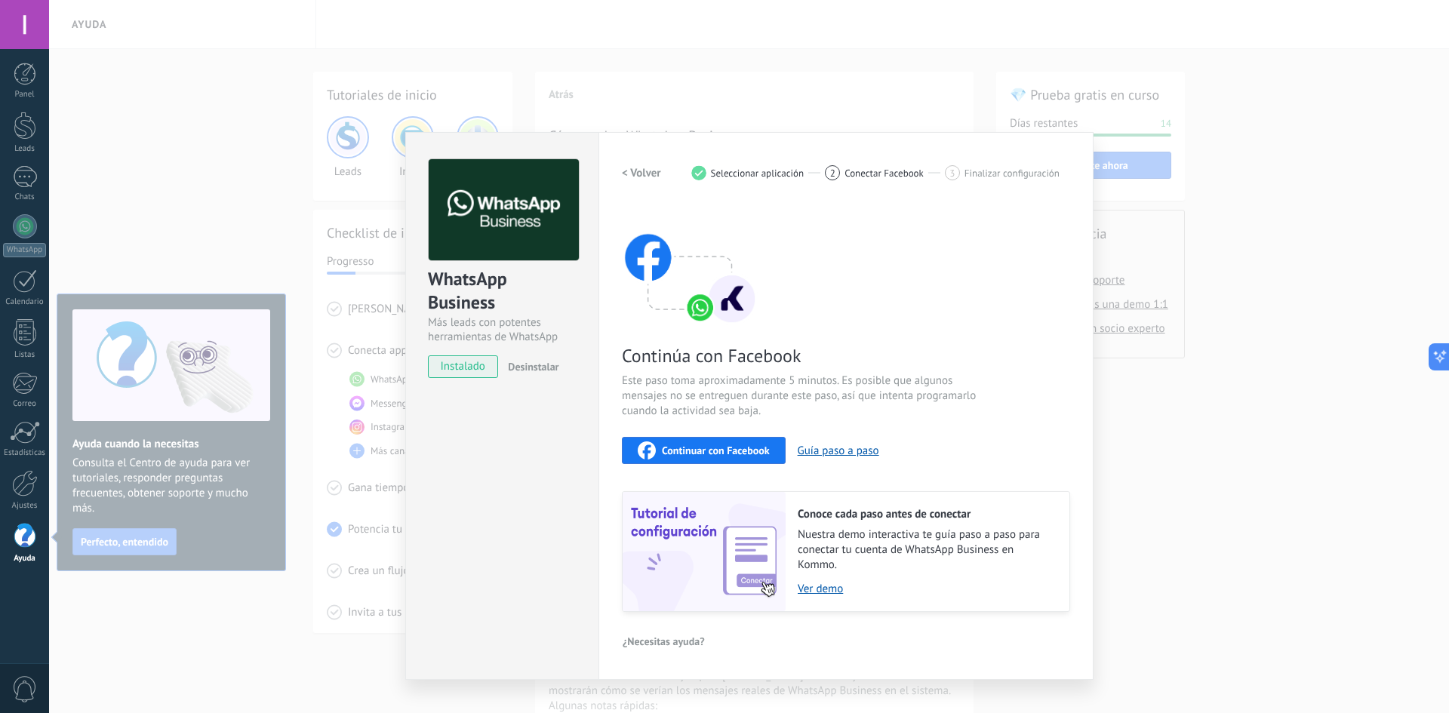
click at [718, 450] on span "Continuar con Facebook" at bounding box center [716, 450] width 108 height 11
click at [739, 437] on button "Continuar con Facebook" at bounding box center [704, 450] width 164 height 27
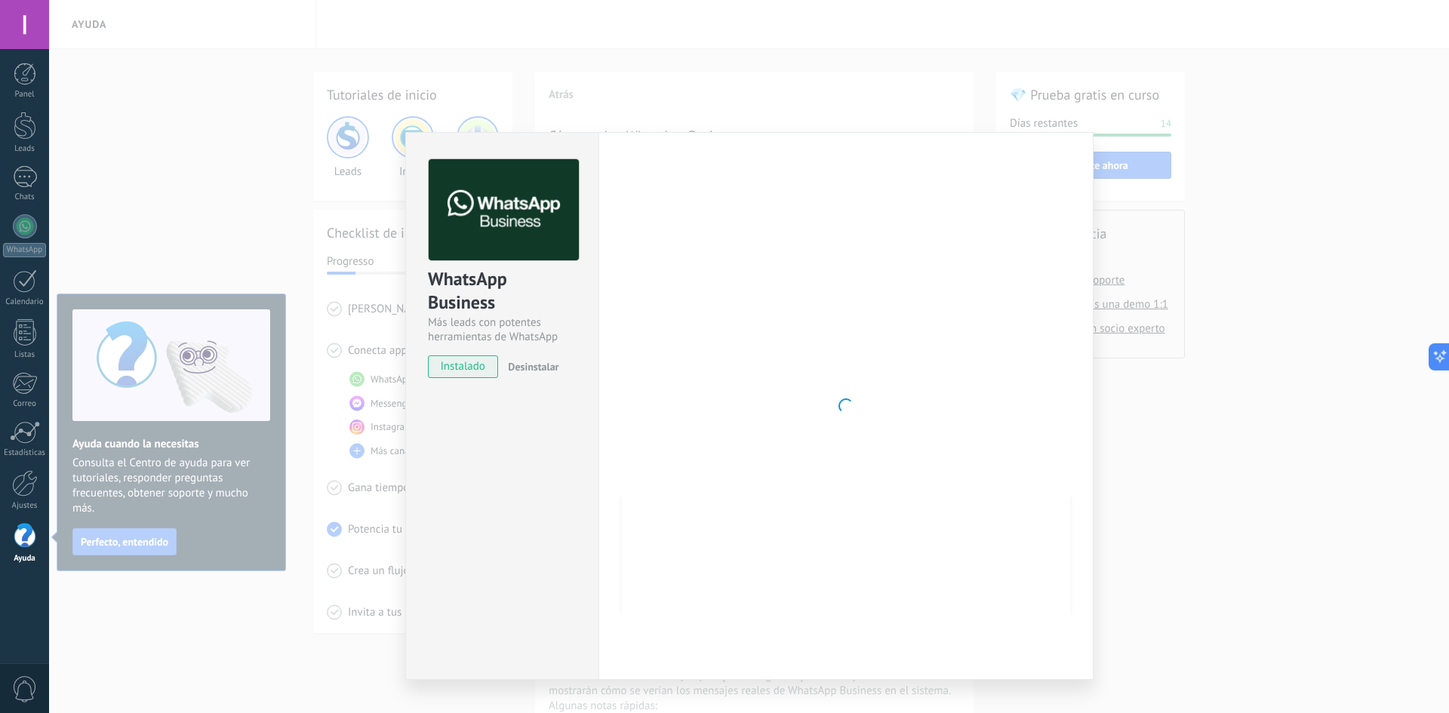
drag, startPoint x: 244, startPoint y: 98, endPoint x: 291, endPoint y: 121, distance: 52.6
click at [245, 98] on div "WhatsApp Business Más leads con potentes herramientas de WhatsApp instalado Des…" at bounding box center [749, 356] width 1400 height 713
